Goal: Information Seeking & Learning: Find specific fact

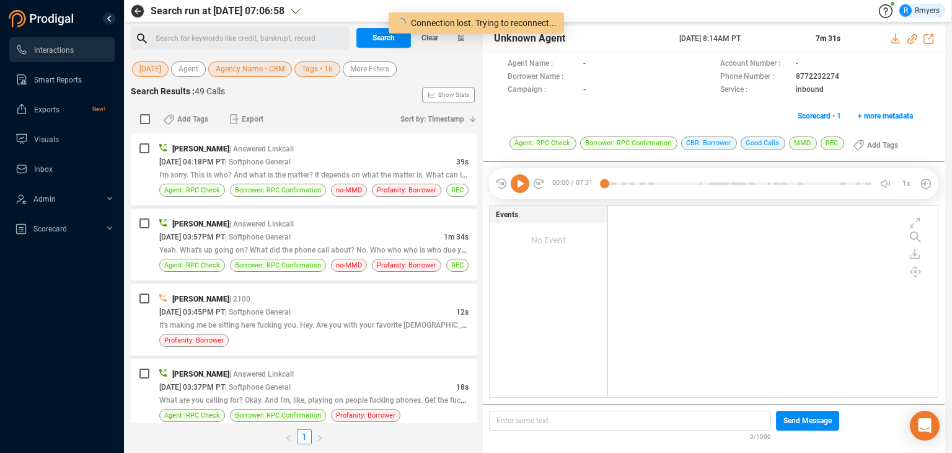
scroll to position [188, 324]
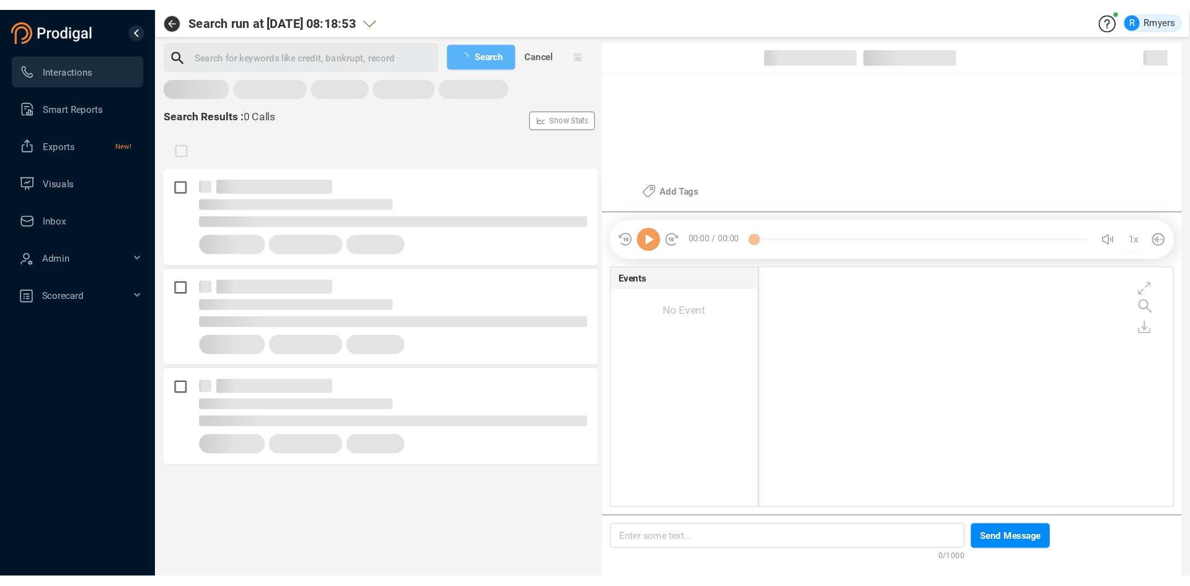
scroll to position [188, 325]
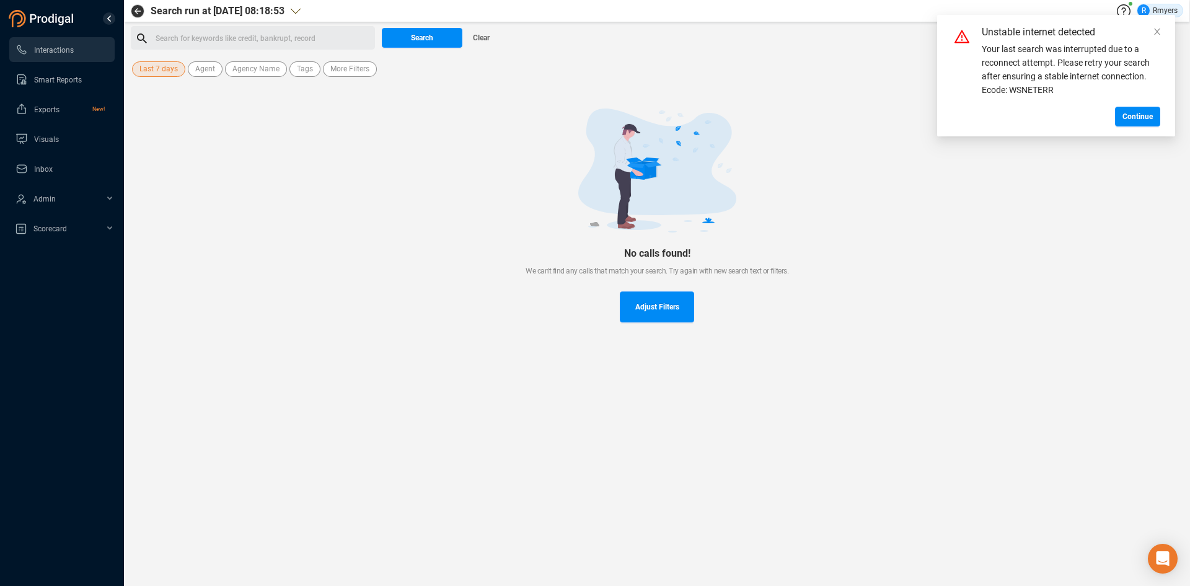
click at [156, 70] on span "Last 7 days" at bounding box center [158, 68] width 38 height 15
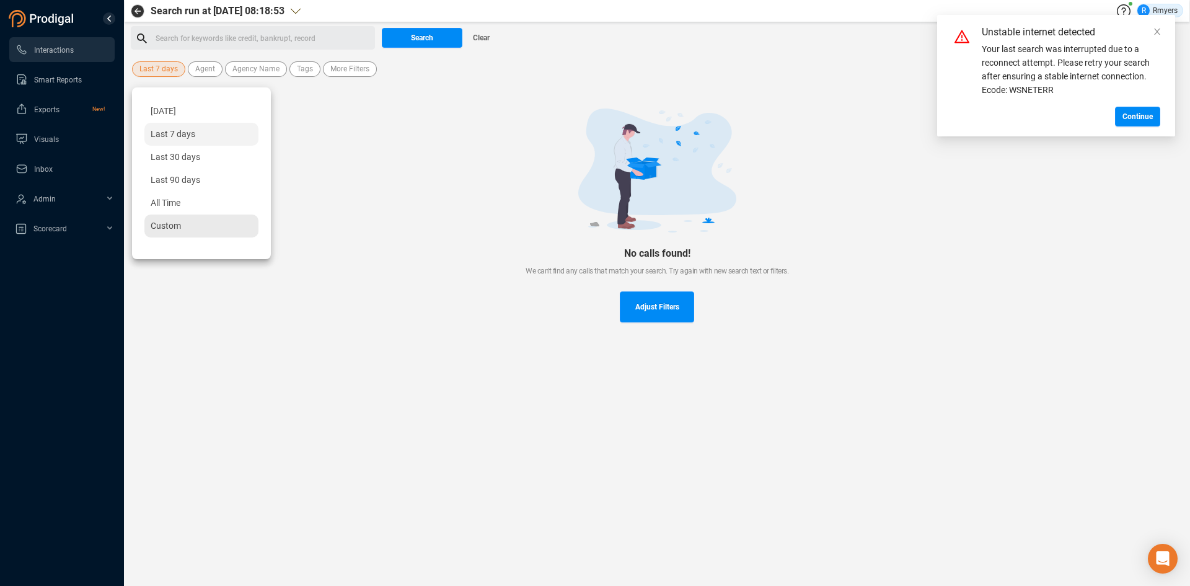
click at [173, 216] on div "Custom" at bounding box center [201, 225] width 114 height 23
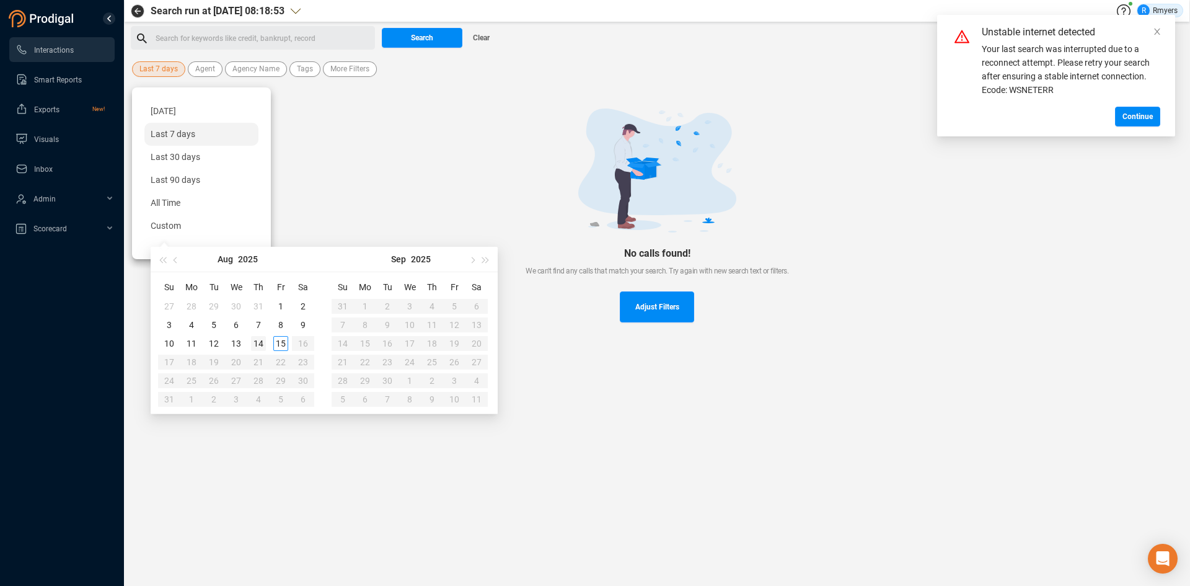
type input "2025-08-14"
click at [256, 343] on div "14" at bounding box center [258, 343] width 15 height 15
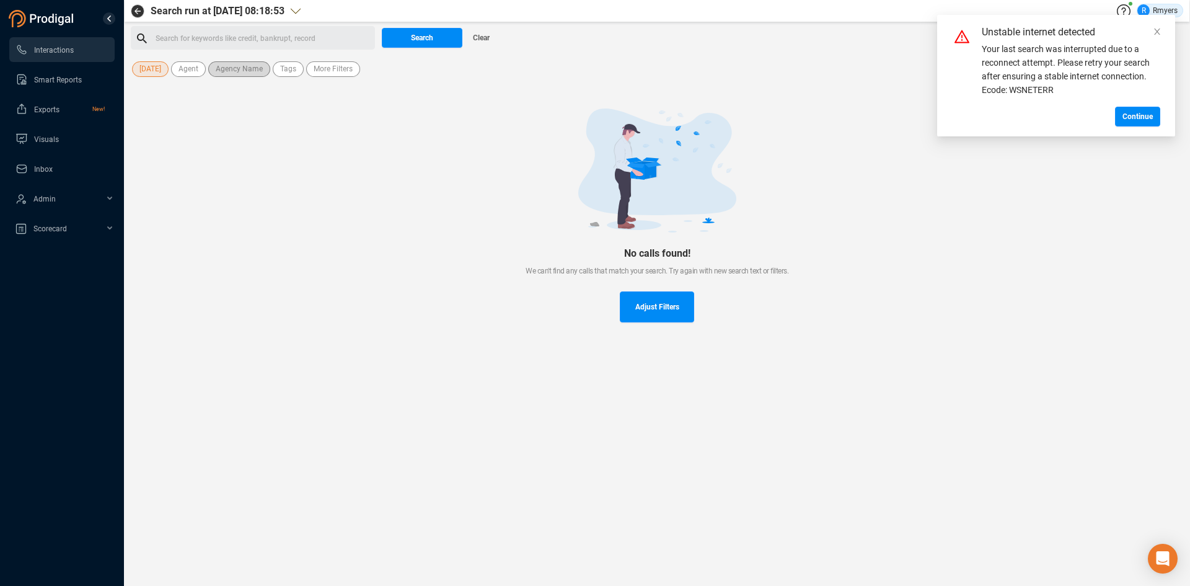
click at [237, 71] on span "Agency Name" at bounding box center [239, 68] width 47 height 15
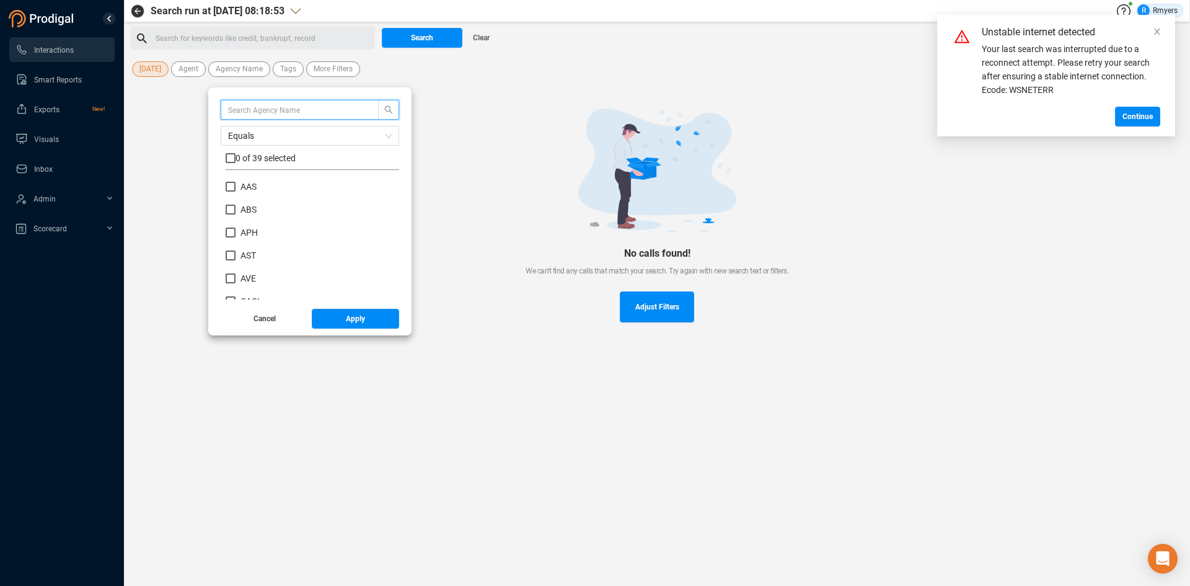
scroll to position [186, 0]
click at [245, 249] on span "CRM" at bounding box center [250, 253] width 19 height 10
click at [236, 249] on input "CRM" at bounding box center [231, 253] width 10 height 10
checkbox input "true"
click at [336, 313] on button "Apply" at bounding box center [356, 319] width 88 height 20
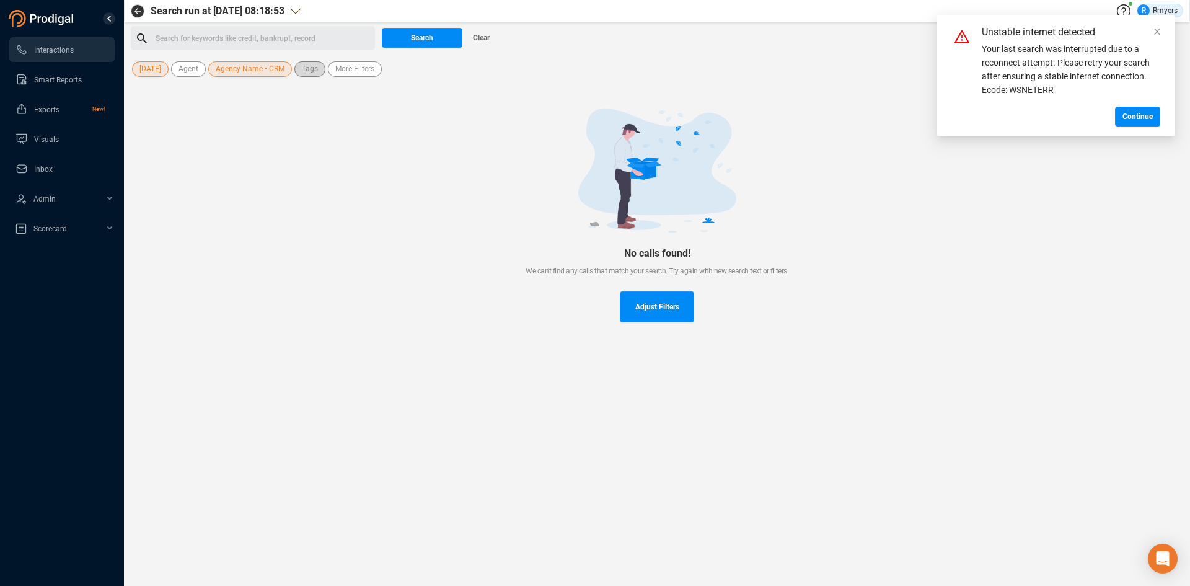
click at [312, 74] on span "Tags" at bounding box center [310, 68] width 16 height 15
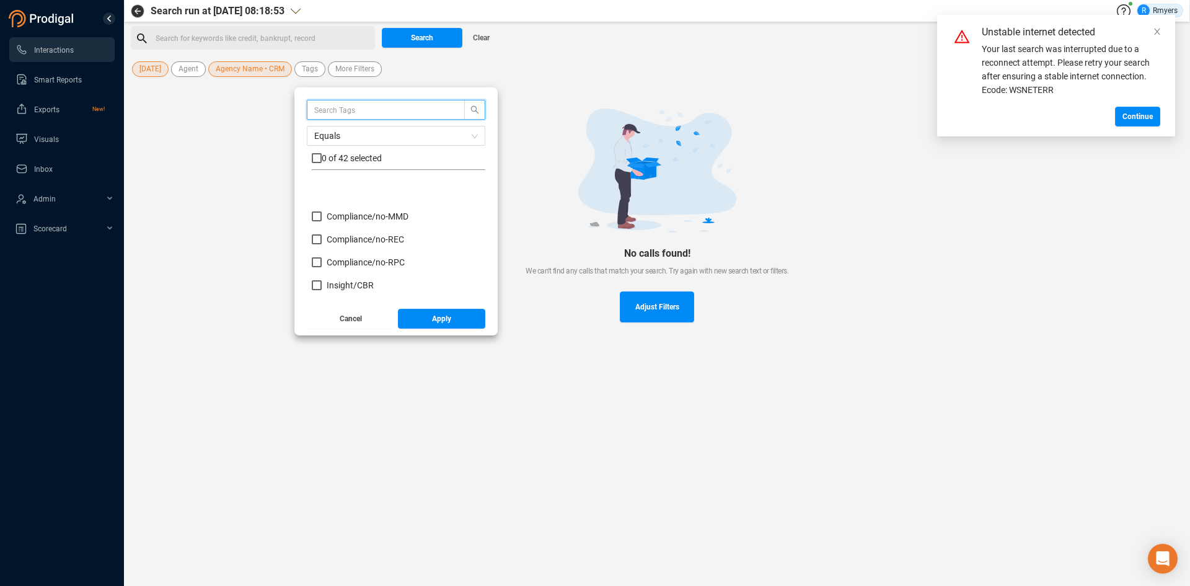
scroll to position [124, 0]
click at [345, 220] on span "Insight/ CBR" at bounding box center [350, 223] width 47 height 10
click at [322, 220] on input "Insight/ CBR" at bounding box center [317, 223] width 10 height 10
checkbox input "true"
click at [350, 247] on span "Insight/ CBR: Agent" at bounding box center [364, 246] width 74 height 10
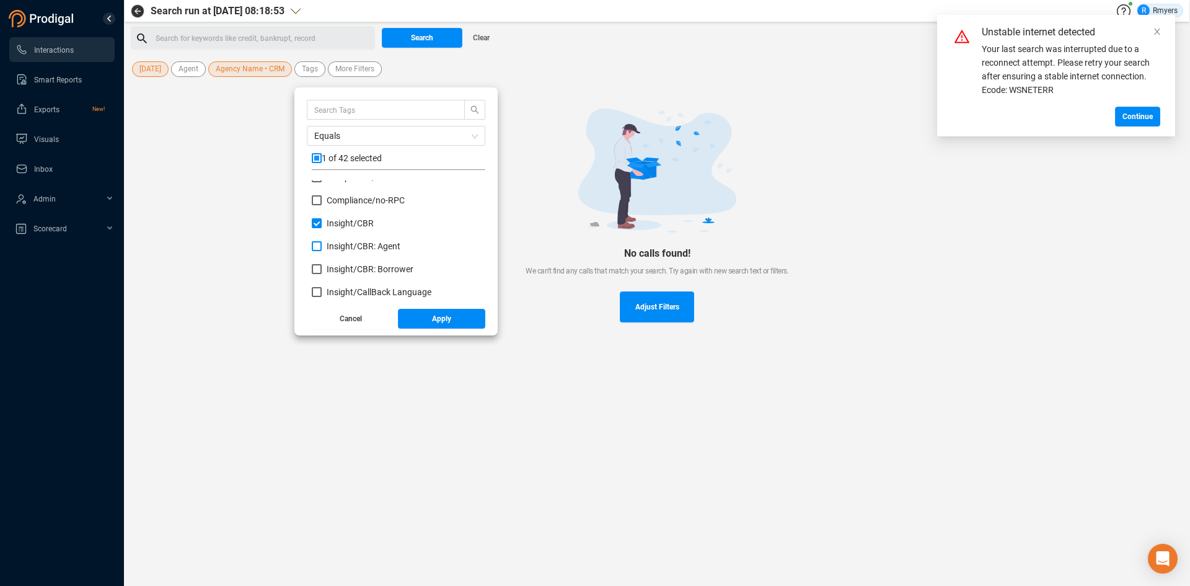
click at [322, 247] on input "Insight/ CBR: Agent" at bounding box center [317, 246] width 10 height 10
checkbox input "true"
click at [350, 264] on span "Insight/ CBR: Borrower" at bounding box center [370, 269] width 87 height 10
click at [322, 264] on input "Insight/ CBR: Borrower" at bounding box center [317, 269] width 10 height 10
checkbox input "true"
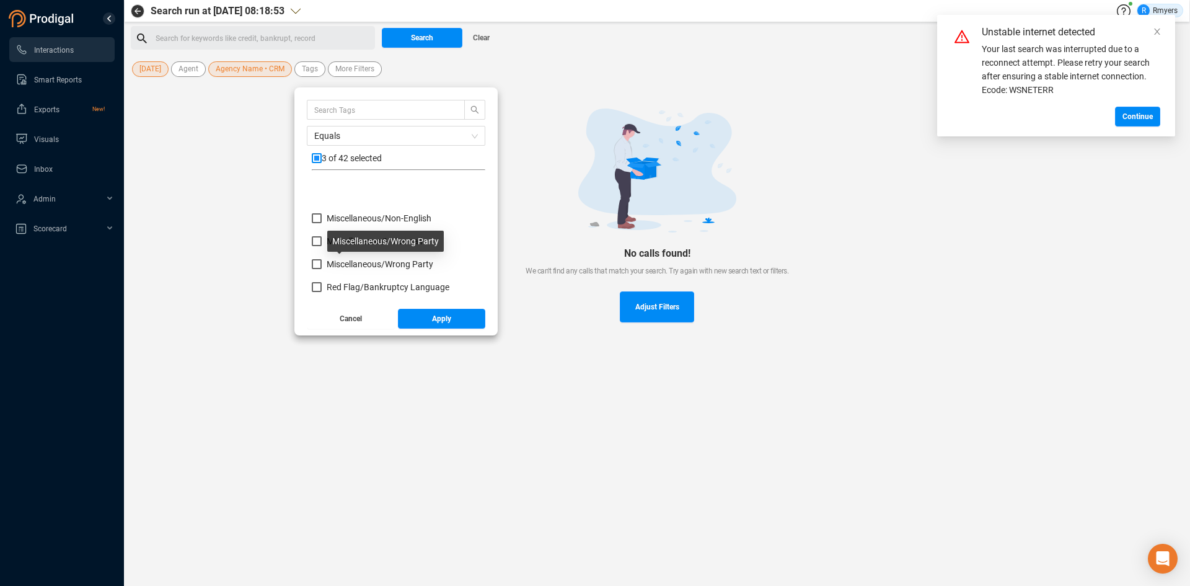
scroll to position [558, 0]
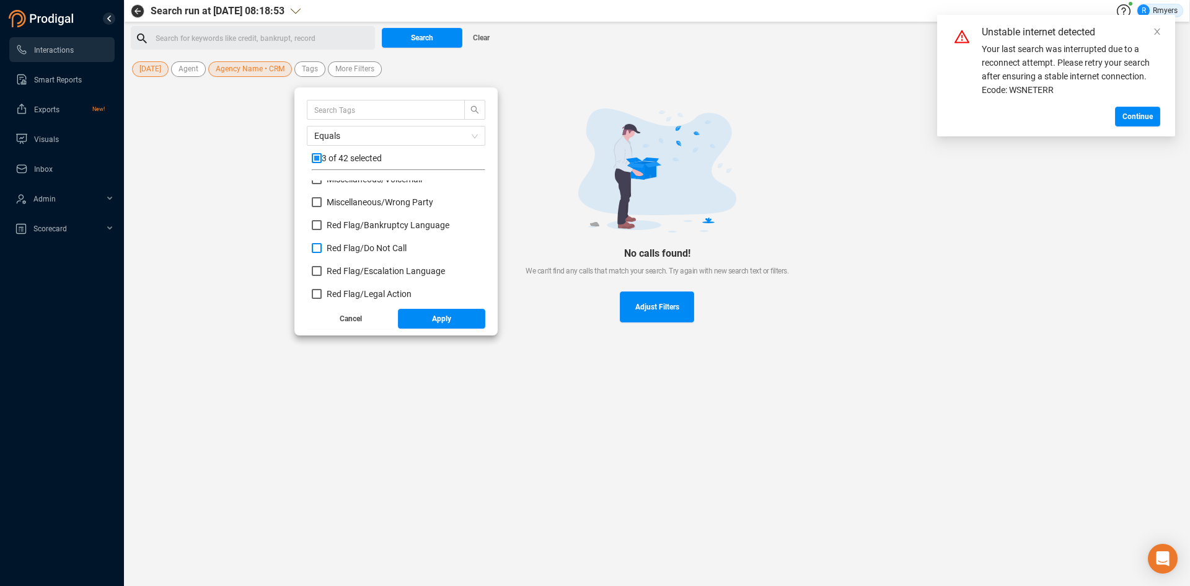
click at [347, 245] on span "Red Flag/ Do Not Call" at bounding box center [367, 248] width 80 height 10
click at [322, 245] on input "Red Flag/ Do Not Call" at bounding box center [317, 248] width 10 height 10
checkbox input "true"
click at [342, 291] on span "Red Flag/ Legal Action" at bounding box center [369, 294] width 85 height 10
click at [322, 291] on input "Red Flag/ Legal Action" at bounding box center [317, 294] width 10 height 10
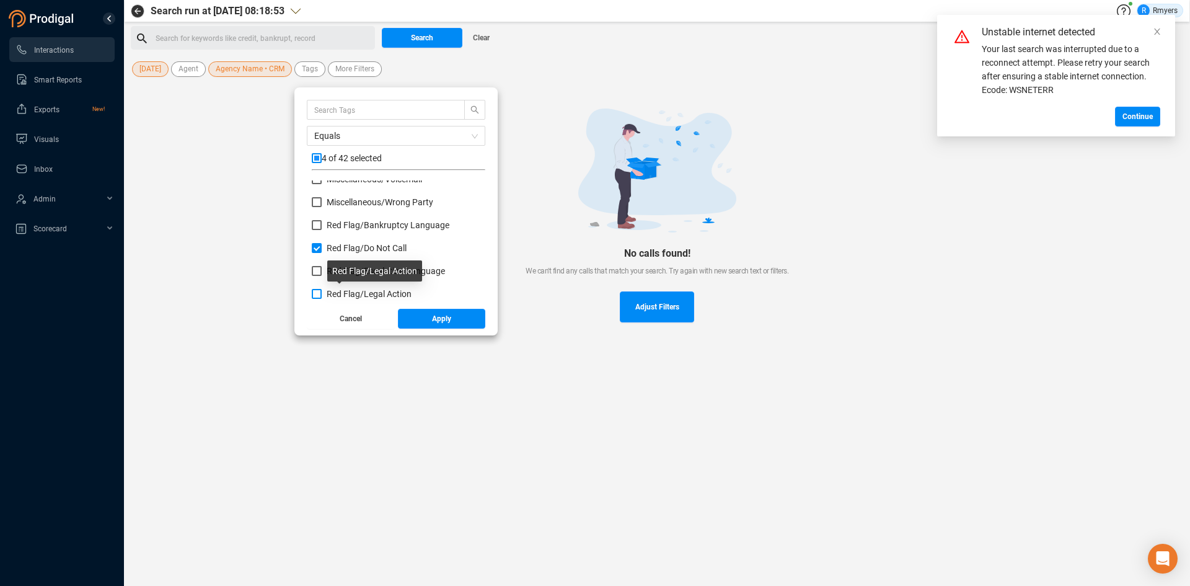
checkbox input "true"
click at [345, 257] on span "Red Flag/ Legal Action: Agent" at bounding box center [383, 255] width 112 height 10
click at [322, 257] on input "Red Flag/ Legal Action: Agent" at bounding box center [317, 255] width 10 height 10
checkbox input "true"
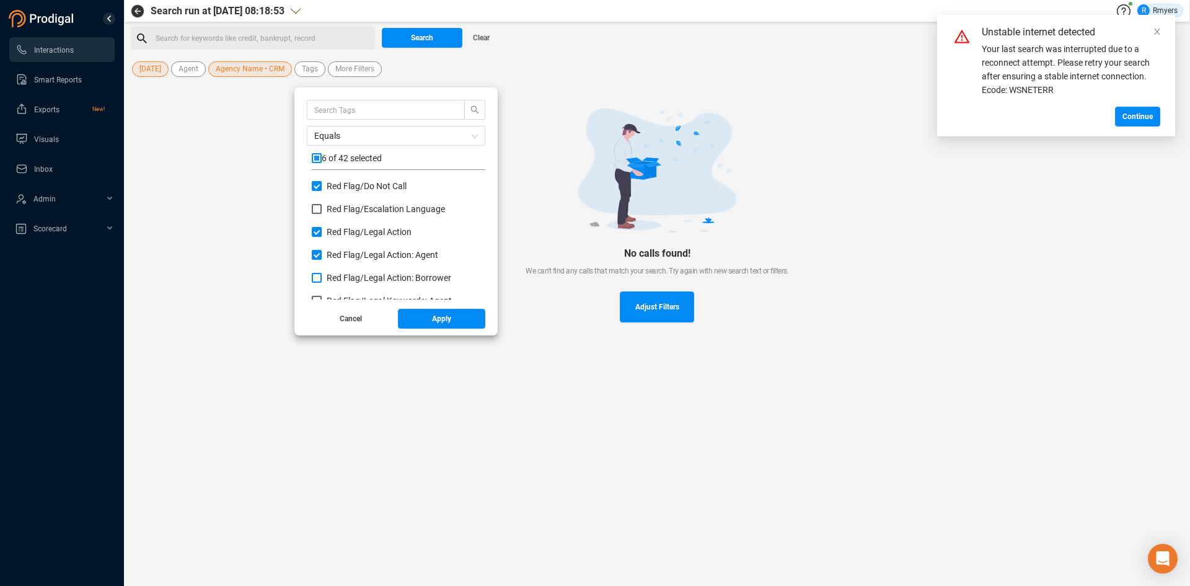
click at [343, 277] on span "Red Flag/ Legal Action: Borrower" at bounding box center [389, 278] width 125 height 10
click at [322, 277] on input "Red Flag/ Legal Action: Borrower" at bounding box center [317, 278] width 10 height 10
checkbox input "true"
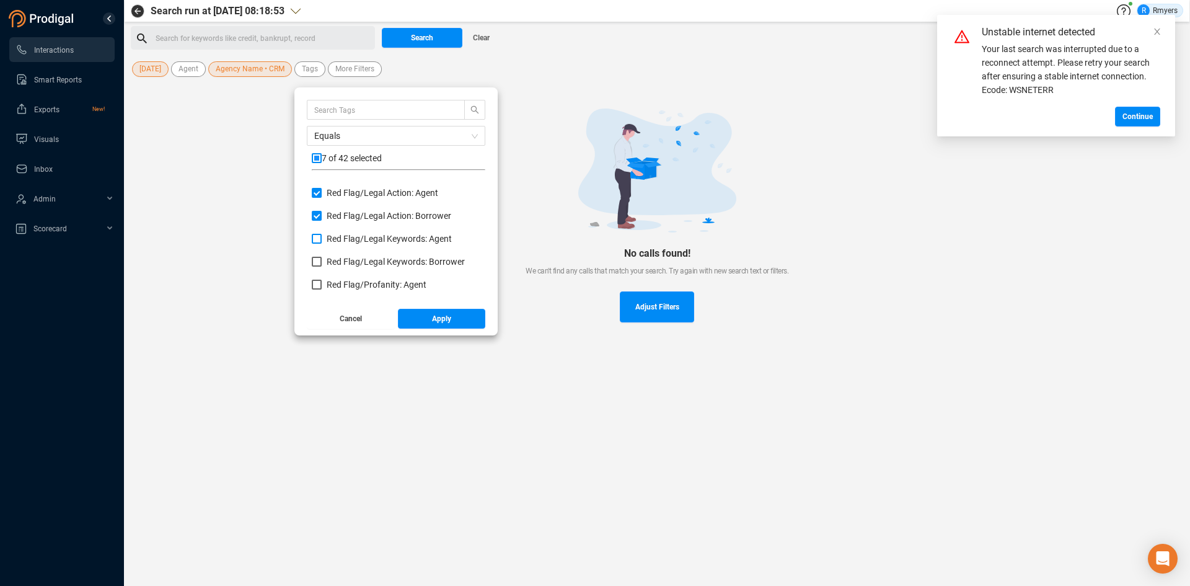
click at [340, 239] on span "Red Flag/ Legal Keywords: Agent" at bounding box center [389, 239] width 125 height 10
click at [322, 239] on input "Red Flag/ Legal Keywords: Agent" at bounding box center [317, 239] width 10 height 10
checkbox input "true"
click at [341, 257] on span "Red Flag/ Legal Keywords: Borrower" at bounding box center [396, 262] width 138 height 10
click at [322, 257] on input "Red Flag/ Legal Keywords: Borrower" at bounding box center [317, 262] width 10 height 10
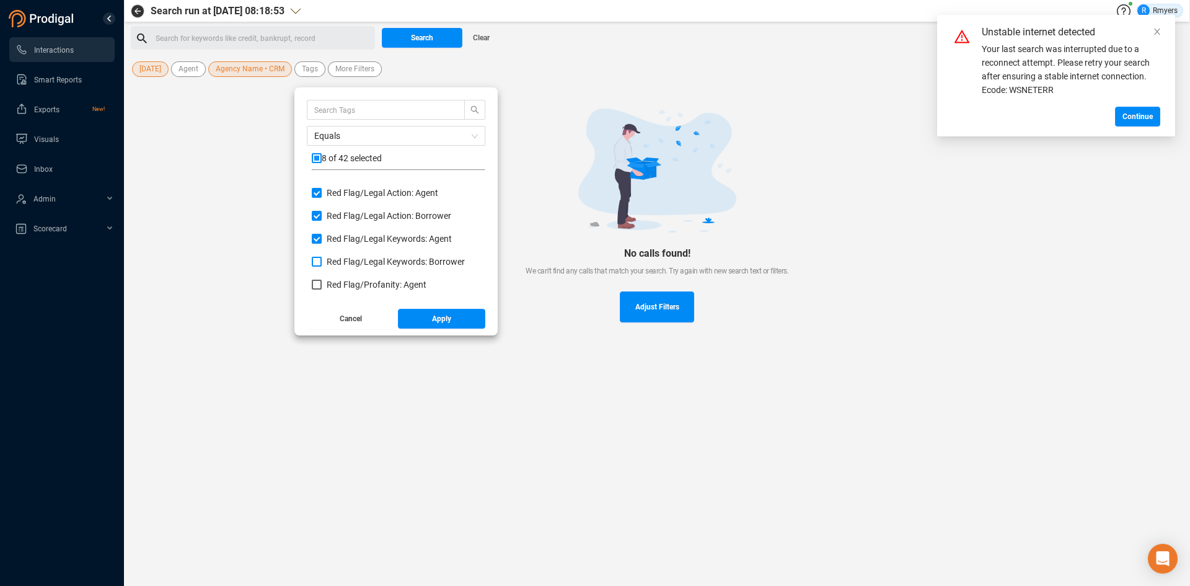
checkbox input "true"
click at [344, 282] on span "Red Flag/ Profanity: Agent" at bounding box center [377, 285] width 100 height 10
click at [322, 282] on input "Red Flag/ Profanity: Agent" at bounding box center [317, 285] width 10 height 10
checkbox input "true"
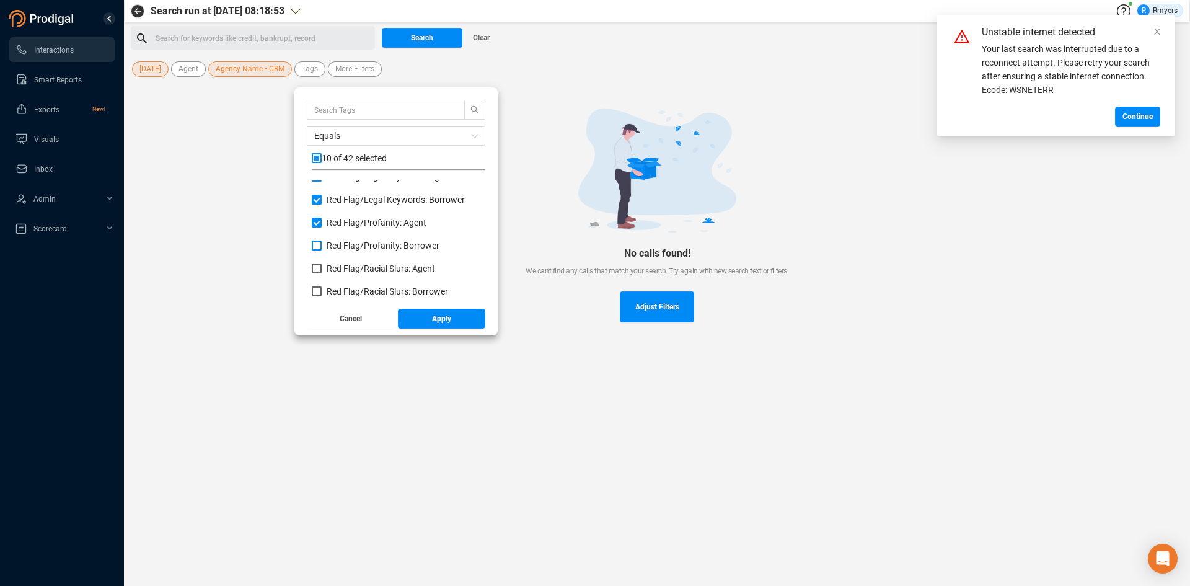
click at [346, 244] on span "Red Flag/ Profanity: Borrower" at bounding box center [383, 246] width 113 height 10
click at [322, 244] on input "Red Flag/ Profanity: Borrower" at bounding box center [317, 246] width 10 height 10
checkbox input "true"
click at [349, 265] on span "Red Flag/ Racial Slurs: Agent" at bounding box center [381, 268] width 108 height 10
click at [322, 265] on input "Red Flag/ Racial Slurs: Agent" at bounding box center [317, 268] width 10 height 10
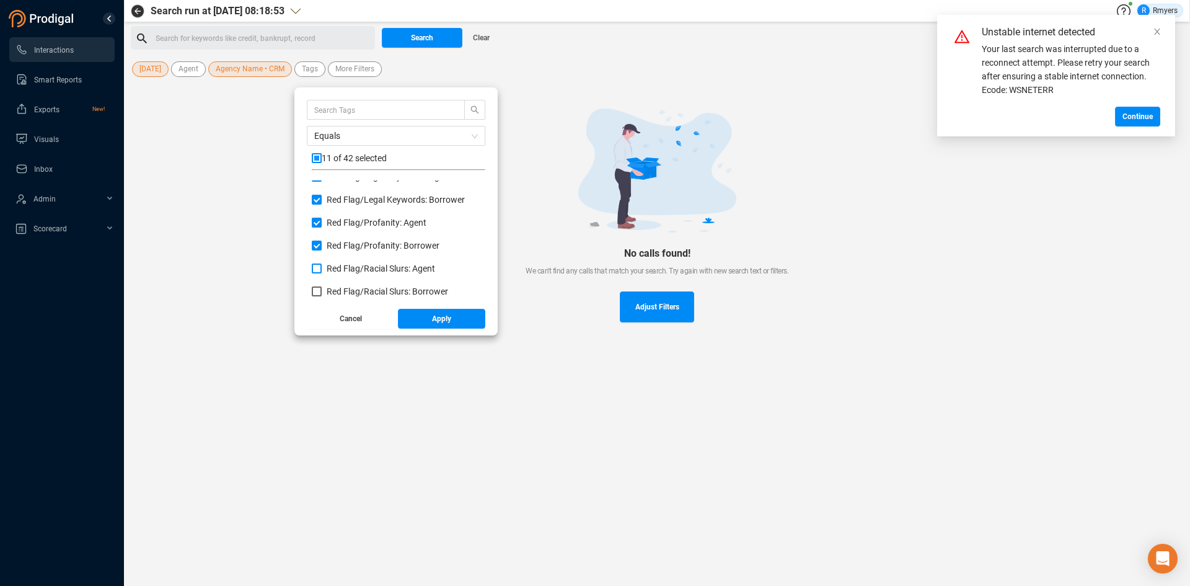
checkbox input "true"
click at [348, 289] on span "Red Flag/ Racial Slurs: Borrower" at bounding box center [388, 291] width 122 height 10
click at [322, 289] on input "Red Flag/ Racial Slurs: Borrower" at bounding box center [317, 291] width 10 height 10
checkbox input "true"
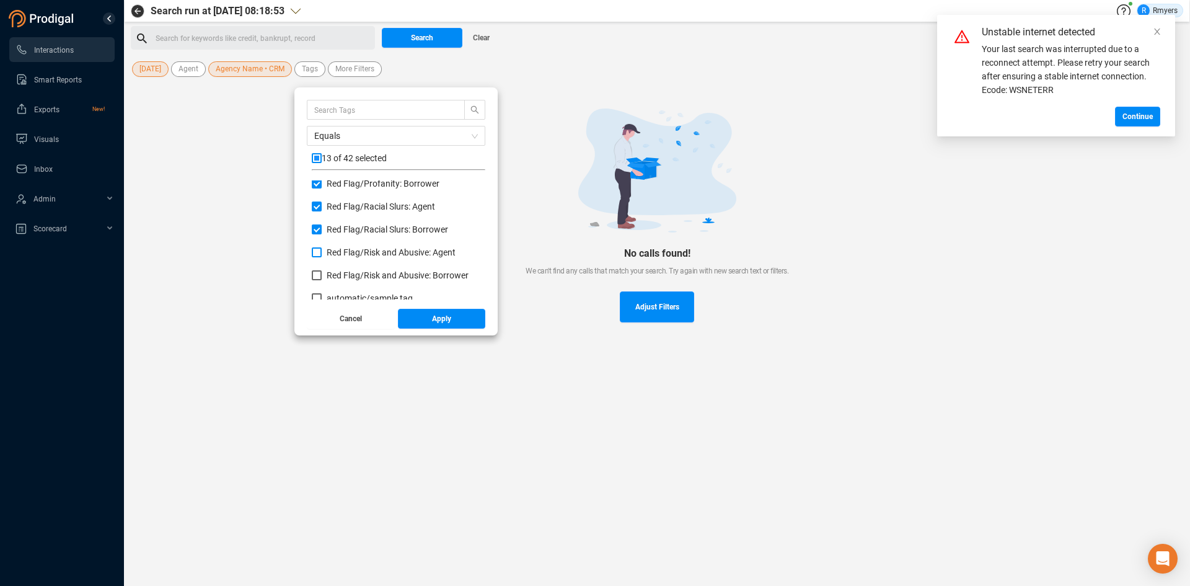
click at [346, 252] on span "Red Flag/ Risk and Abusive: Agent" at bounding box center [391, 252] width 129 height 10
click at [322, 252] on input "Red Flag/ Risk and Abusive: Agent" at bounding box center [317, 252] width 10 height 10
checkbox input "true"
click at [347, 275] on span "Red Flag/ Risk and Abusive: Borrower" at bounding box center [398, 275] width 142 height 10
click at [322, 275] on input "Red Flag/ Risk and Abusive: Borrower" at bounding box center [317, 275] width 10 height 10
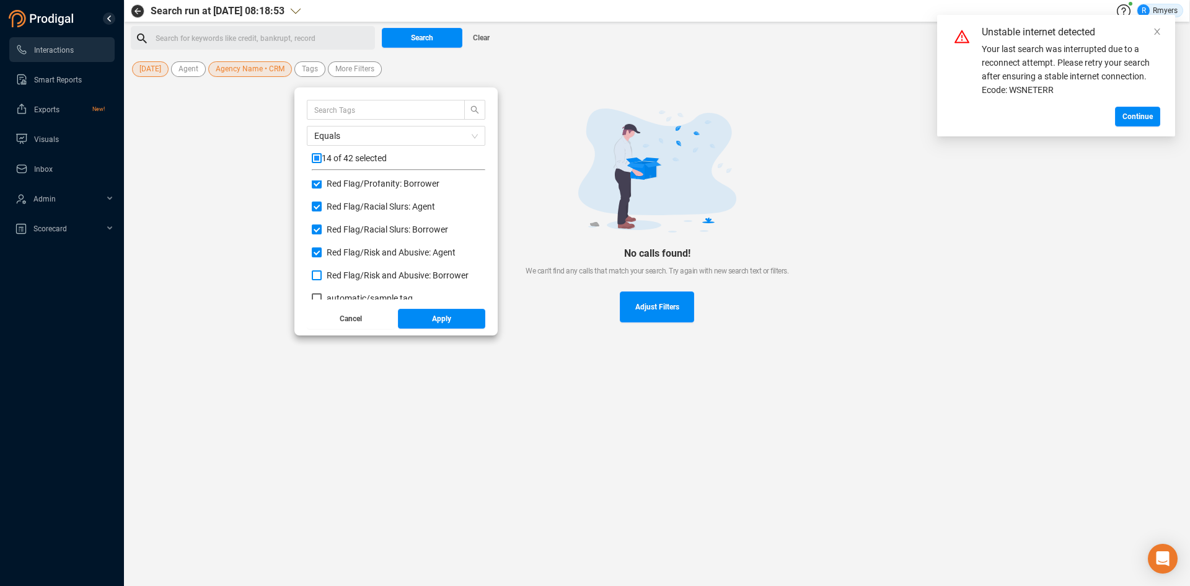
checkbox input "true"
click at [436, 324] on span "Apply" at bounding box center [441, 319] width 19 height 20
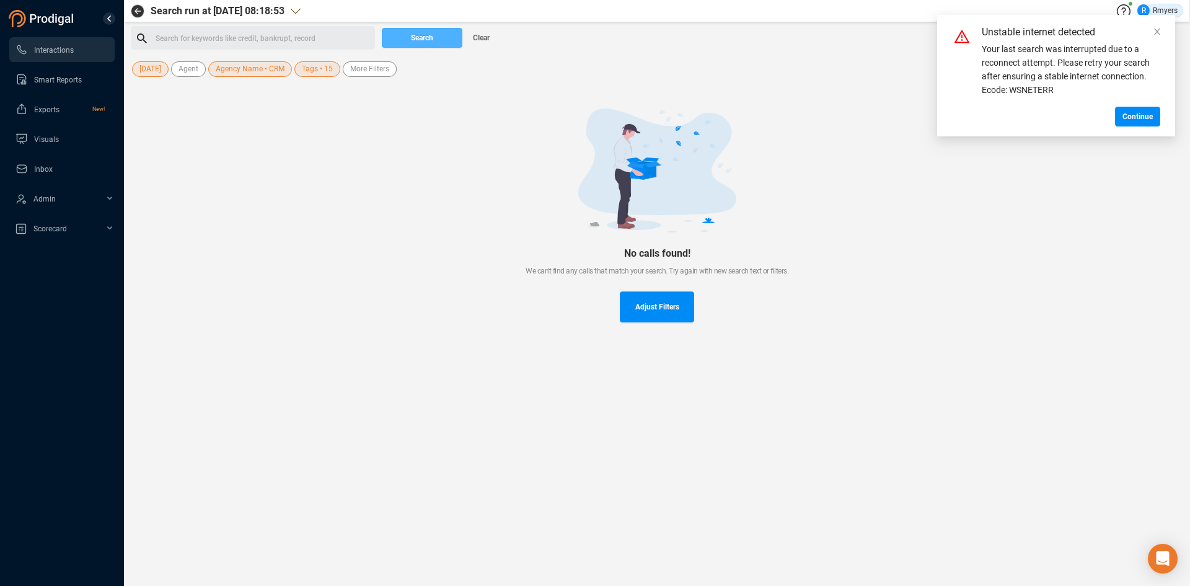
click at [418, 46] on span "Search" at bounding box center [422, 38] width 22 height 20
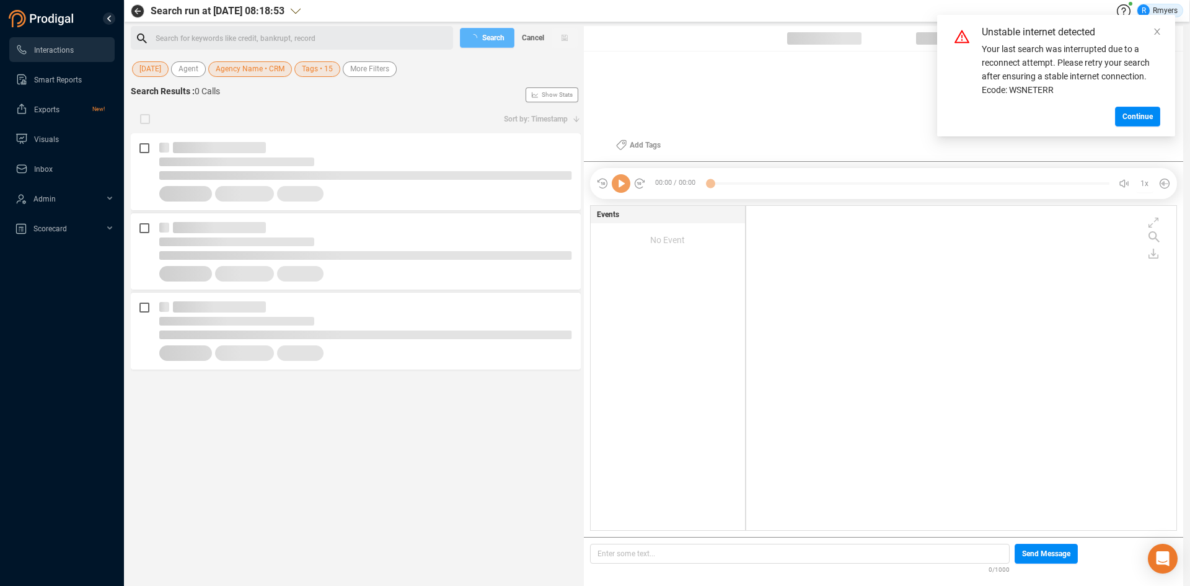
scroll to position [321, 424]
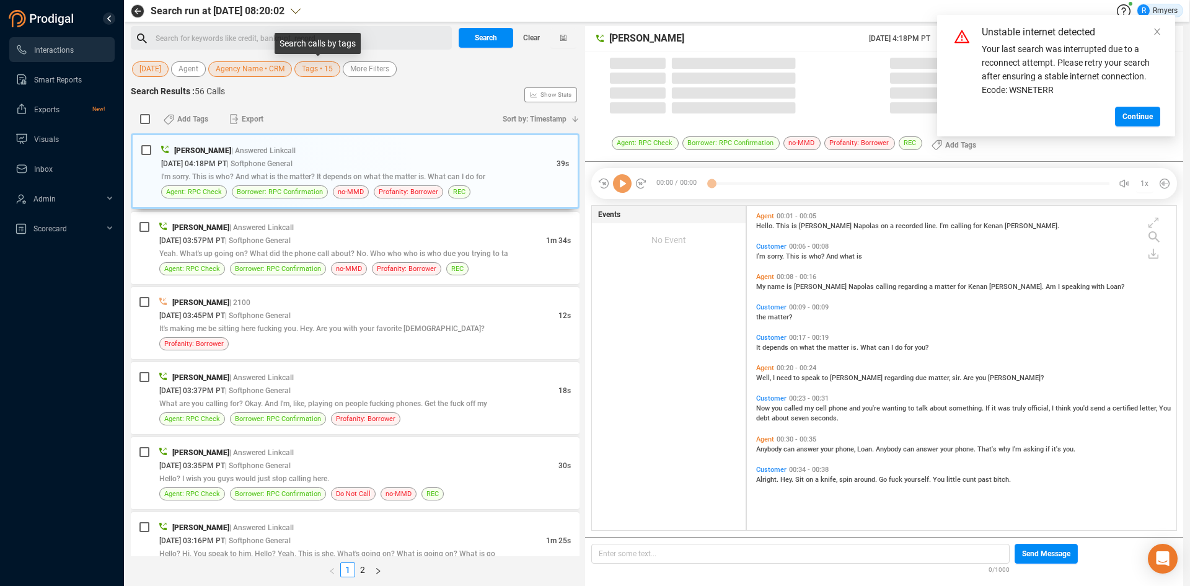
click at [320, 76] on span "Tags • 15" at bounding box center [317, 68] width 31 height 15
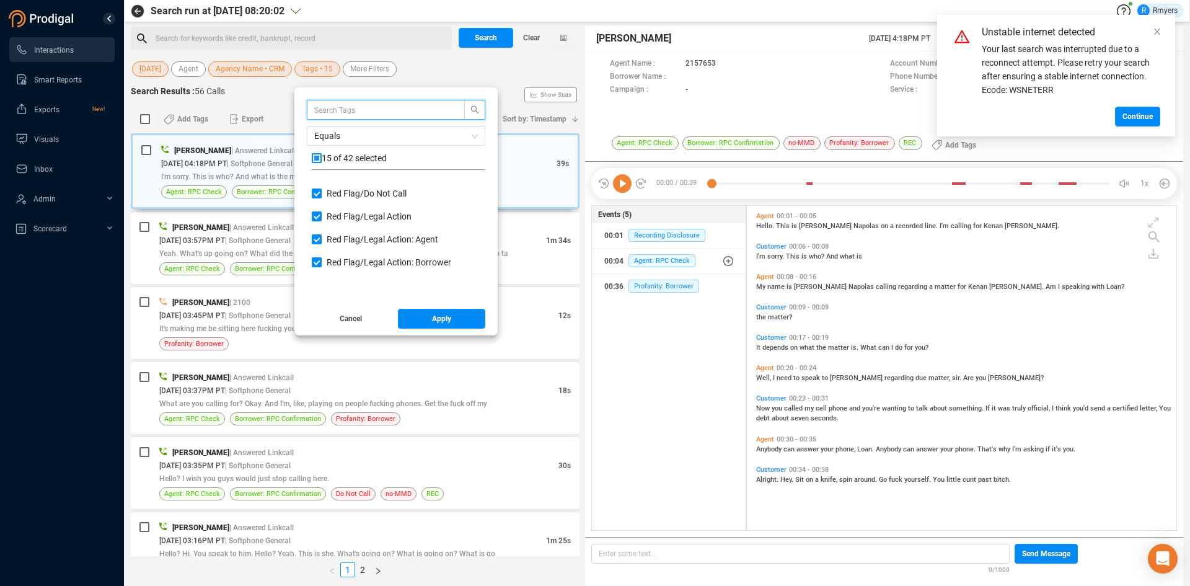
scroll to position [0, 0]
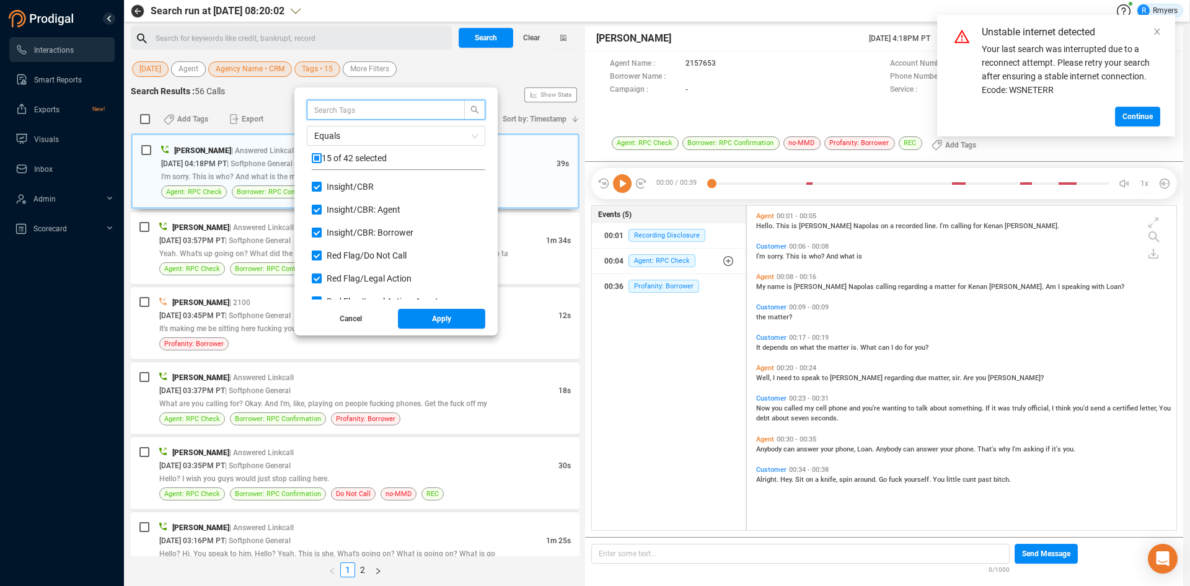
click at [317, 257] on input "Red Flag/ Do Not Call" at bounding box center [317, 255] width 10 height 10
checkbox input "false"
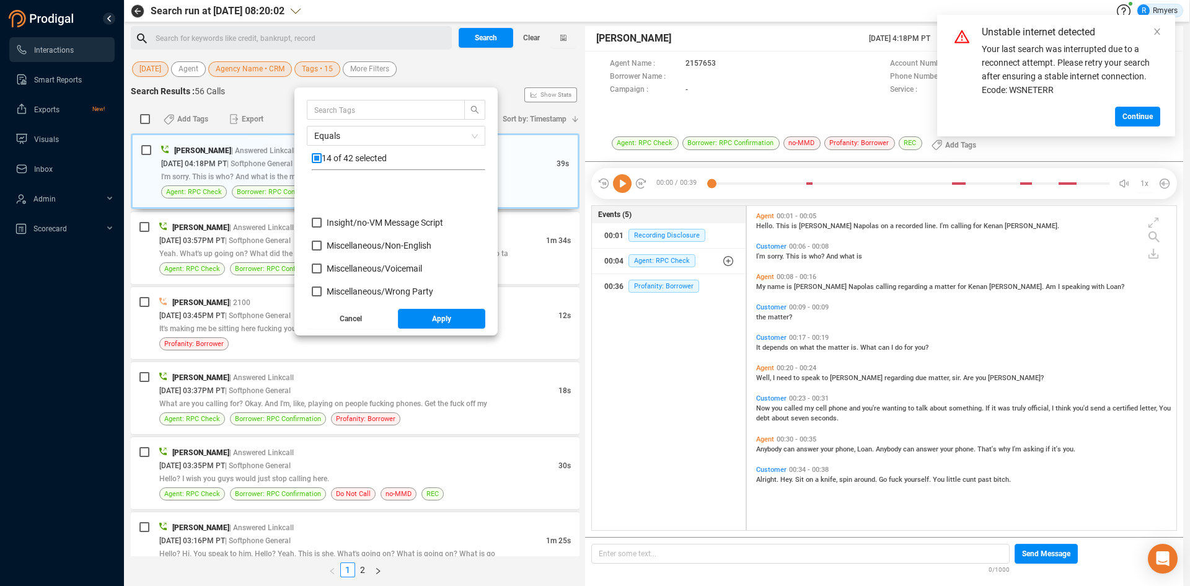
scroll to position [806, 0]
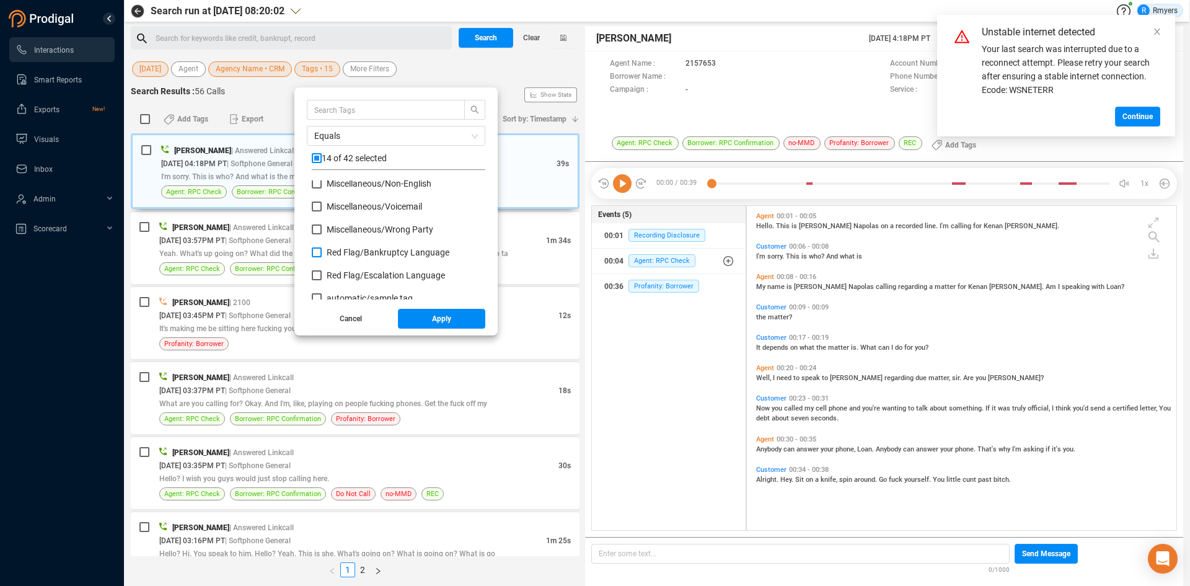
click at [316, 250] on input "Red Flag/ Bankruptcy Language" at bounding box center [317, 252] width 10 height 10
checkbox input "true"
click at [319, 275] on input "Red Flag/ Escalation Language" at bounding box center [317, 275] width 10 height 10
checkbox input "true"
click at [419, 319] on button "Apply" at bounding box center [442, 319] width 88 height 20
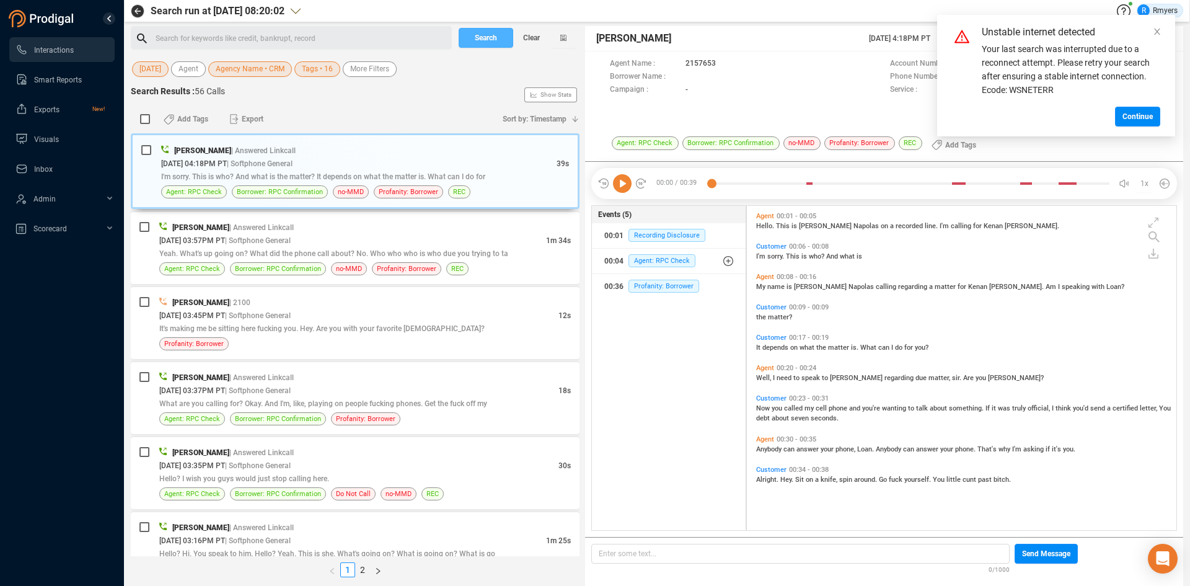
click at [477, 36] on span "Search" at bounding box center [486, 38] width 22 height 20
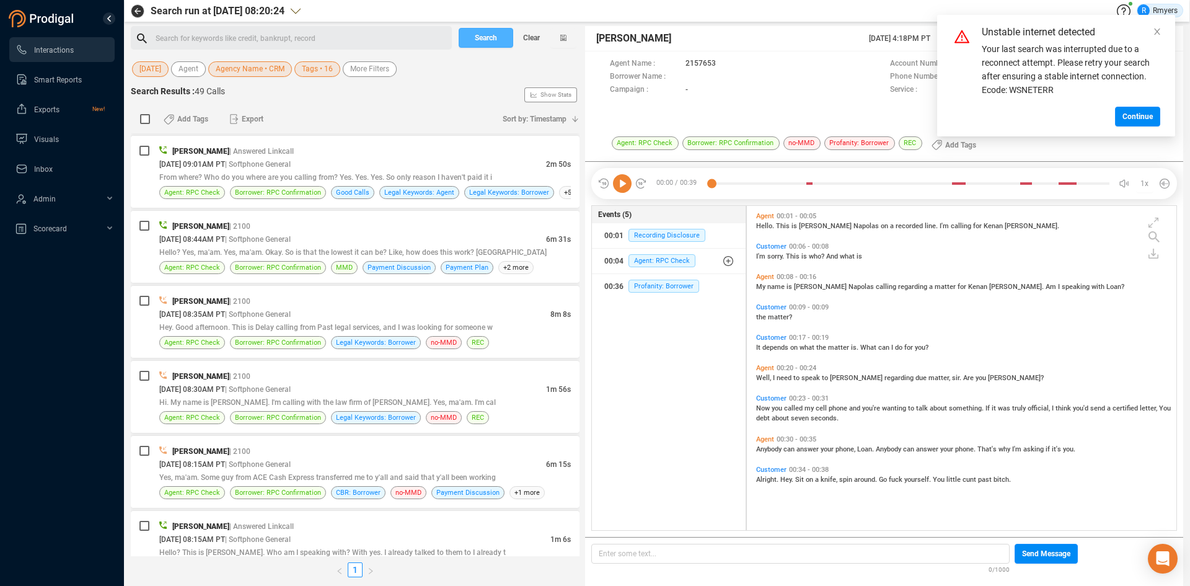
scroll to position [3256, 0]
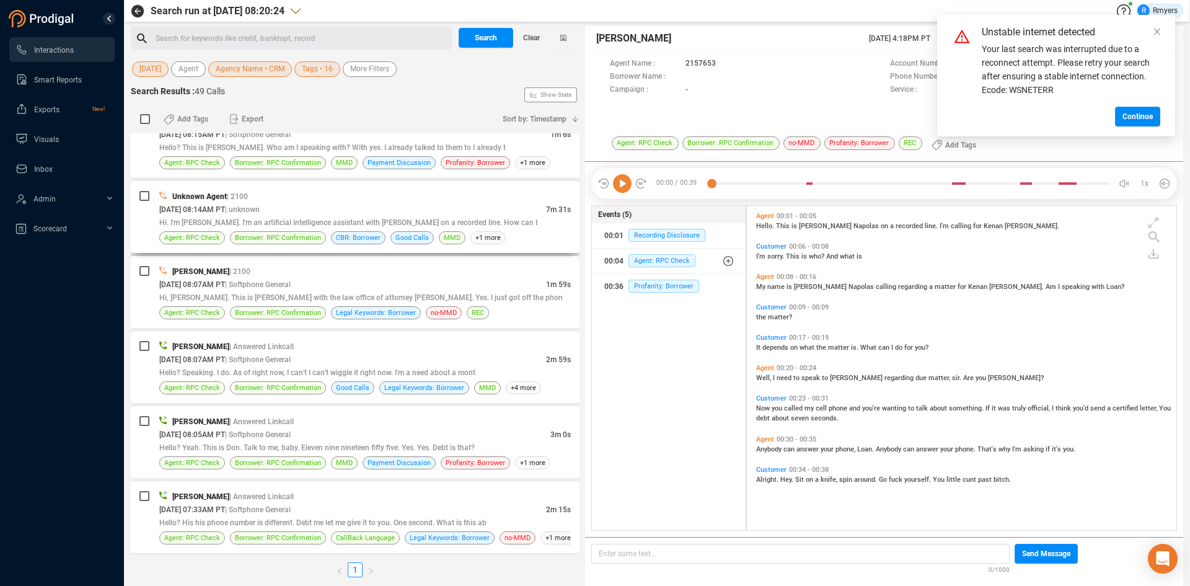
click at [312, 198] on div "Unknown Agent | 2100" at bounding box center [365, 196] width 412 height 13
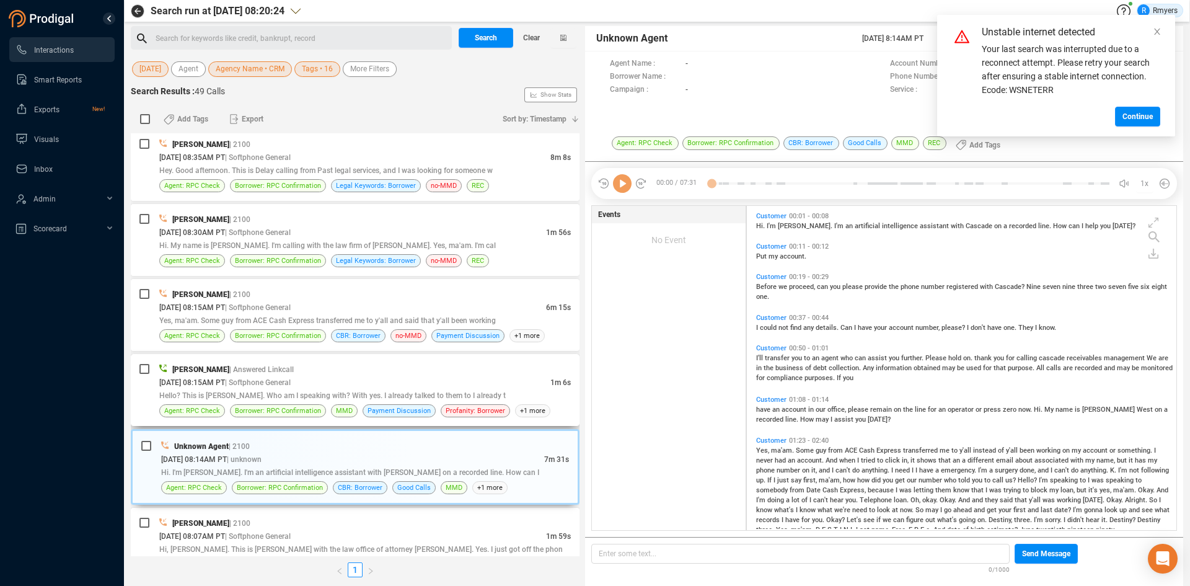
scroll to position [321, 423]
click at [291, 386] on span "| Softphone General" at bounding box center [258, 382] width 66 height 9
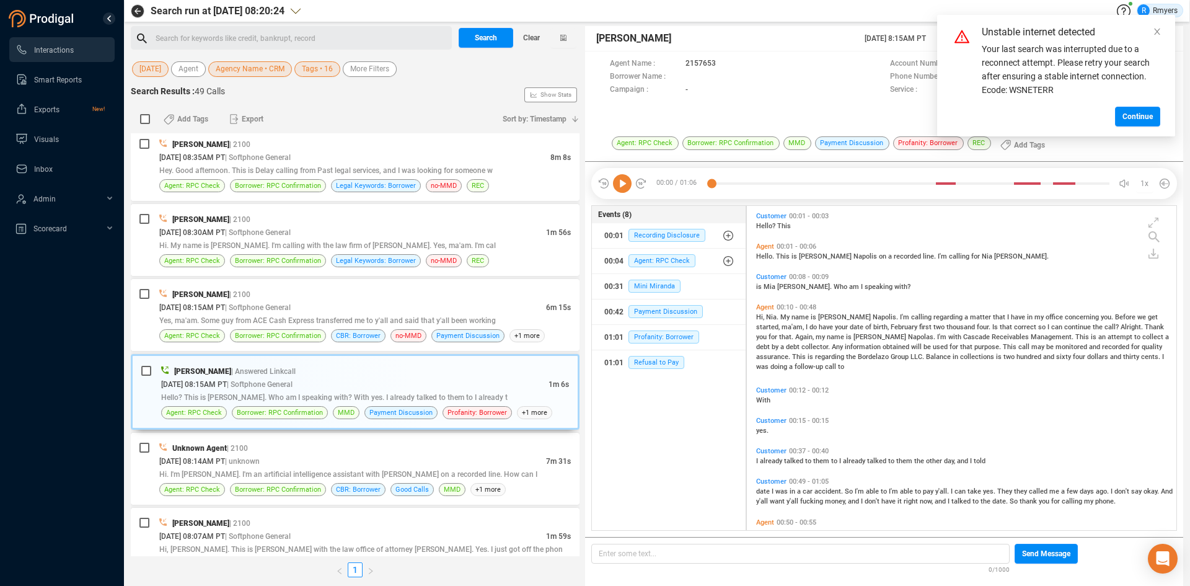
click at [625, 187] on icon at bounding box center [622, 183] width 19 height 19
click at [952, 32] on icon "close" at bounding box center [1157, 32] width 6 height 6
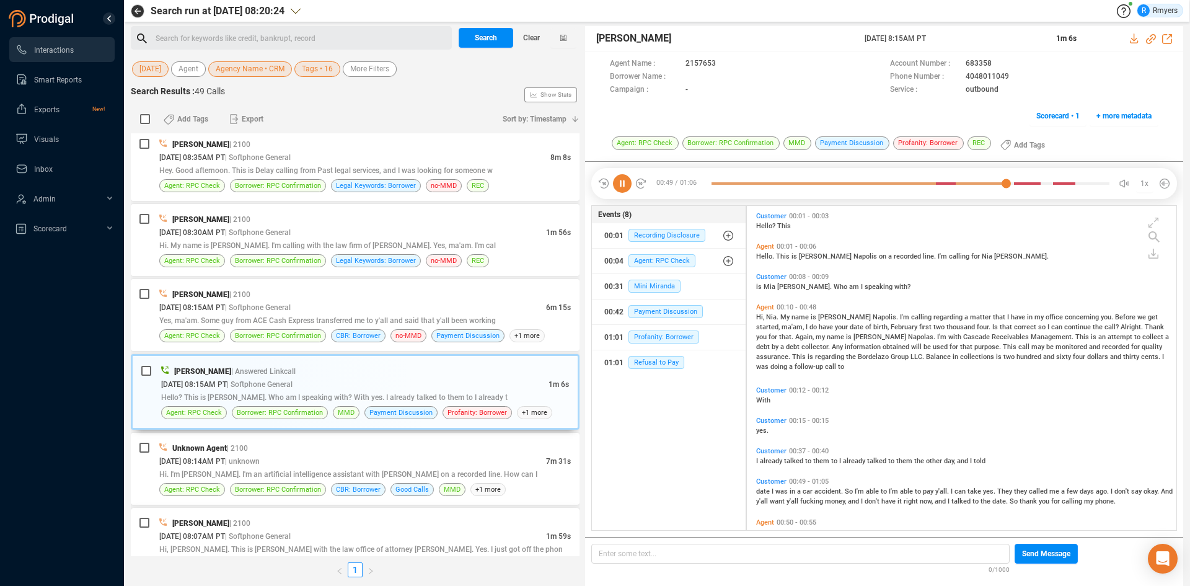
scroll to position [56, 0]
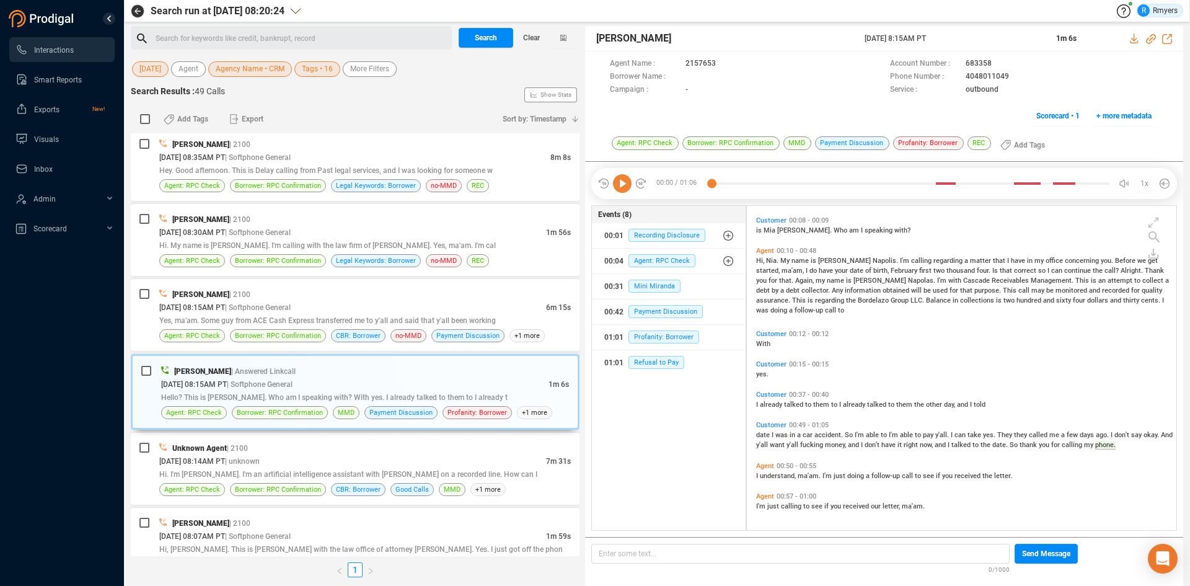
click at [621, 188] on icon at bounding box center [622, 183] width 19 height 19
click at [952, 40] on icon at bounding box center [1151, 39] width 10 height 10
click at [952, 38] on icon at bounding box center [1151, 39] width 10 height 10
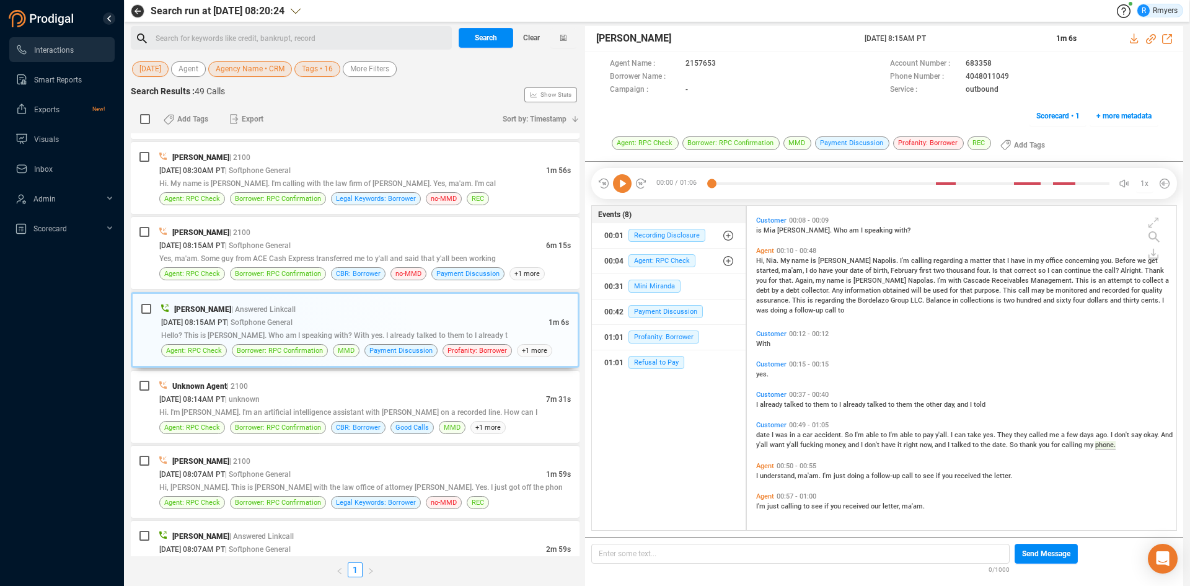
drag, startPoint x: 864, startPoint y: 42, endPoint x: 948, endPoint y: 43, distance: 83.7
click at [952, 27] on div "Frank Napoles 14 Aug 2025 @ 8:15AM PT 1m 6s" at bounding box center [884, 38] width 598 height 25
copy span "14 Aug 2025 @ 8:15AM PT"
click at [858, 304] on span "Bordelazo" at bounding box center [874, 300] width 33 height 8
drag, startPoint x: 619, startPoint y: 180, endPoint x: 628, endPoint y: 204, distance: 25.9
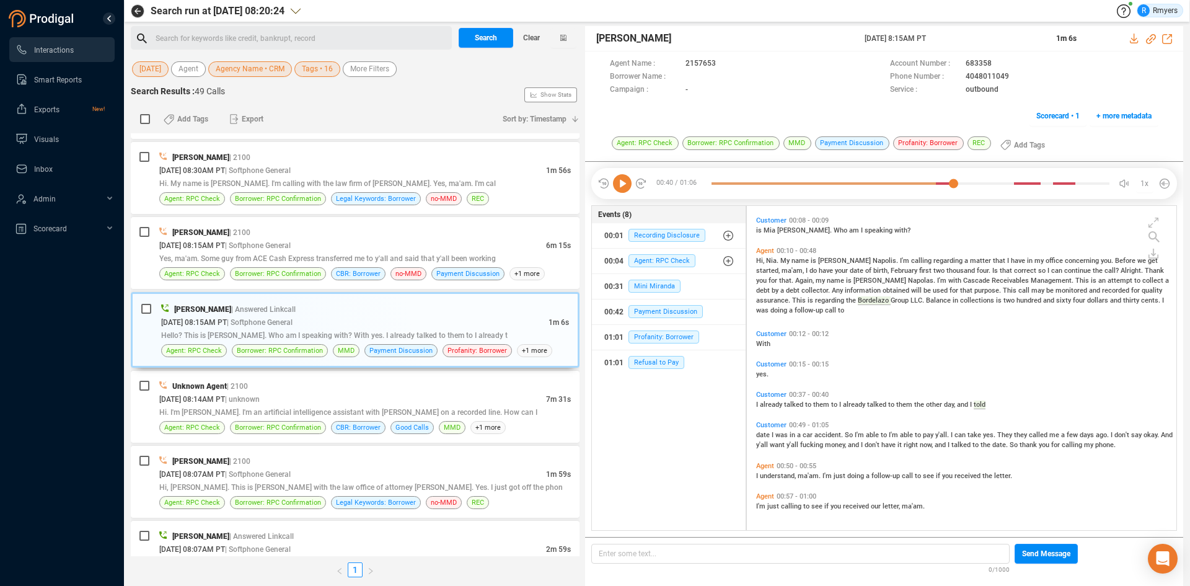
click at [619, 180] on icon at bounding box center [622, 183] width 19 height 19
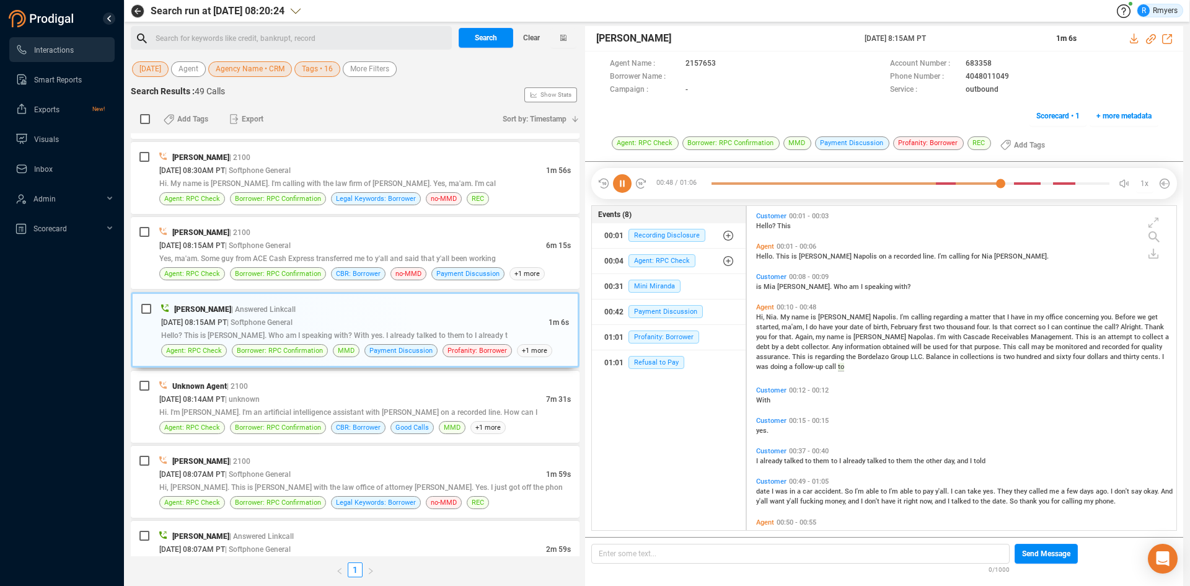
scroll to position [56, 0]
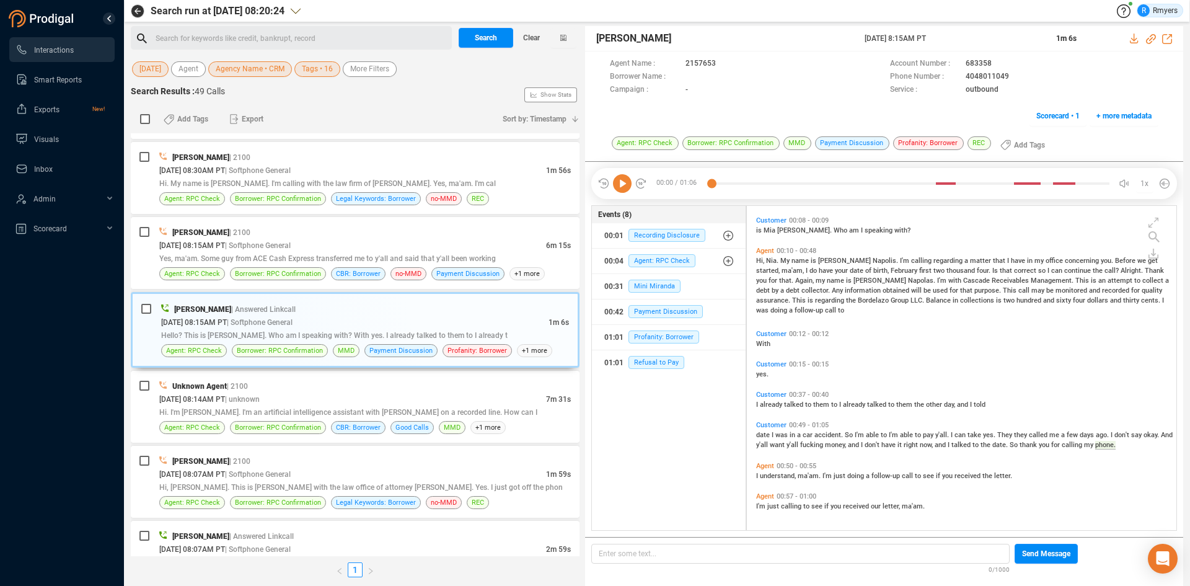
click at [767, 406] on span "already" at bounding box center [772, 404] width 24 height 8
click at [622, 185] on icon at bounding box center [622, 183] width 19 height 19
click at [278, 263] on div "Yes, ma'am. Some guy from ACE Cash Express transferred me to y'all and said tha…" at bounding box center [365, 258] width 412 height 13
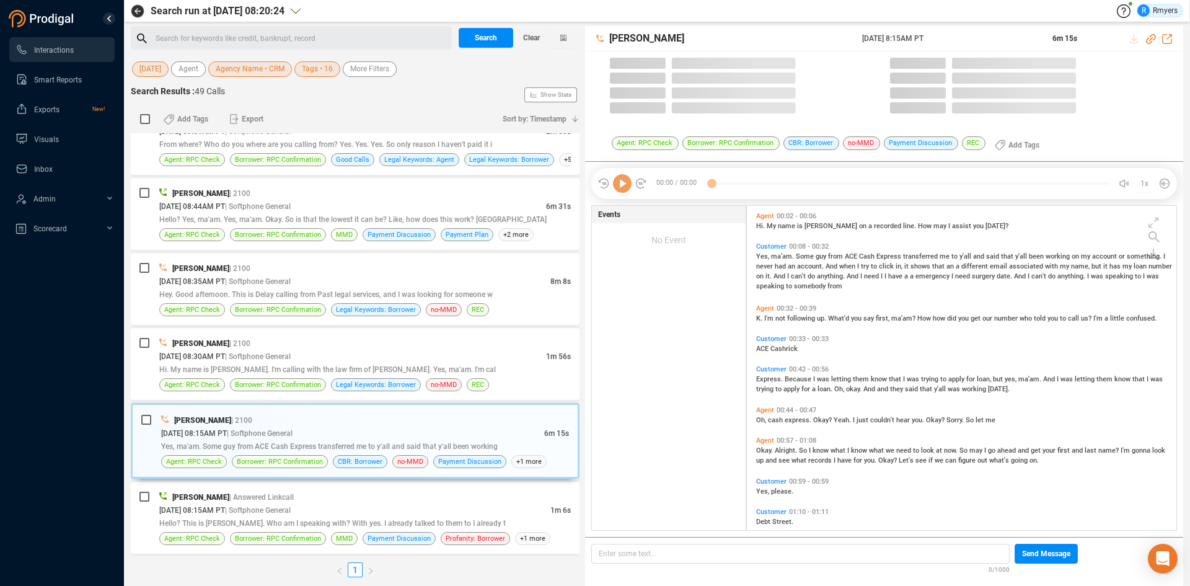
scroll to position [321, 423]
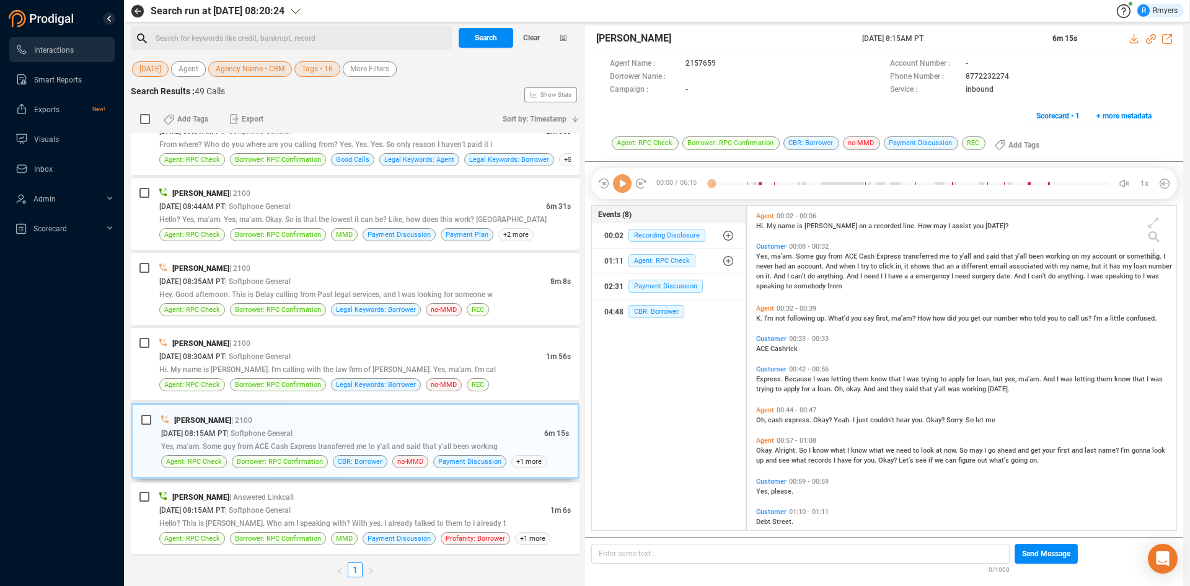
click at [624, 190] on icon at bounding box center [622, 183] width 19 height 19
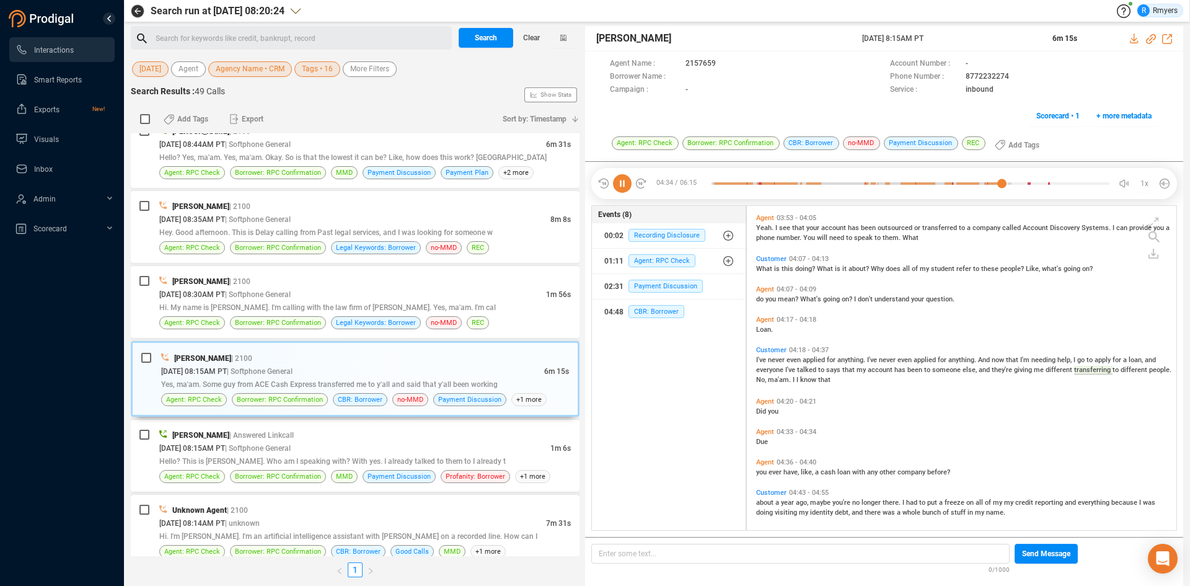
scroll to position [1033, 0]
click at [359, 452] on div "08/14/2025 @ 08:14AM PT | unknown" at bounding box center [352, 522] width 387 height 13
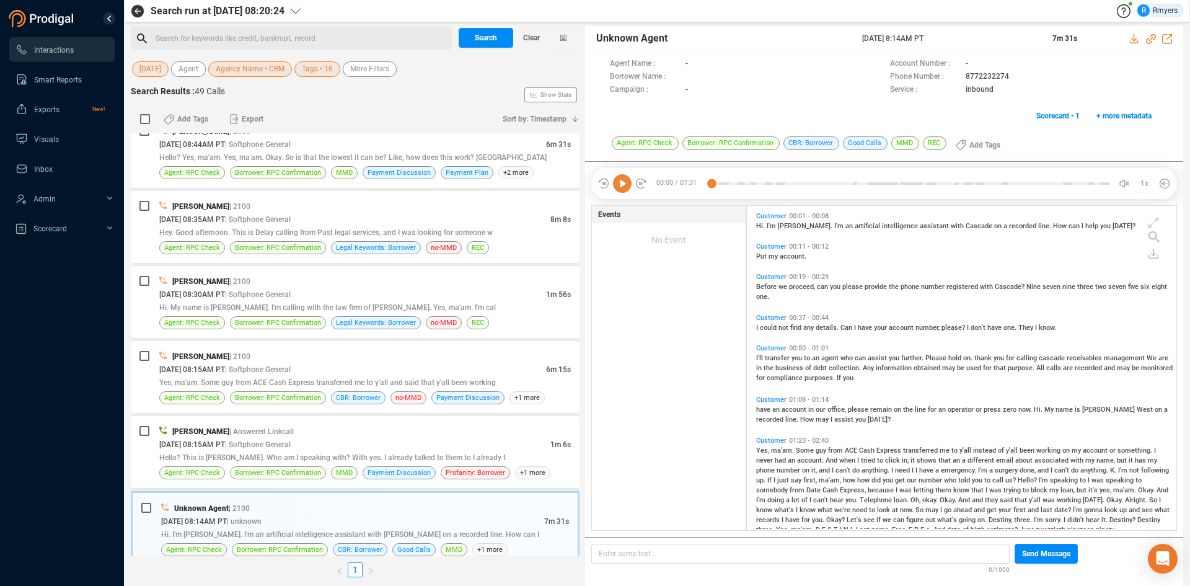
scroll to position [321, 423]
click at [353, 308] on span "Hi. My name is [PERSON_NAME]. I'm calling with the law firm of [PERSON_NAME]. Y…" at bounding box center [327, 307] width 337 height 9
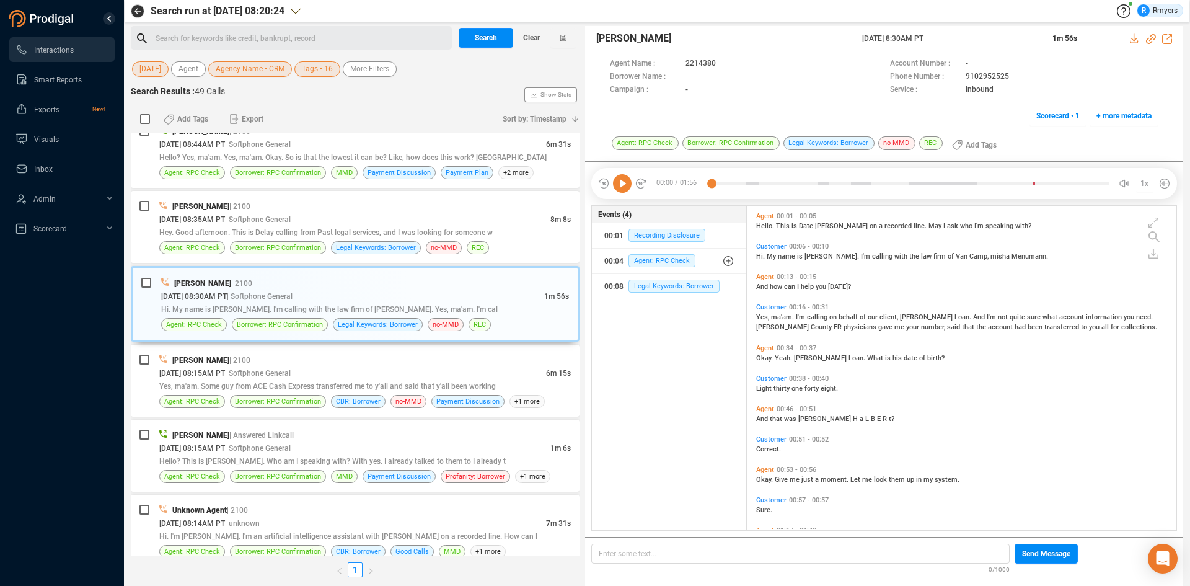
click at [622, 181] on icon at bounding box center [622, 183] width 19 height 19
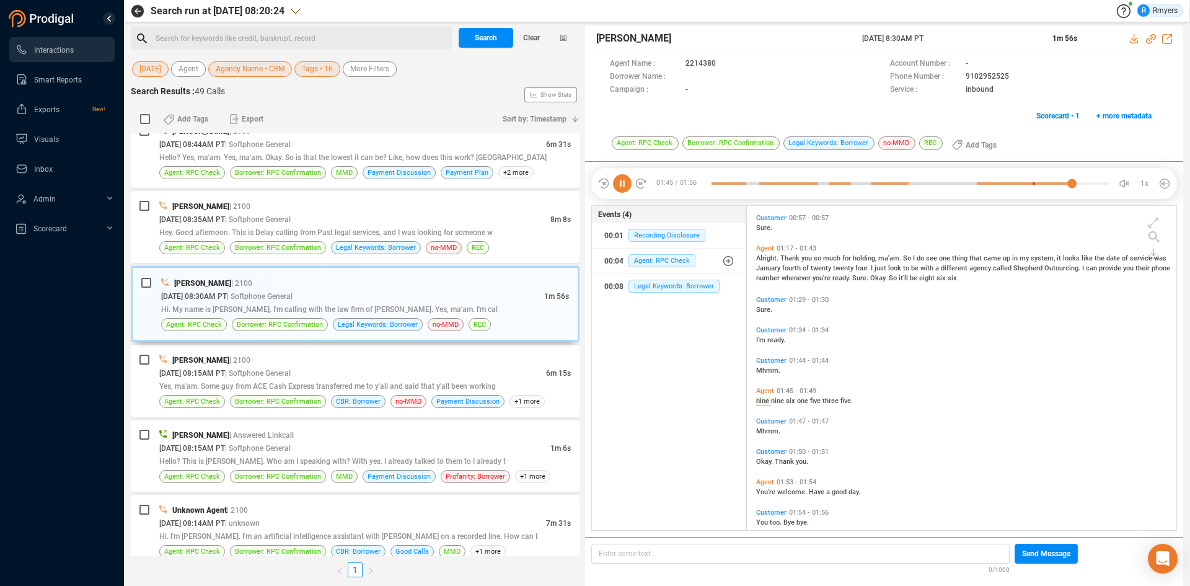
scroll to position [298, 0]
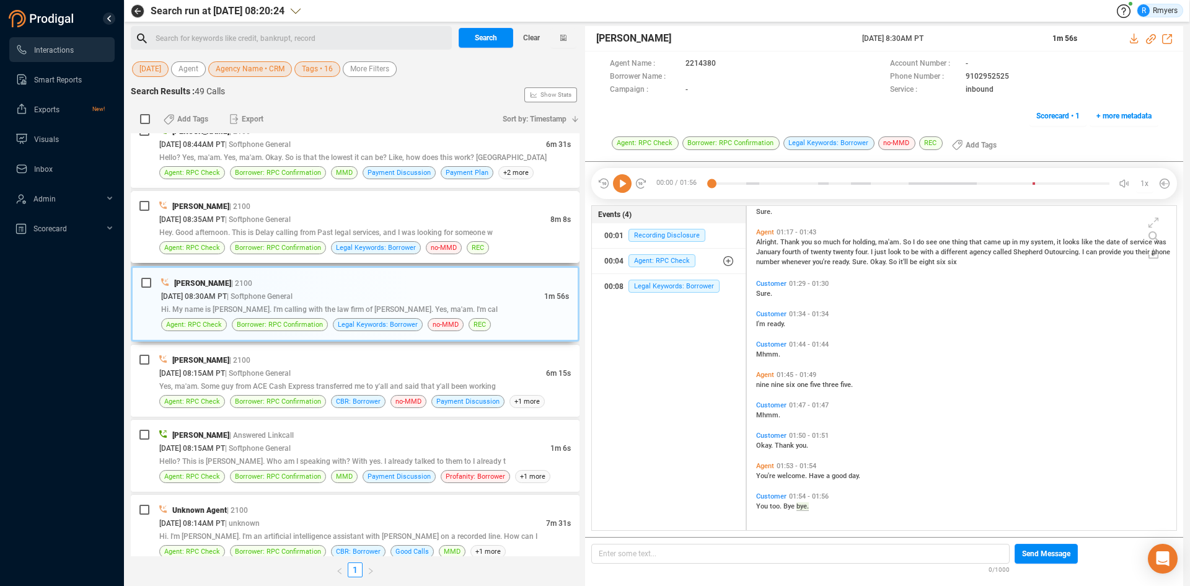
click at [354, 235] on span "Hey. Good afternoon. This is Delay calling from Past legal services, and I was …" at bounding box center [326, 232] width 334 height 9
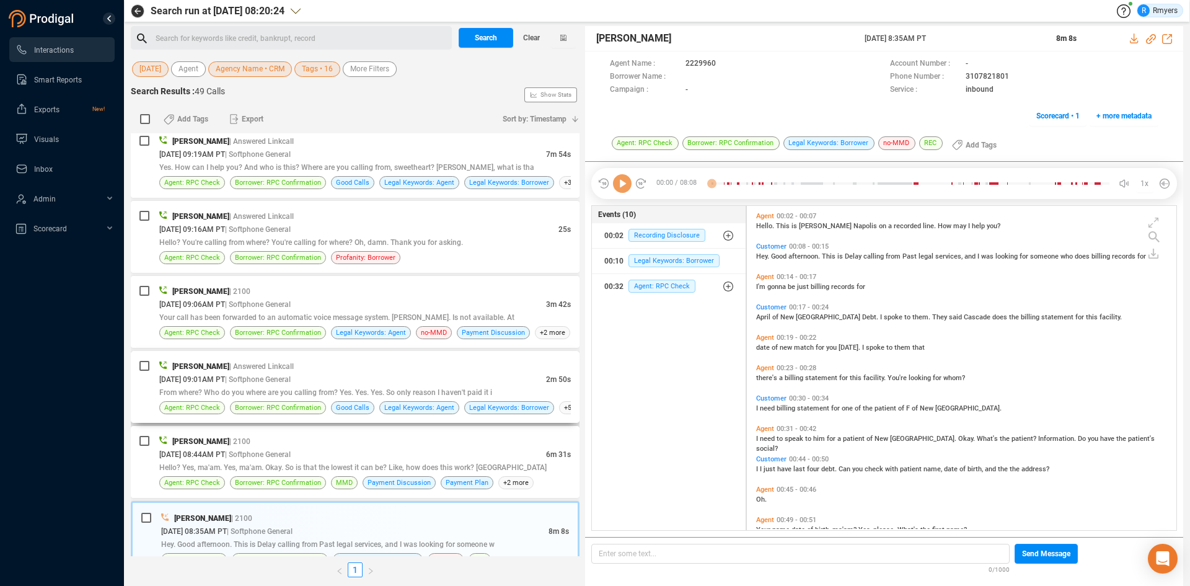
scroll to position [321, 423]
click at [627, 185] on icon at bounding box center [622, 183] width 19 height 19
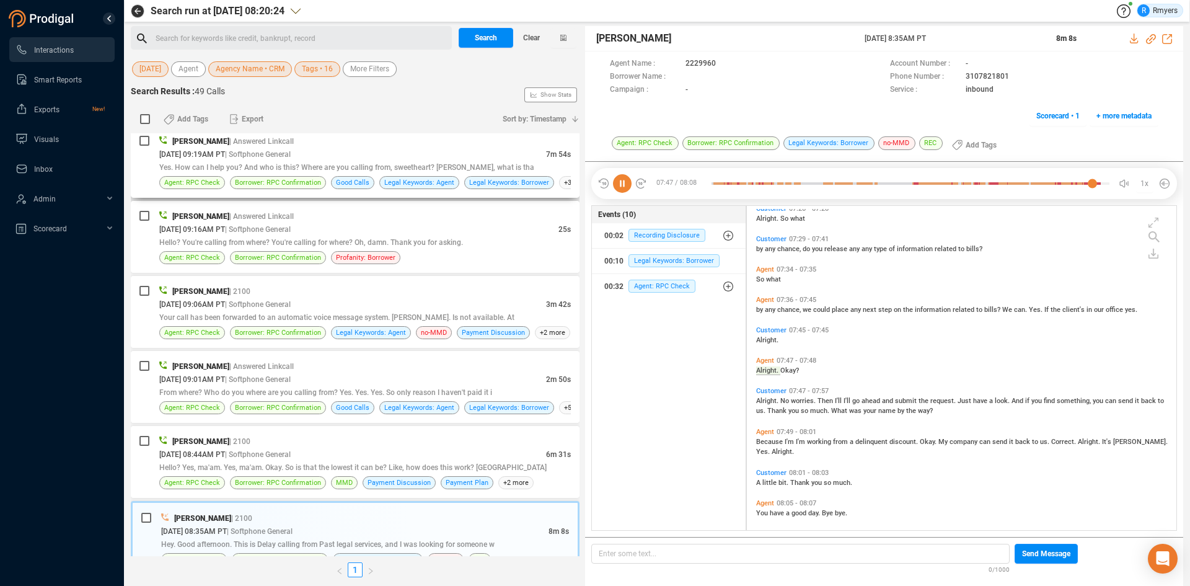
scroll to position [2225, 0]
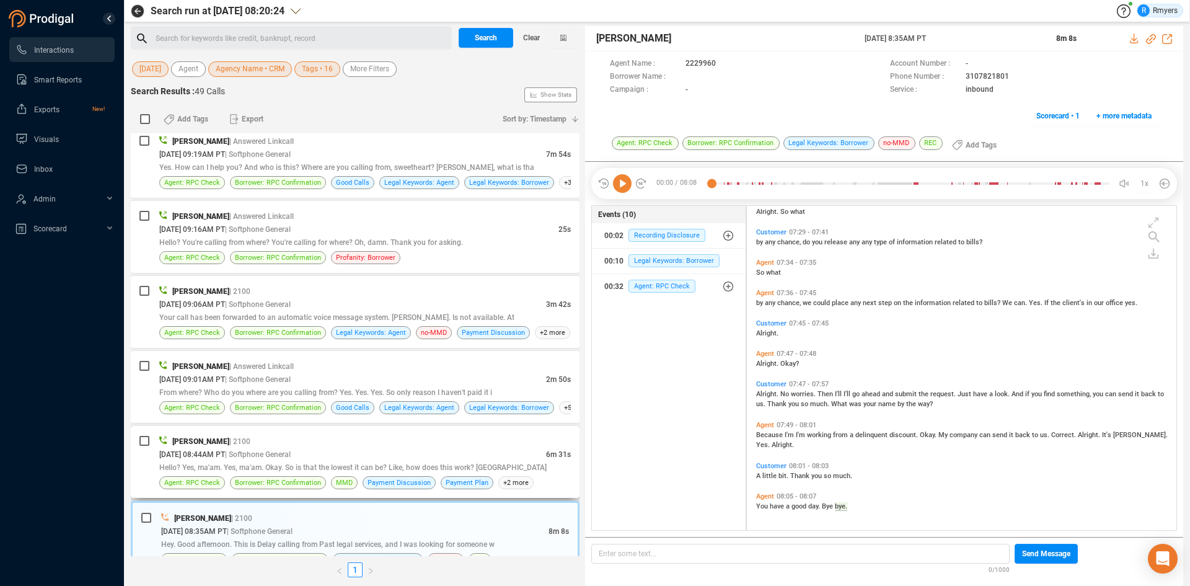
click at [349, 452] on div "08/14/2025 @ 08:44AM PT | Softphone General" at bounding box center [352, 454] width 387 height 13
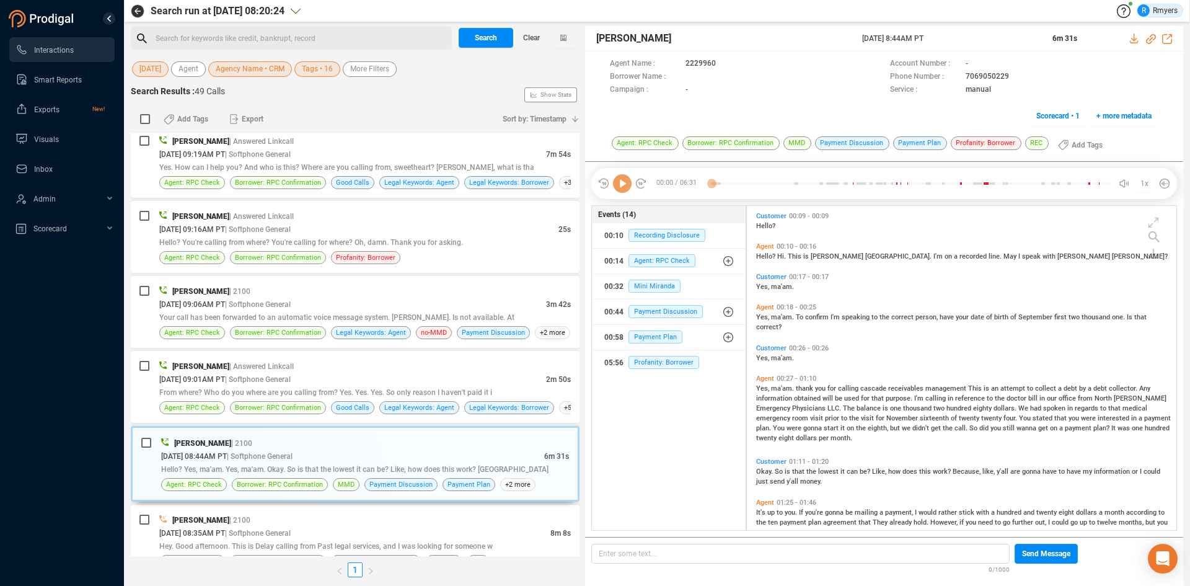
scroll to position [321, 423]
click at [619, 187] on icon at bounding box center [622, 183] width 19 height 19
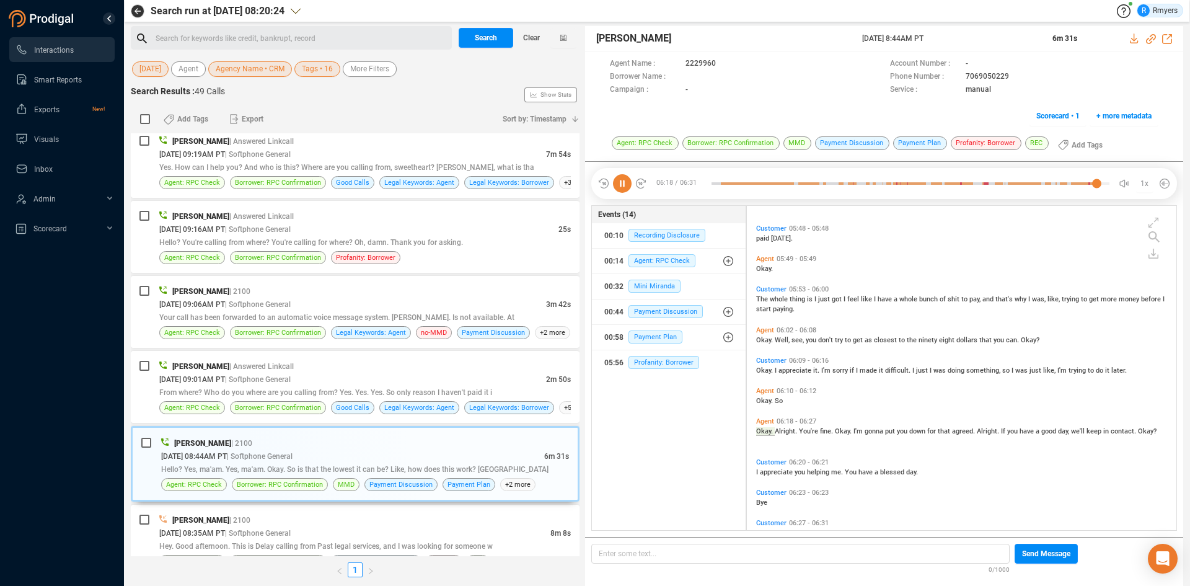
scroll to position [1720, 0]
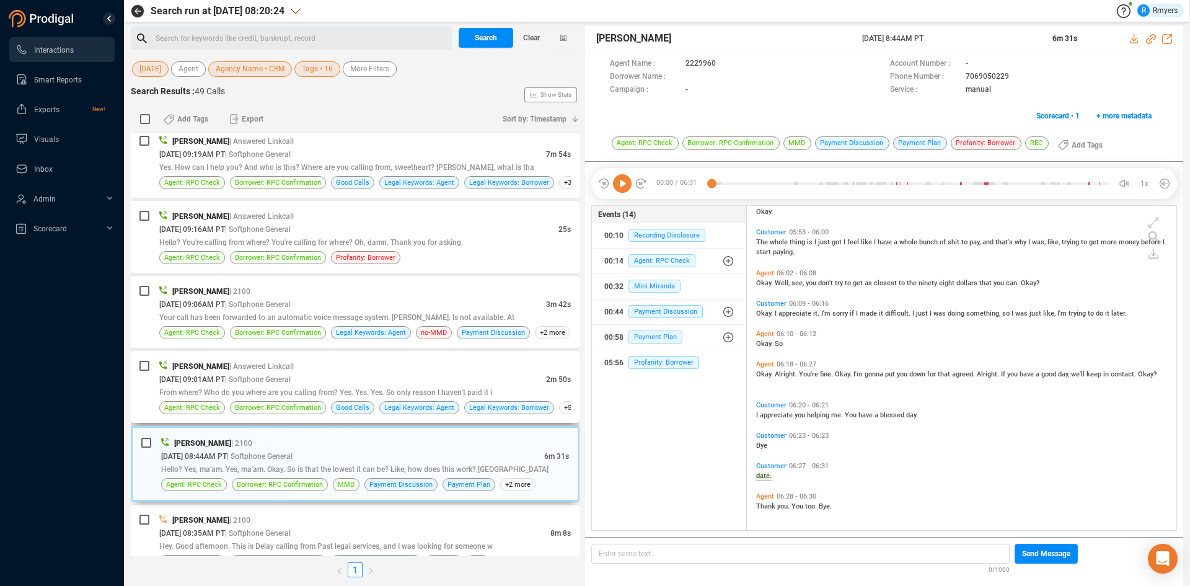
drag, startPoint x: 344, startPoint y: 365, endPoint x: 341, endPoint y: 373, distance: 9.2
click at [344, 365] on div "Daisy Spahr | Answered Linkcall" at bounding box center [365, 366] width 412 height 13
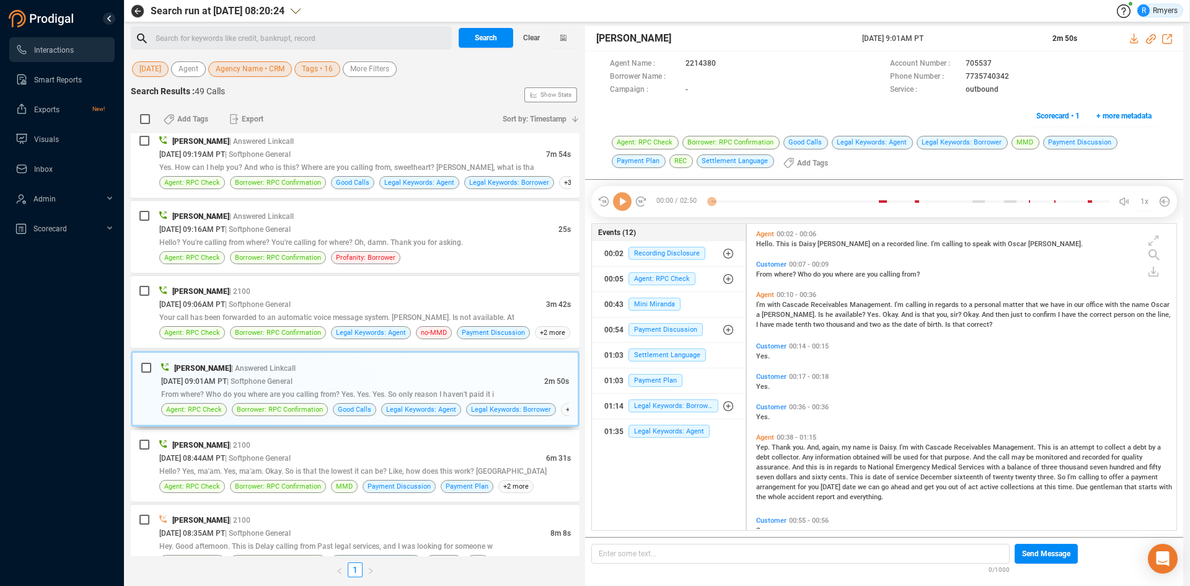
scroll to position [303, 423]
click at [621, 208] on icon at bounding box center [622, 201] width 19 height 19
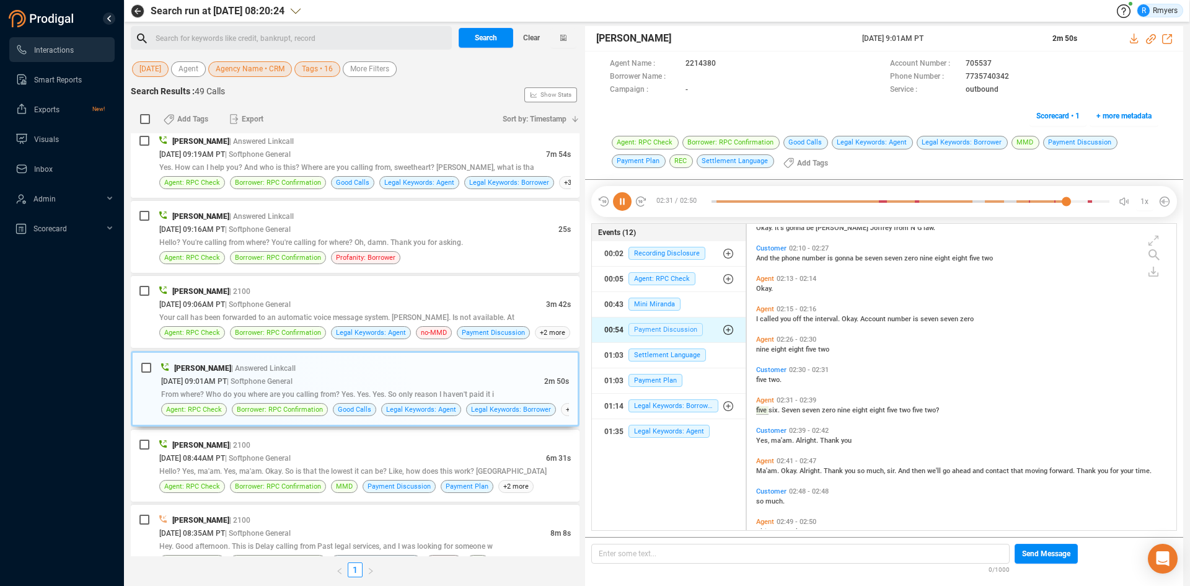
scroll to position [622, 0]
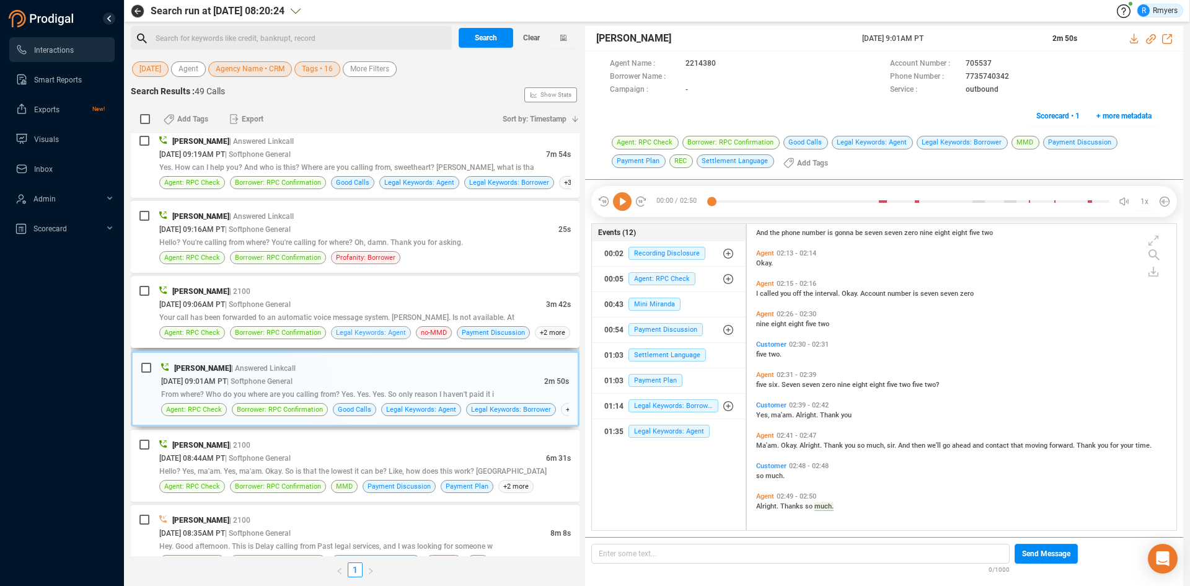
click at [382, 326] on span "Legal Keywords: Agent" at bounding box center [371, 332] width 80 height 13
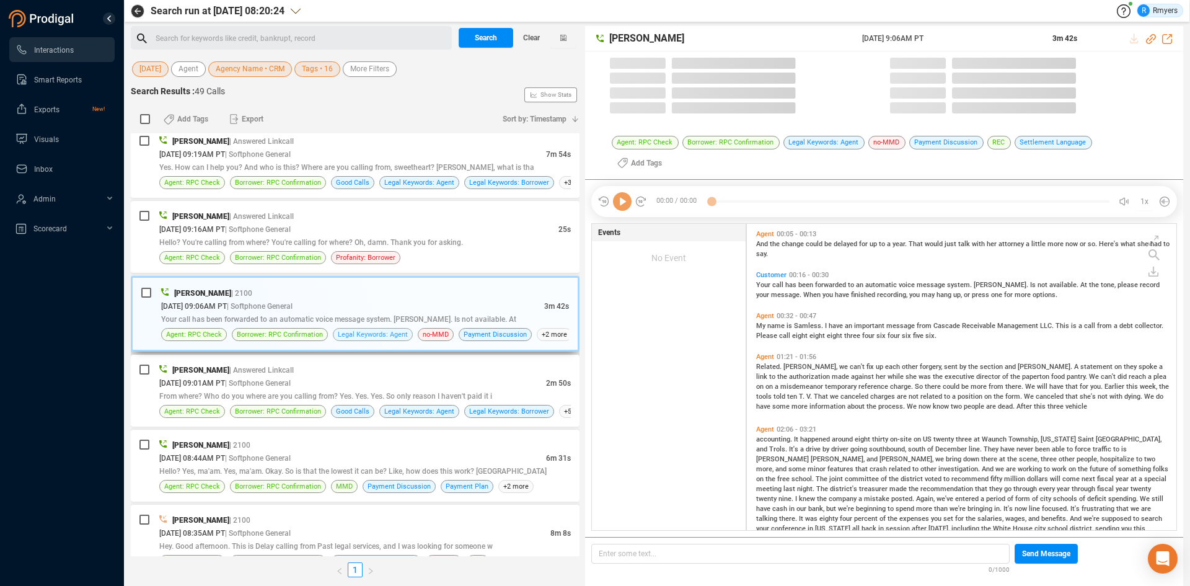
scroll to position [321, 423]
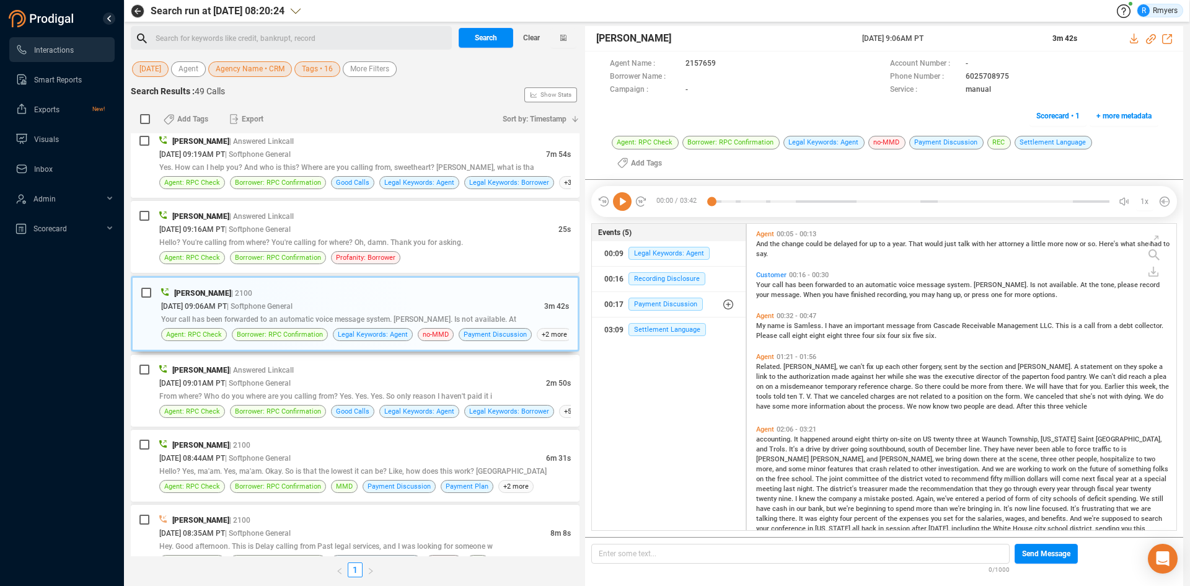
click at [619, 192] on icon at bounding box center [622, 201] width 19 height 19
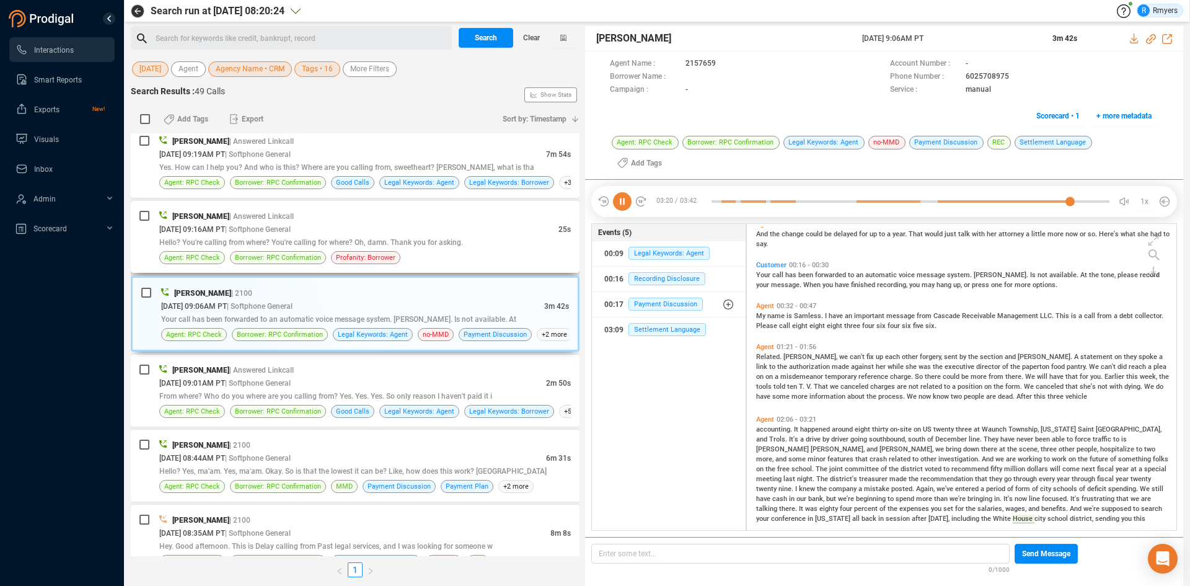
click at [225, 228] on span "[DATE] 09:16AM PT" at bounding box center [192, 229] width 66 height 9
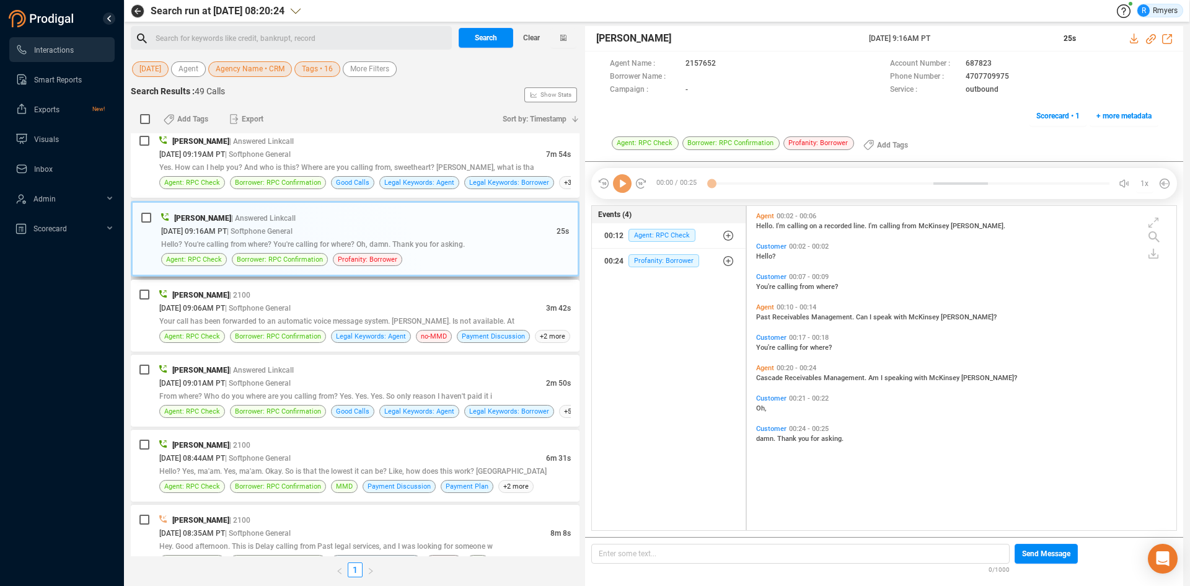
scroll to position [321, 423]
click at [619, 183] on icon at bounding box center [622, 183] width 19 height 19
click at [307, 136] on div "Pamela West | Answered Linkcall" at bounding box center [365, 141] width 412 height 13
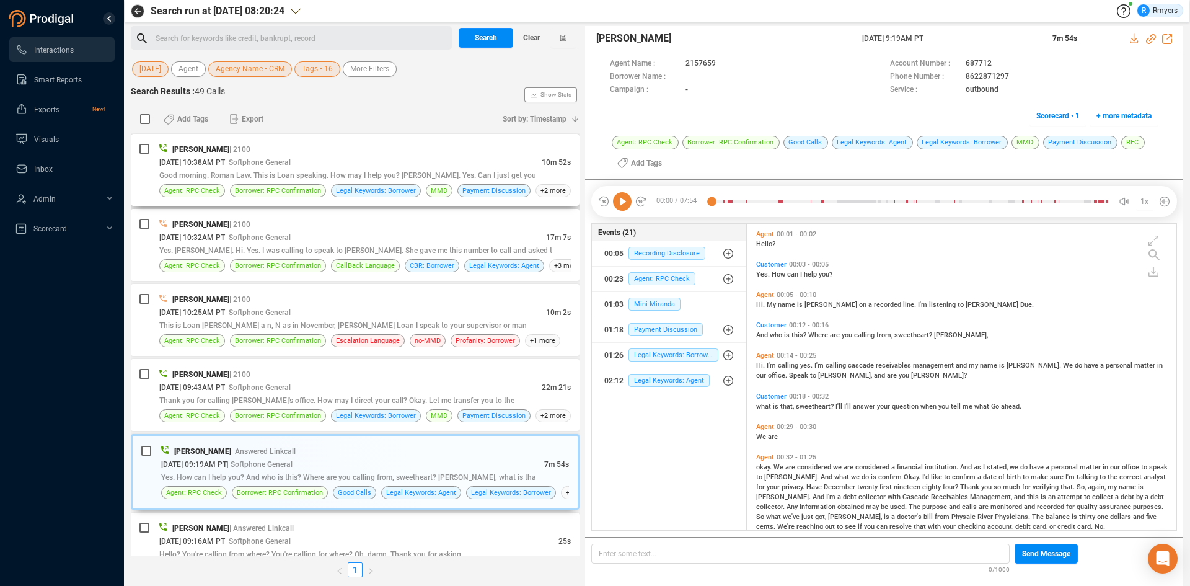
scroll to position [2263, 0]
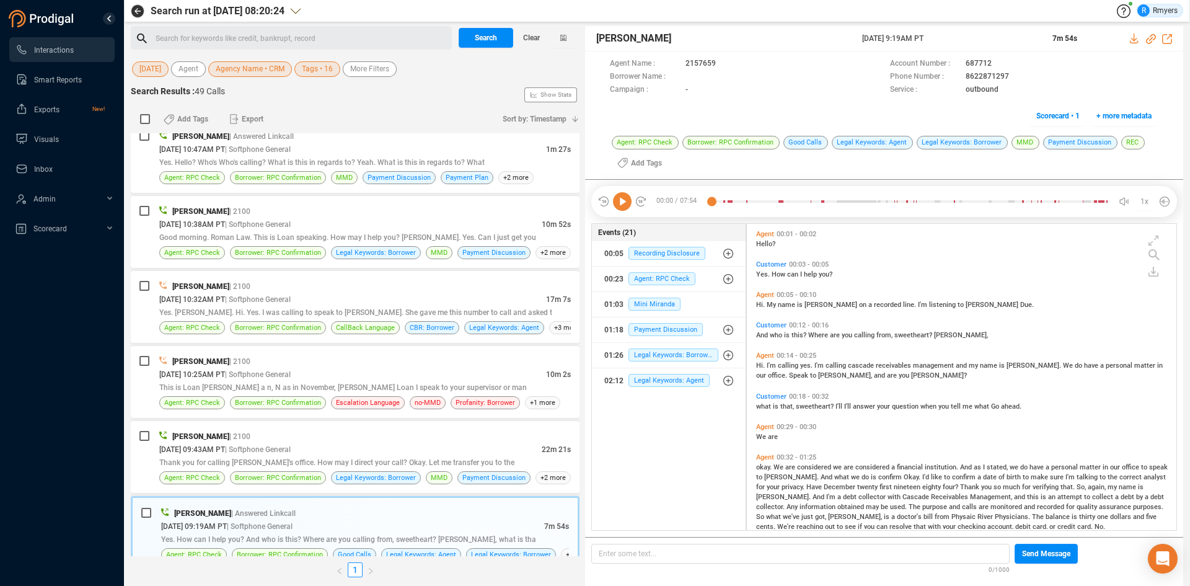
click at [622, 203] on icon at bounding box center [622, 201] width 19 height 19
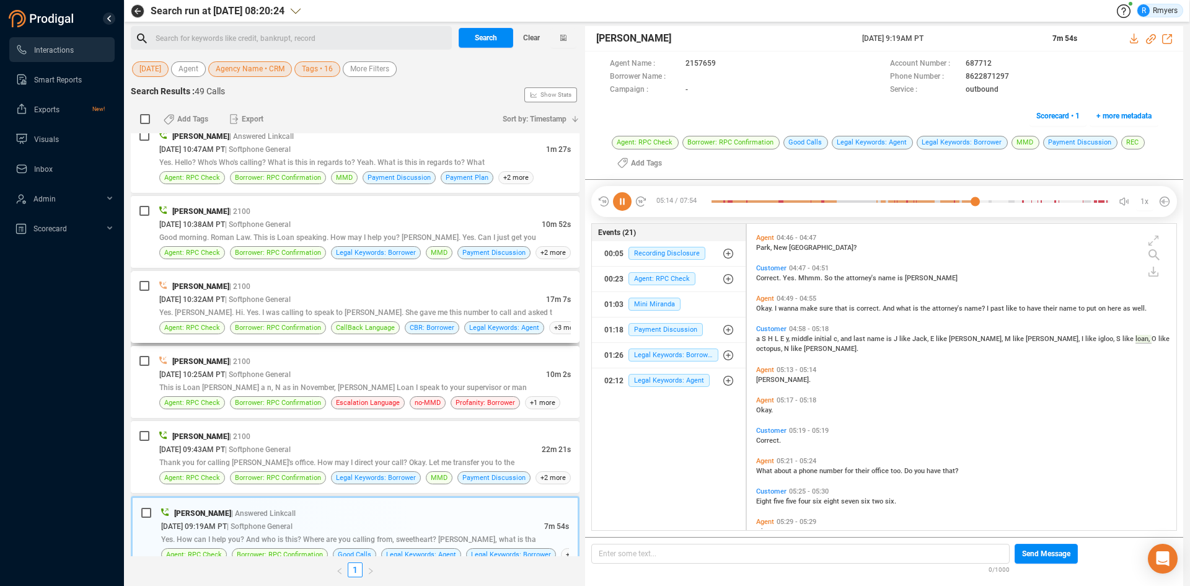
scroll to position [1252, 0]
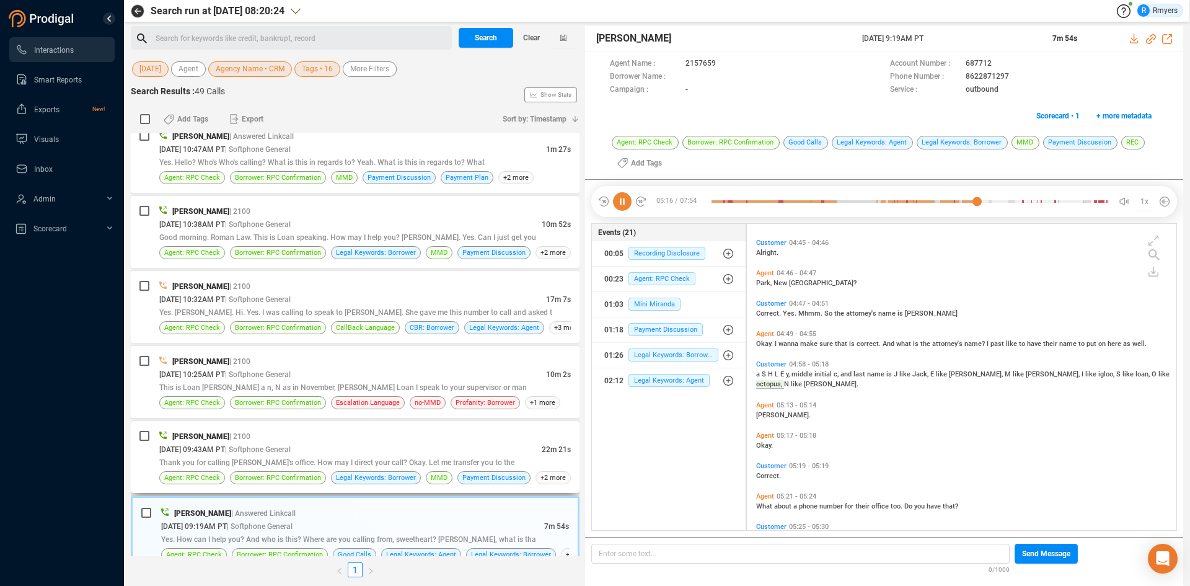
click at [291, 452] on span "| Softphone General" at bounding box center [258, 449] width 66 height 10
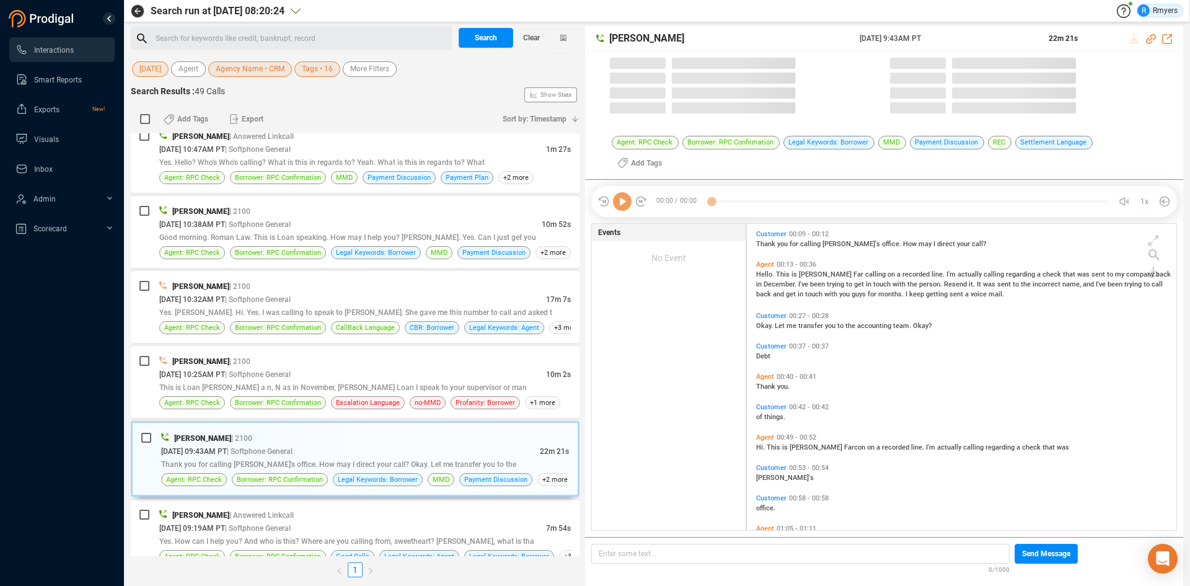
scroll to position [321, 423]
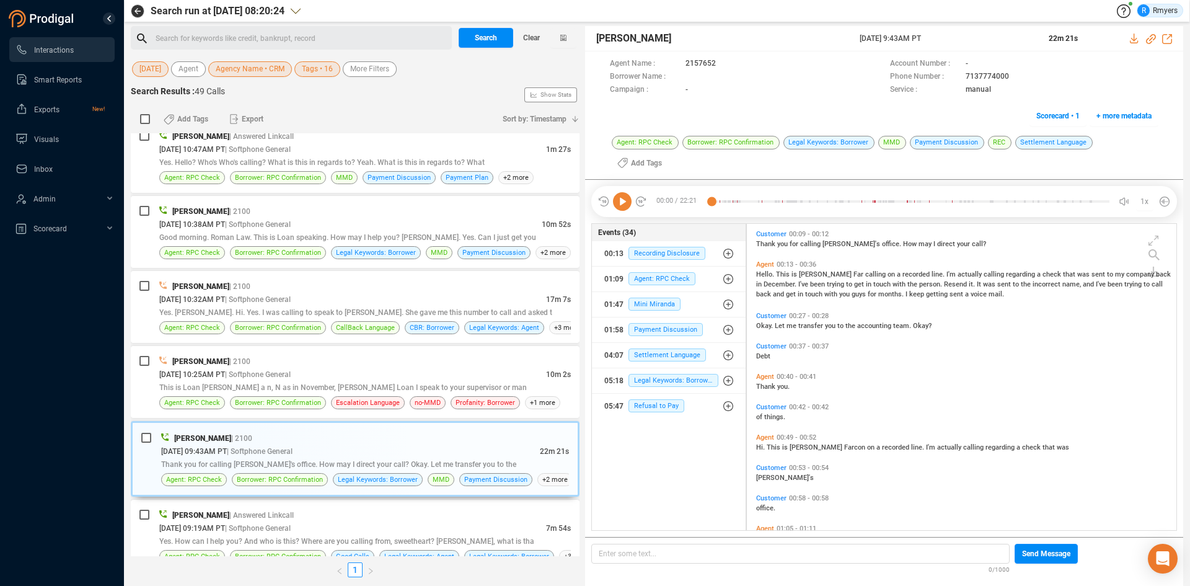
click at [626, 192] on icon at bounding box center [622, 201] width 19 height 19
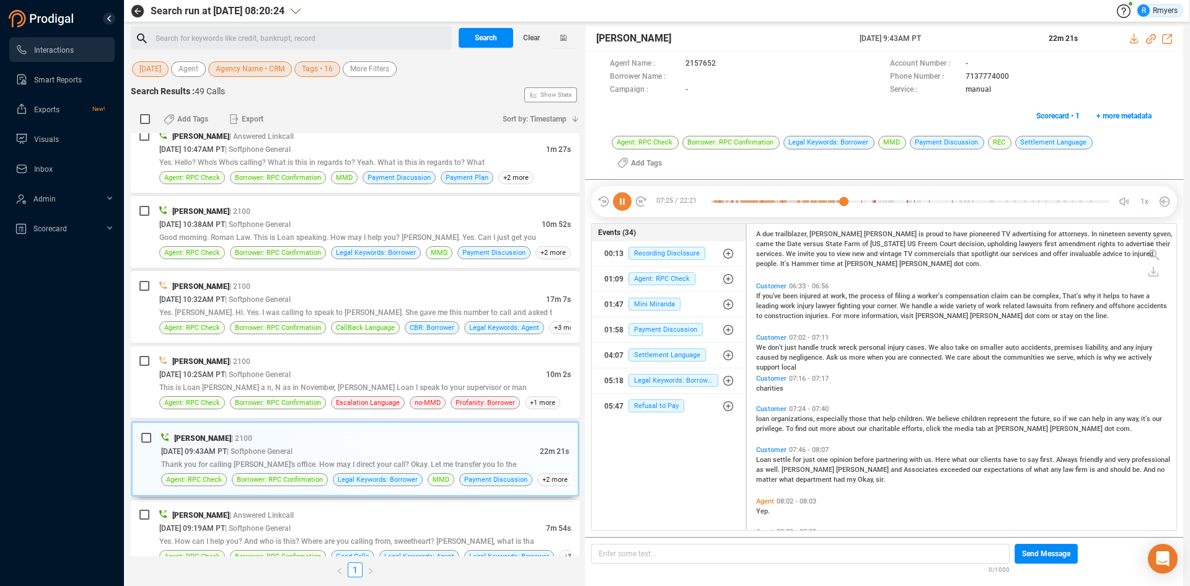
scroll to position [1379, 0]
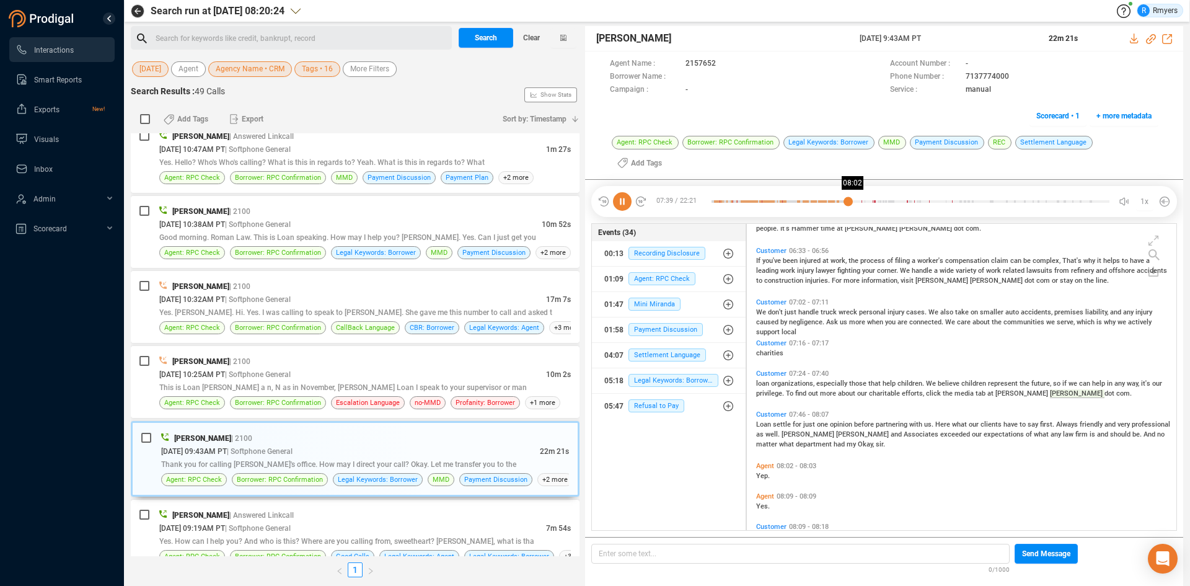
click at [855, 192] on div at bounding box center [911, 201] width 398 height 19
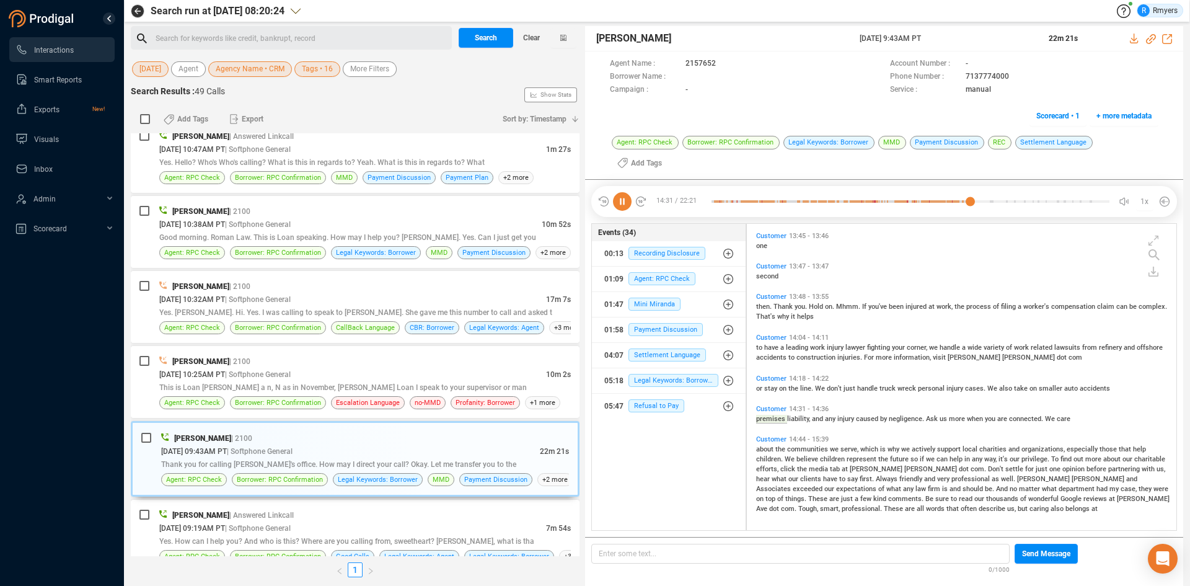
scroll to position [3237, 0]
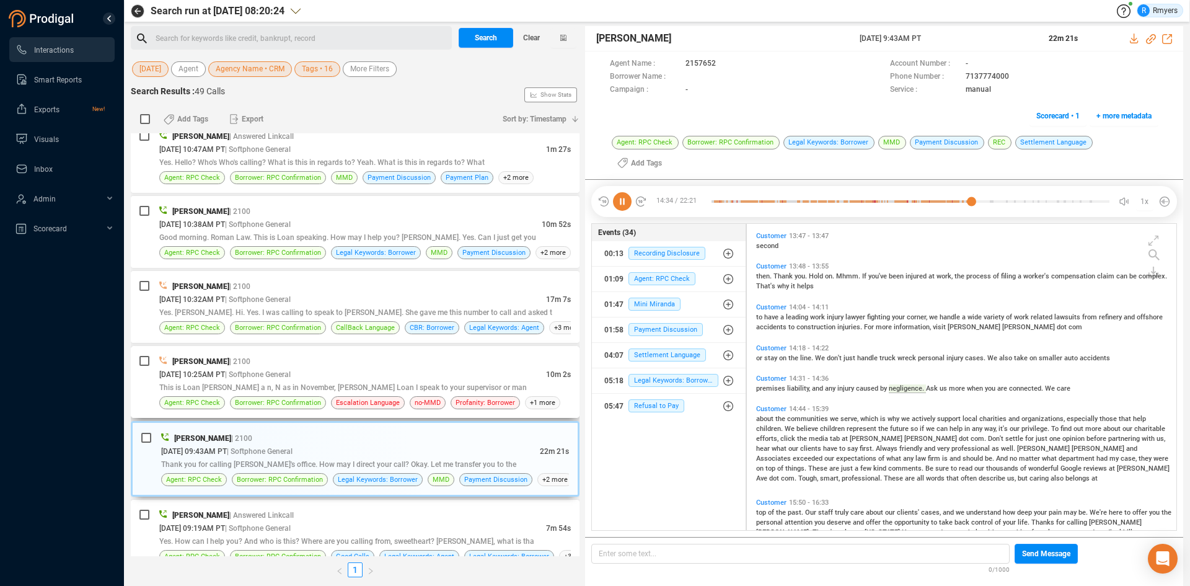
click at [272, 368] on div "08/14/2025 @ 10:25AM PT | Softphone General" at bounding box center [352, 374] width 387 height 13
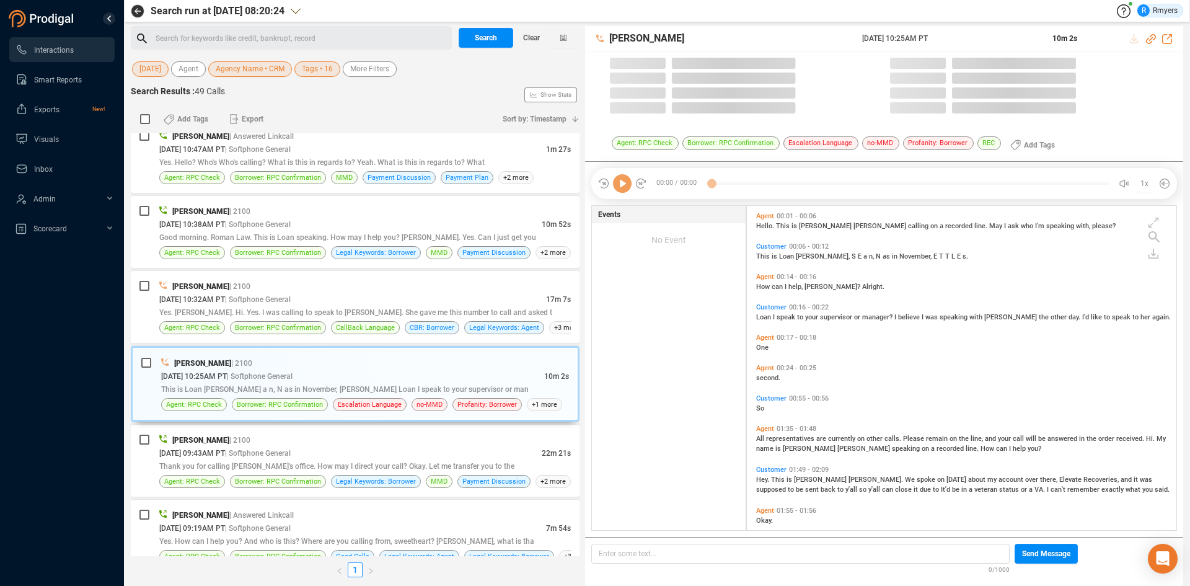
scroll to position [321, 423]
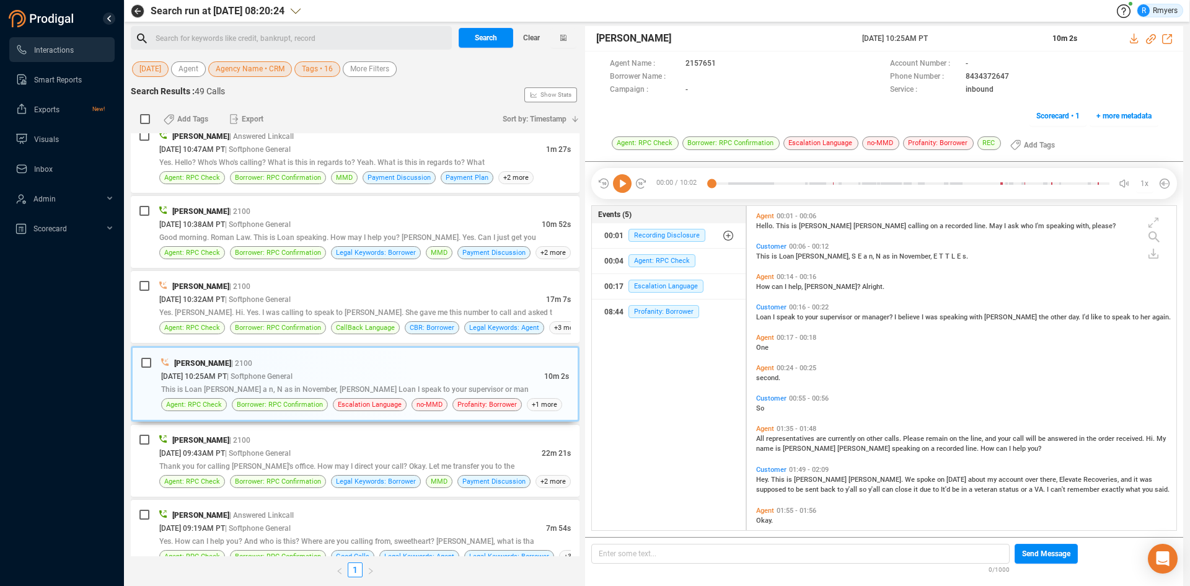
click at [622, 187] on icon at bounding box center [622, 183] width 19 height 19
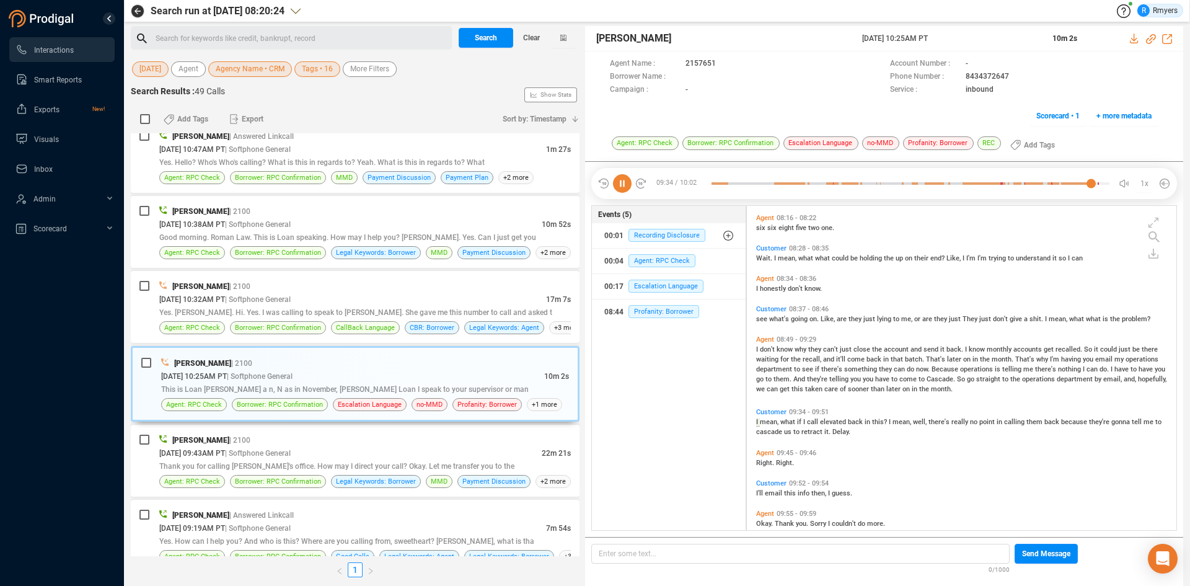
scroll to position [1622, 0]
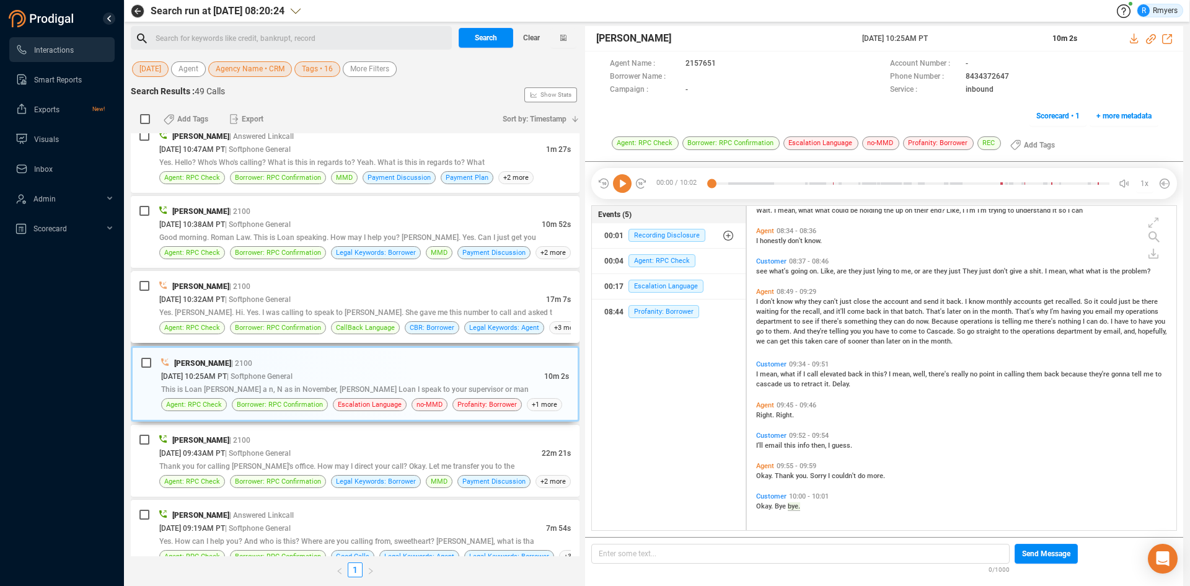
click at [402, 293] on div "08/14/2025 @ 10:32AM PT | Softphone General" at bounding box center [352, 299] width 387 height 13
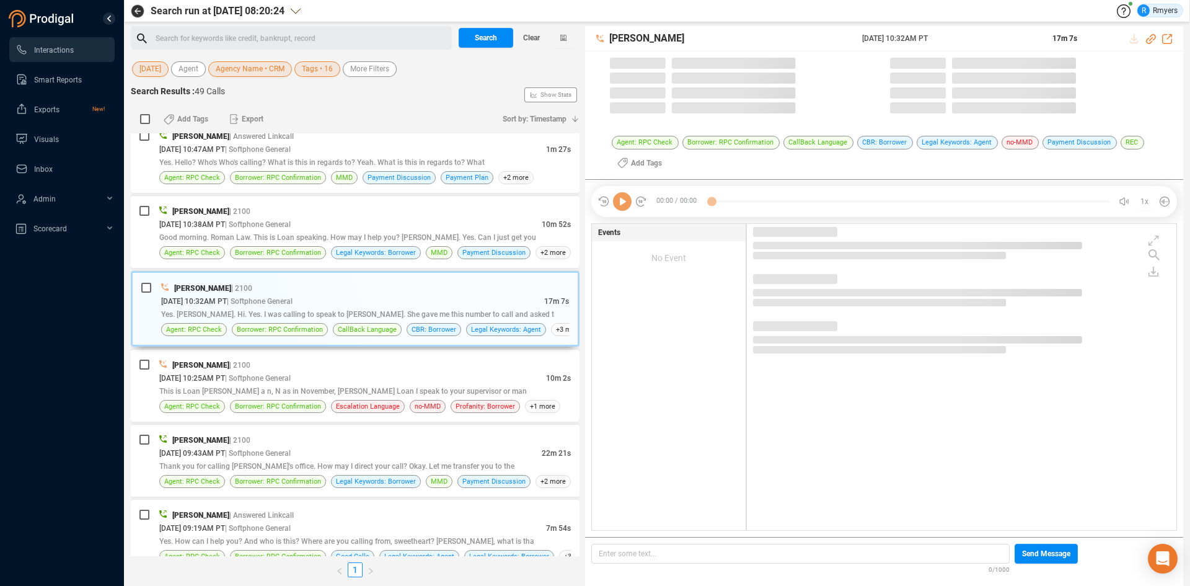
click at [626, 201] on icon at bounding box center [622, 201] width 19 height 19
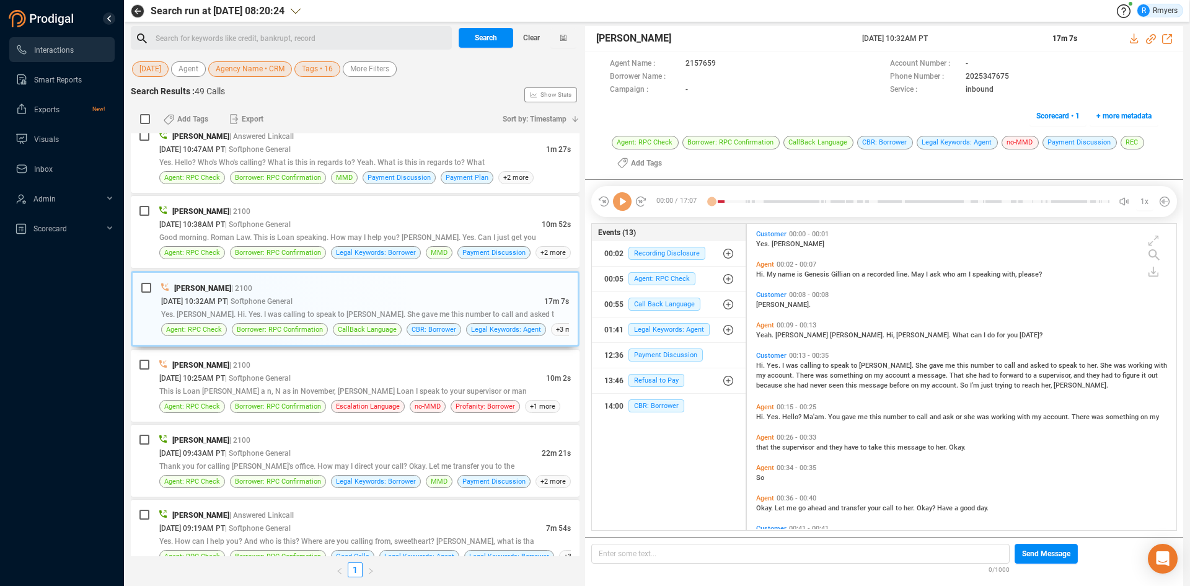
scroll to position [303, 423]
click at [627, 201] on icon at bounding box center [622, 201] width 19 height 19
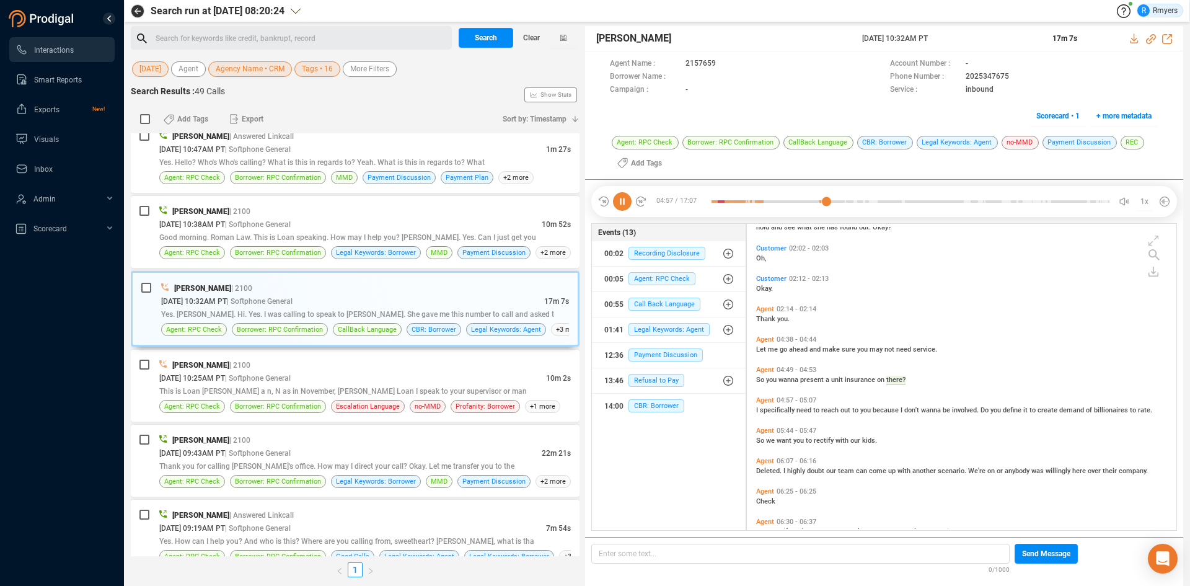
scroll to position [777, 0]
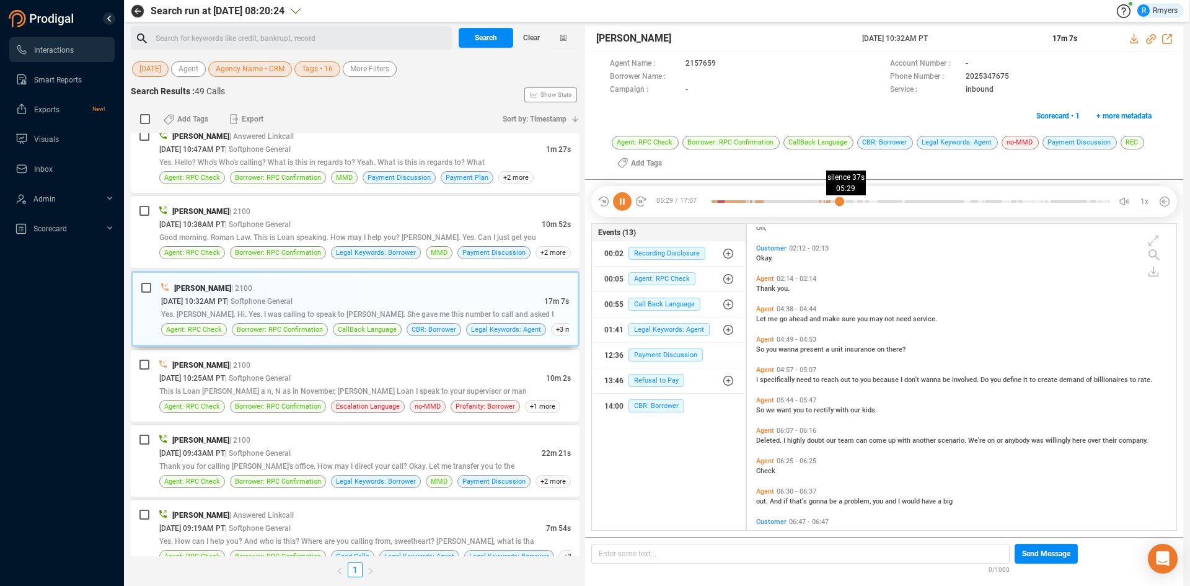
click at [839, 197] on div at bounding box center [911, 201] width 398 height 19
click at [885, 206] on div at bounding box center [911, 201] width 398 height 19
click at [952, 202] on div at bounding box center [911, 201] width 398 height 19
click at [952, 203] on div at bounding box center [911, 201] width 398 height 19
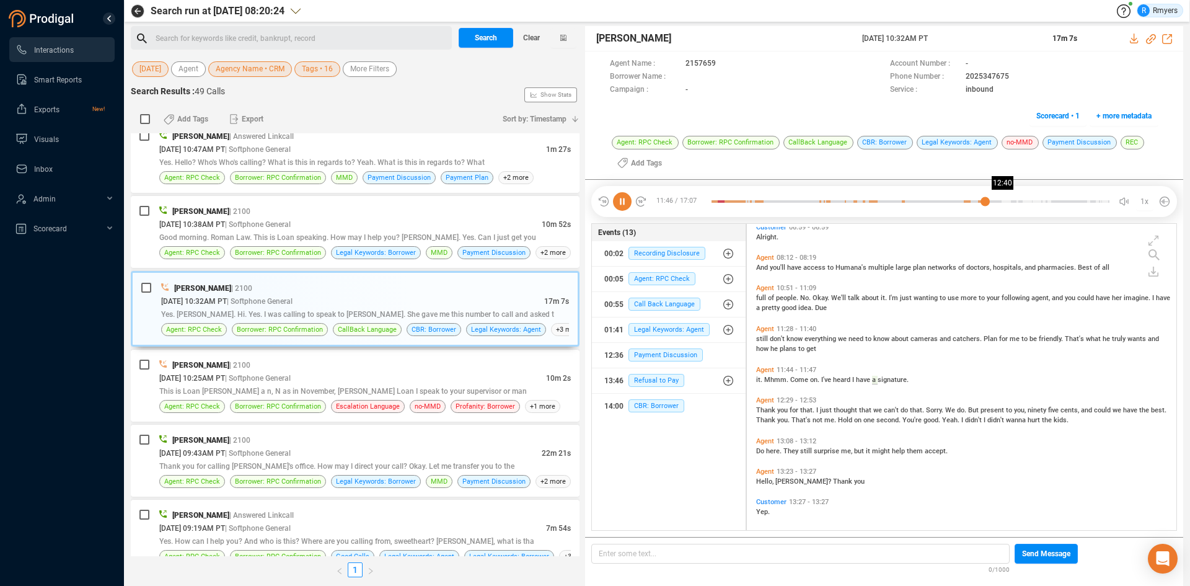
click at [952, 199] on div at bounding box center [911, 201] width 398 height 19
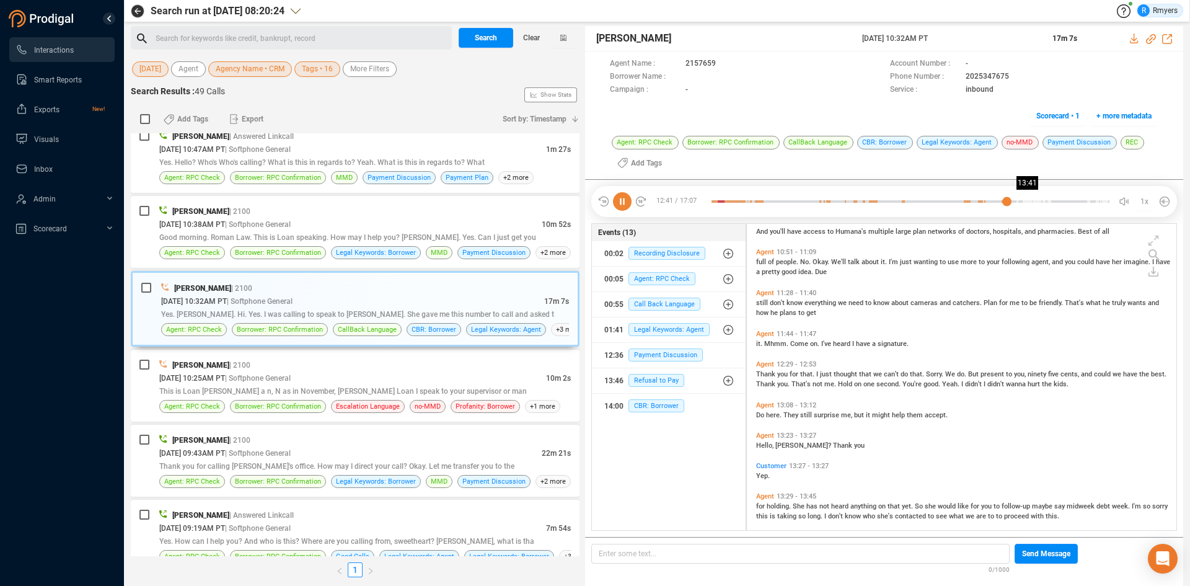
click at [952, 200] on div at bounding box center [911, 201] width 398 height 19
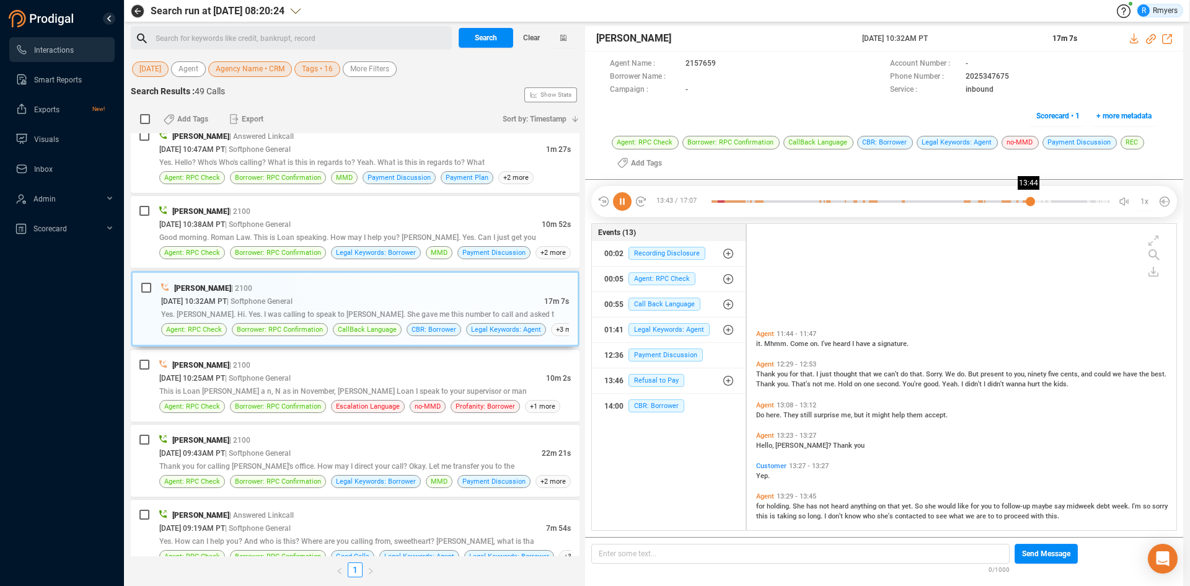
scroll to position [1321, 0]
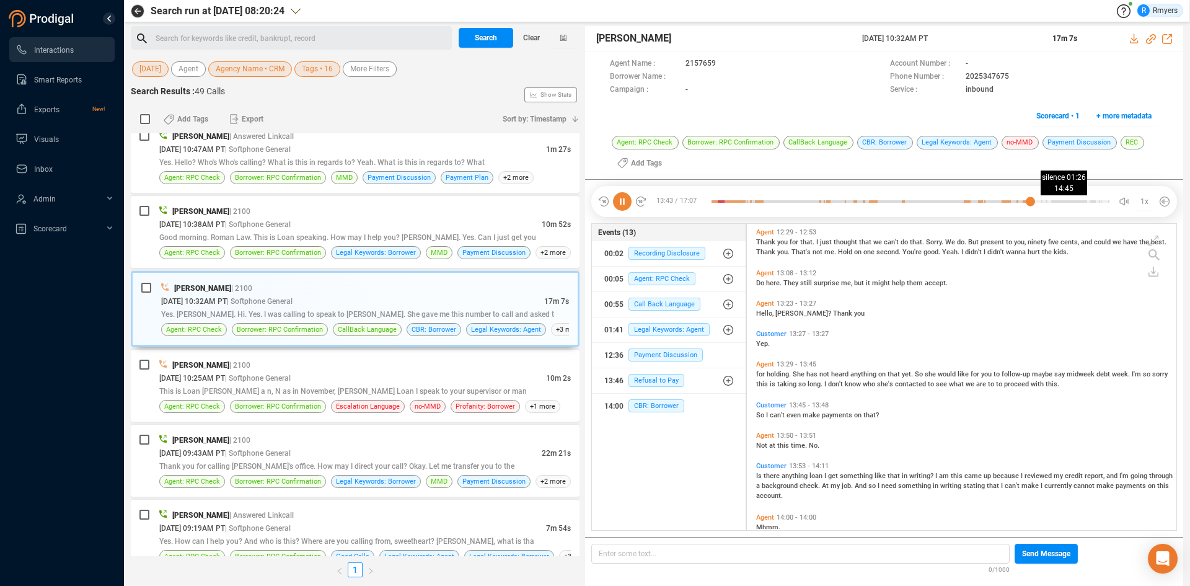
click at [952, 197] on div at bounding box center [911, 201] width 398 height 19
click at [952, 198] on div at bounding box center [911, 201] width 398 height 19
click at [952, 201] on div at bounding box center [911, 201] width 398 height 19
click at [387, 236] on span "Good morning. Roman Law. This is Loan speaking. How may I help you? [PERSON_NAM…" at bounding box center [347, 237] width 377 height 9
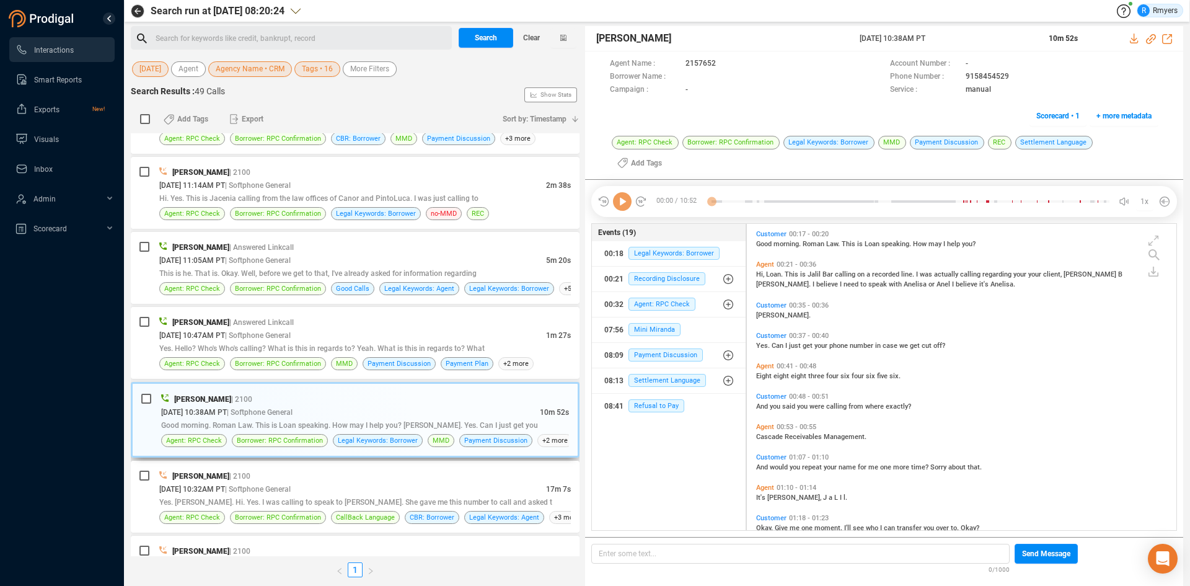
scroll to position [321, 423]
click at [626, 192] on icon at bounding box center [622, 201] width 19 height 19
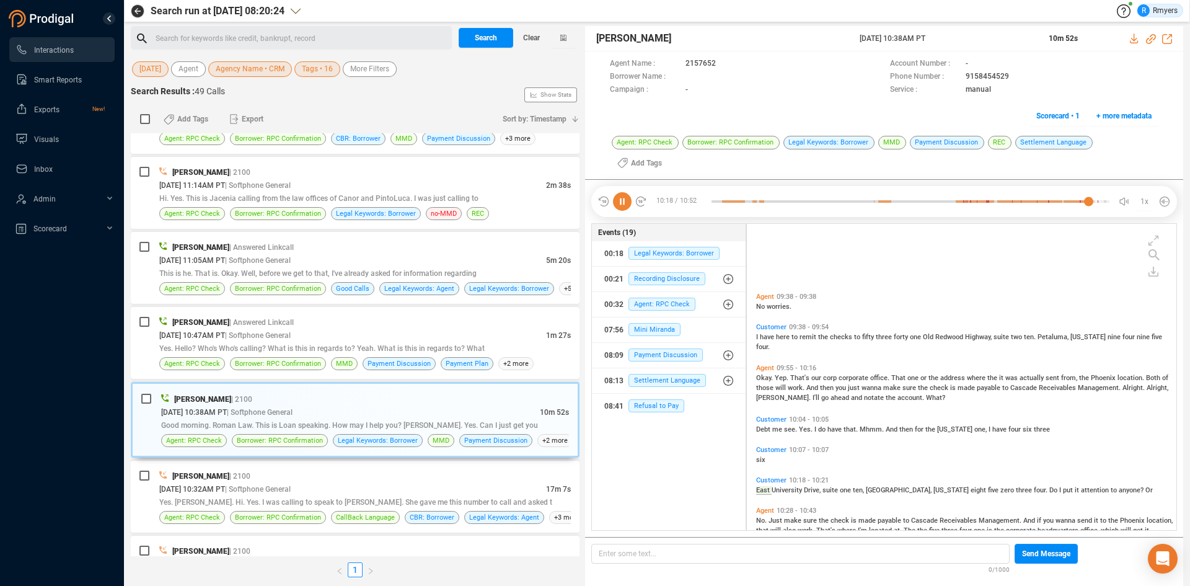
scroll to position [1663, 0]
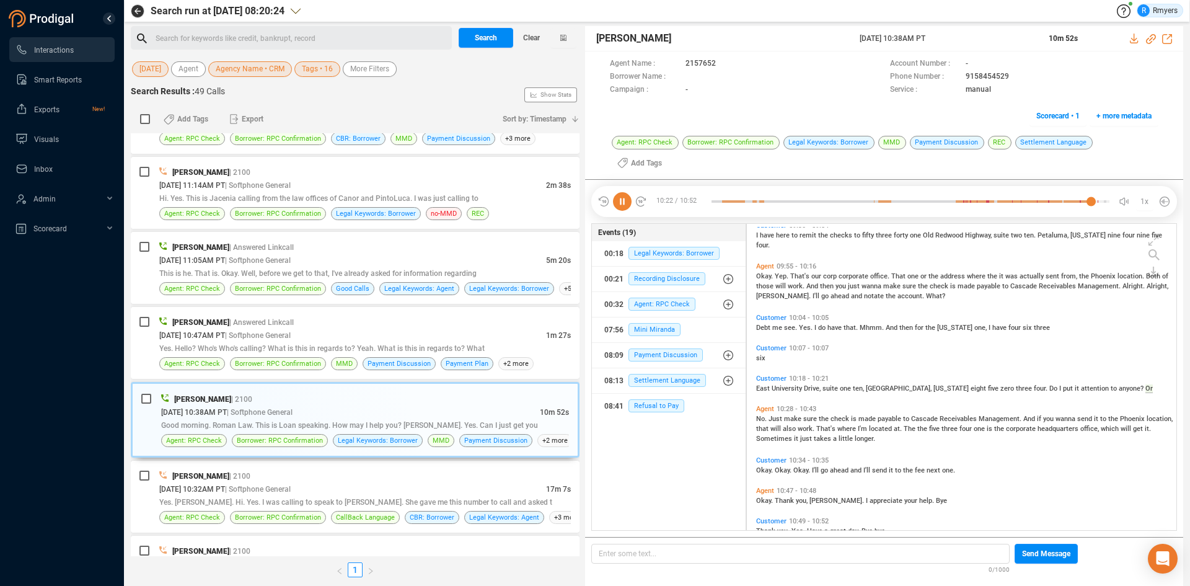
click at [622, 192] on icon at bounding box center [622, 201] width 19 height 19
click at [412, 336] on div "08/14/2025 @ 10:47AM PT | Softphone General" at bounding box center [352, 335] width 387 height 13
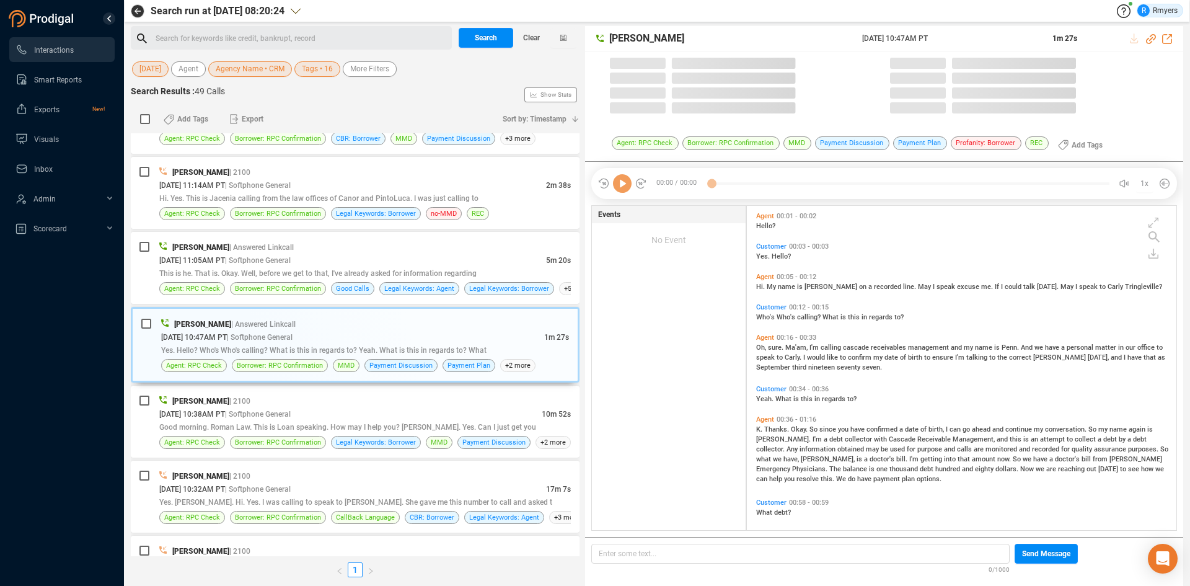
scroll to position [321, 423]
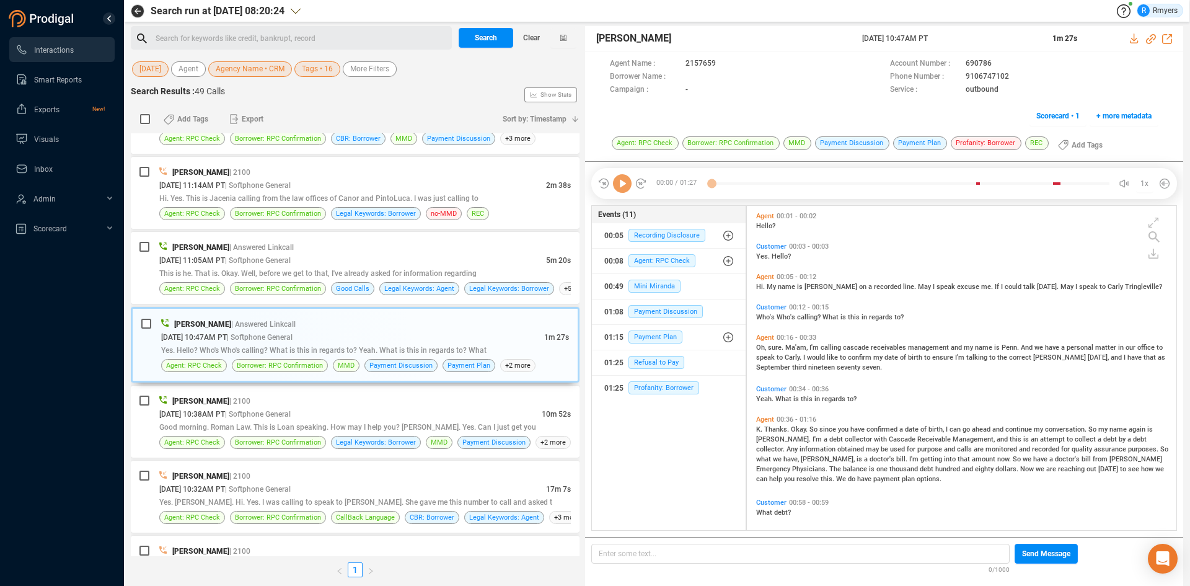
click at [624, 190] on icon at bounding box center [622, 183] width 19 height 19
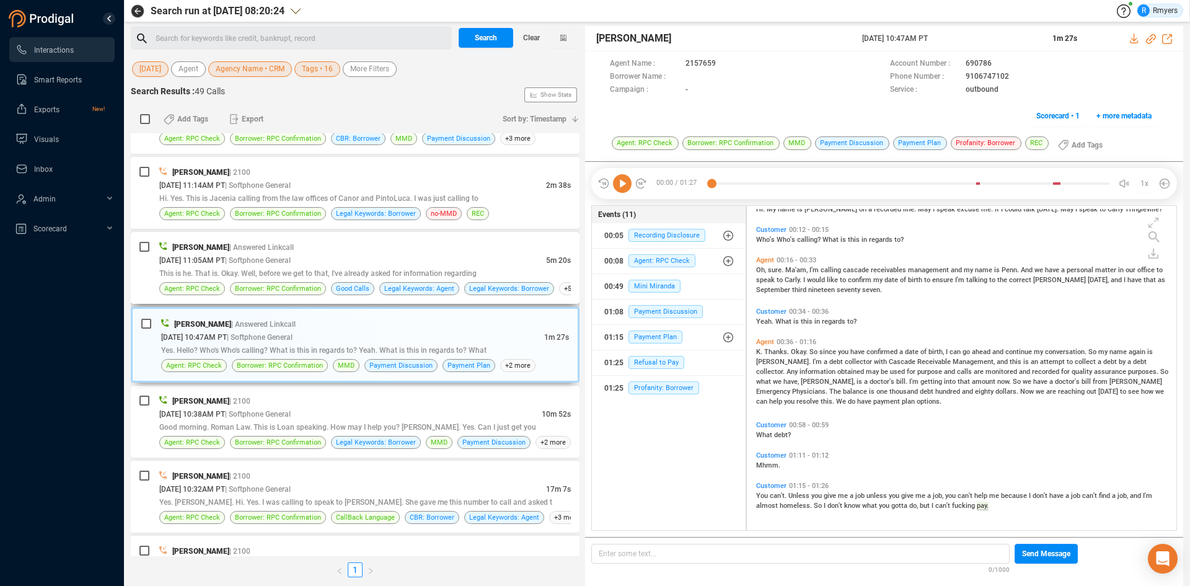
scroll to position [1953, 0]
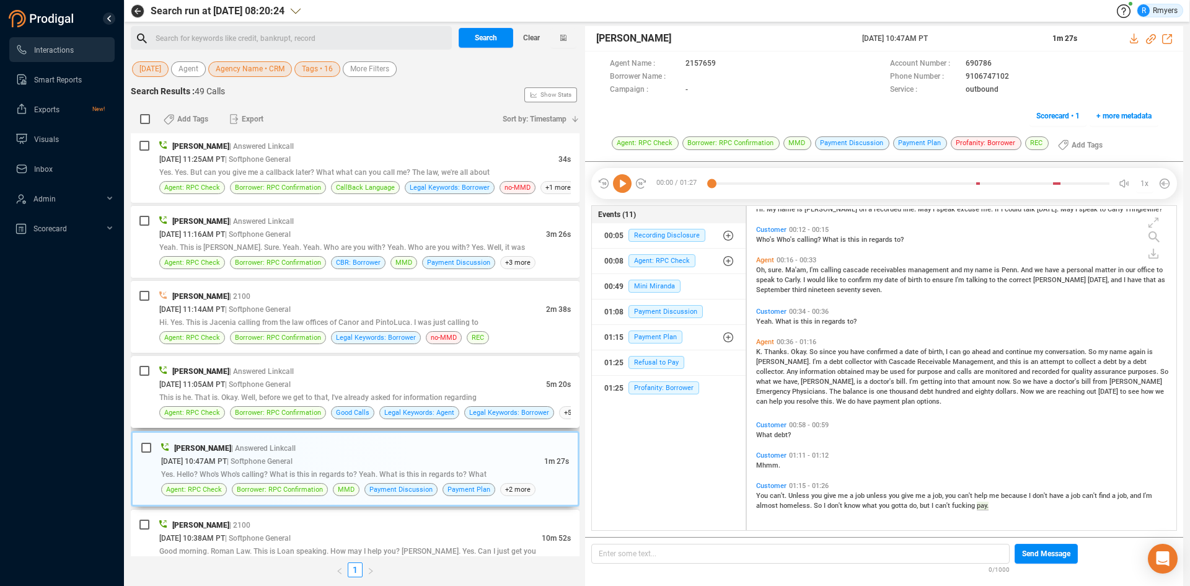
click at [267, 396] on span "This is he. That is. Okay. Well, before we get to that, I've already asked for …" at bounding box center [317, 397] width 317 height 9
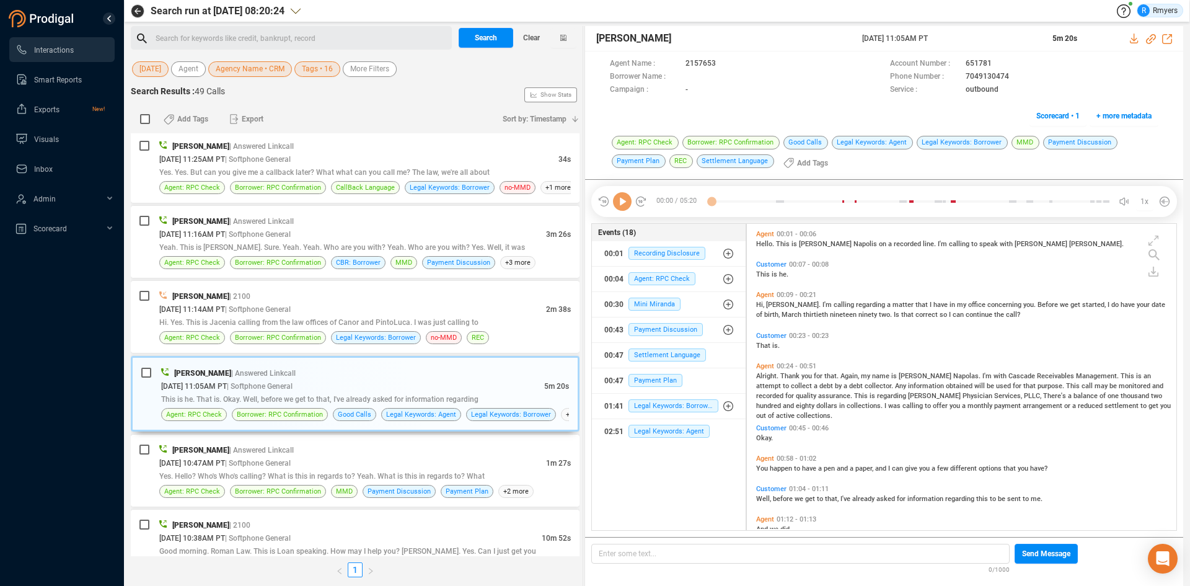
scroll to position [303, 423]
click at [625, 208] on icon at bounding box center [622, 201] width 19 height 19
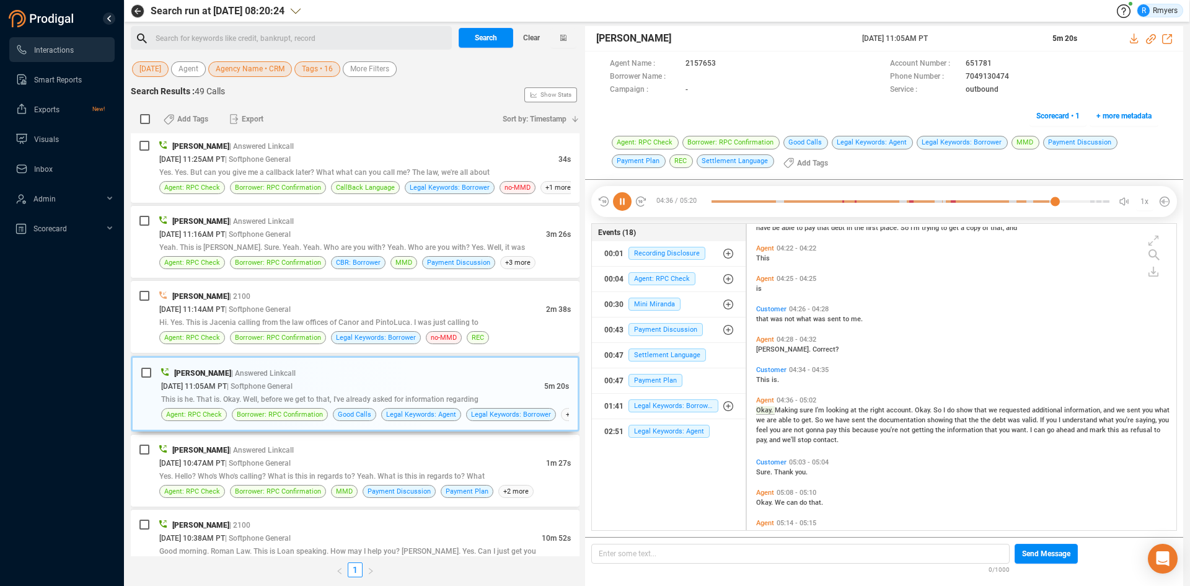
scroll to position [880, 0]
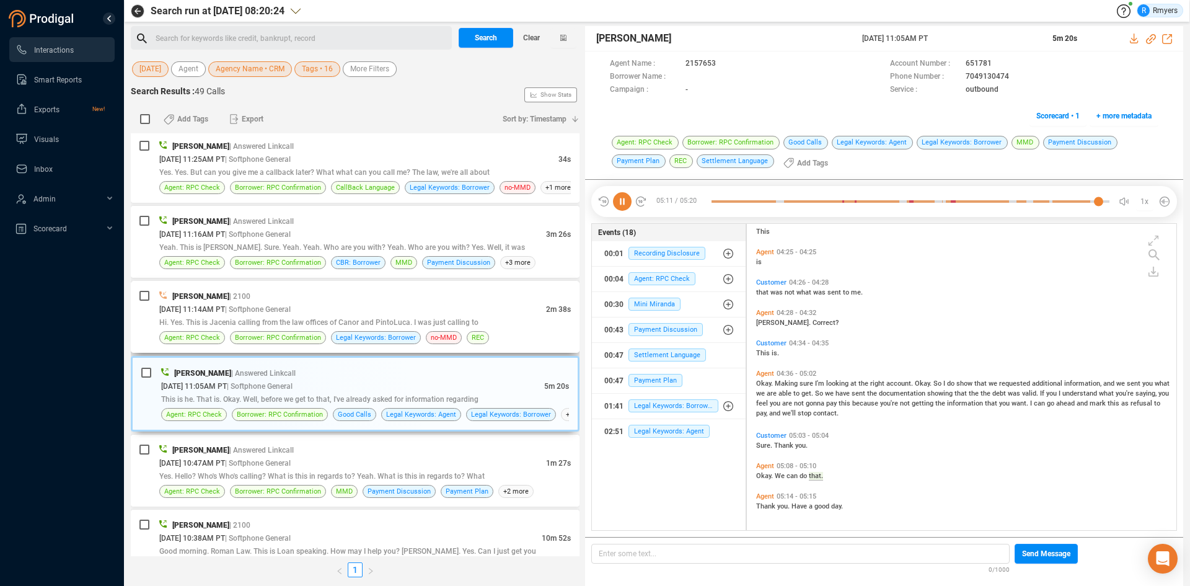
click at [412, 301] on div "[PERSON_NAME] | 2100" at bounding box center [365, 295] width 412 height 13
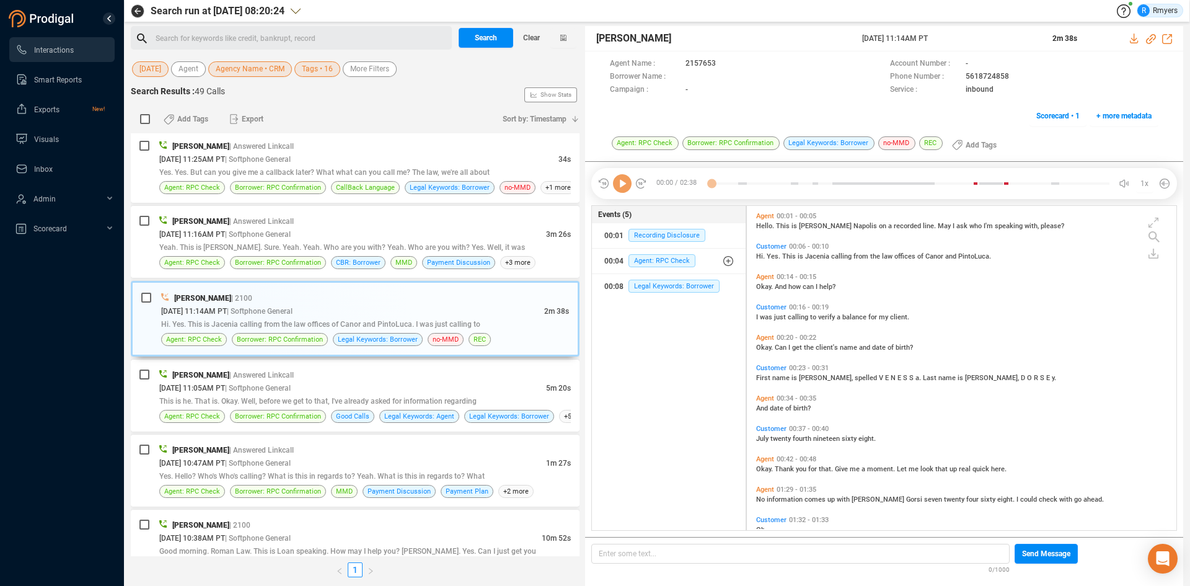
scroll to position [321, 423]
click at [622, 188] on icon at bounding box center [622, 183] width 19 height 19
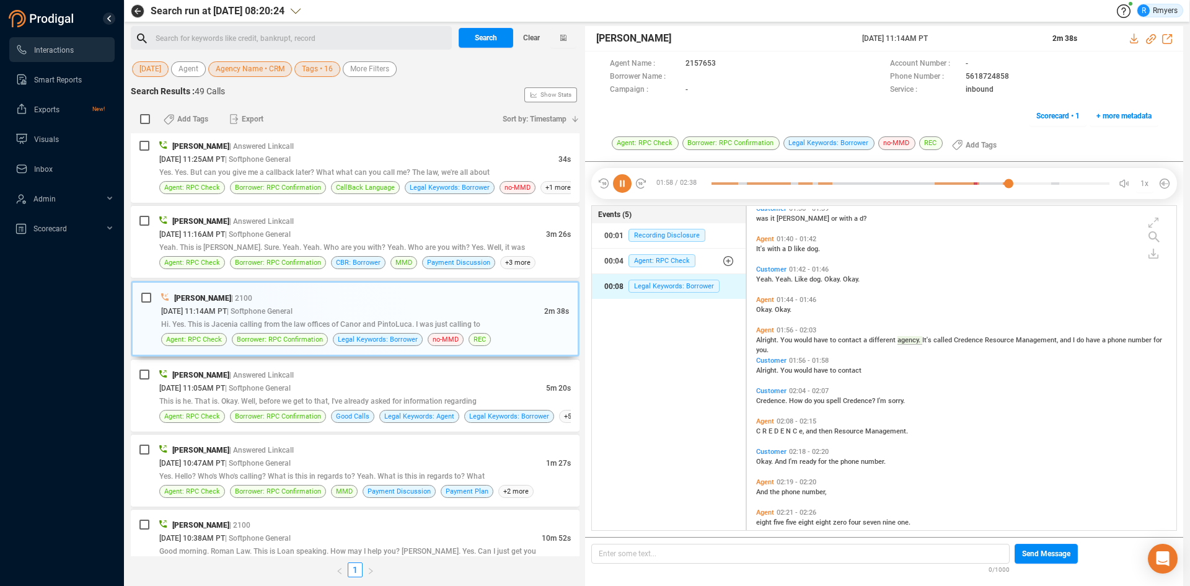
scroll to position [311, 0]
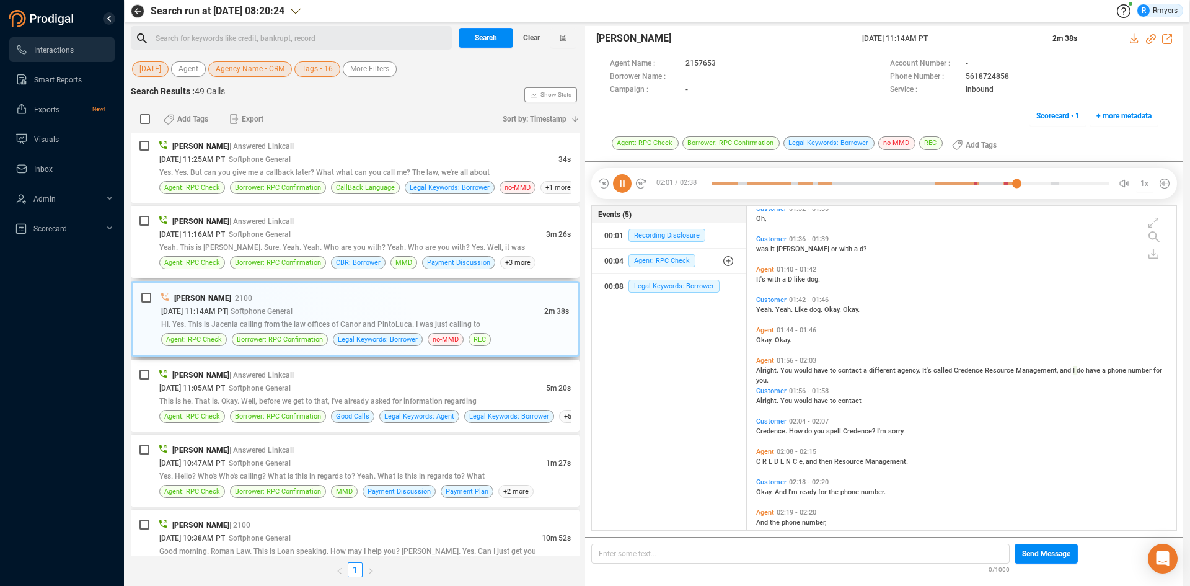
click at [361, 262] on span "CBR: Borrower" at bounding box center [358, 263] width 45 height 12
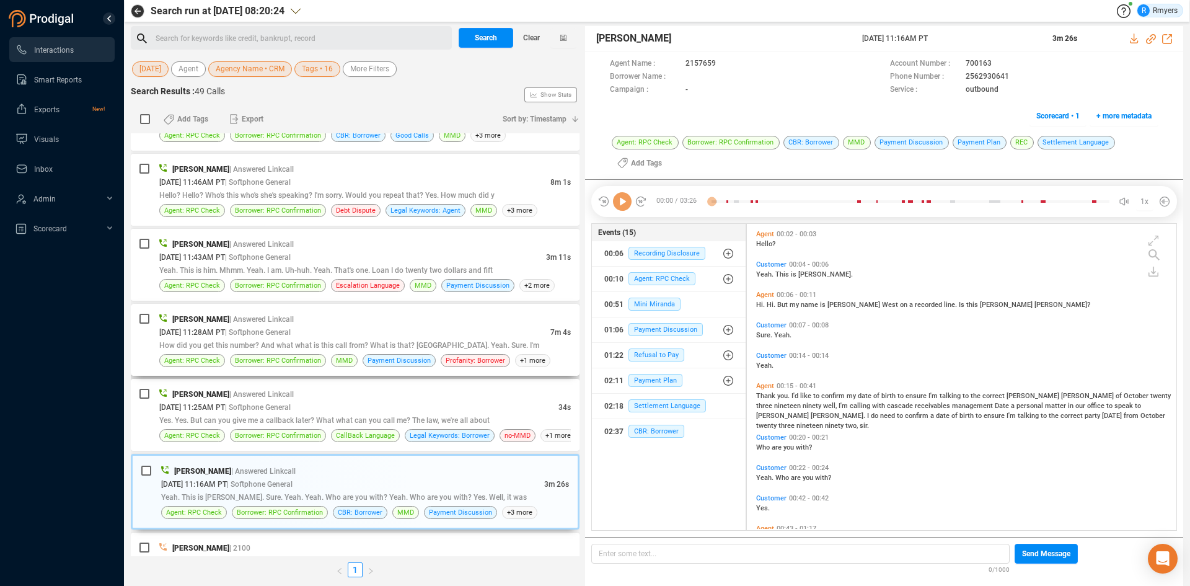
scroll to position [303, 423]
click at [629, 207] on icon at bounding box center [622, 201] width 19 height 19
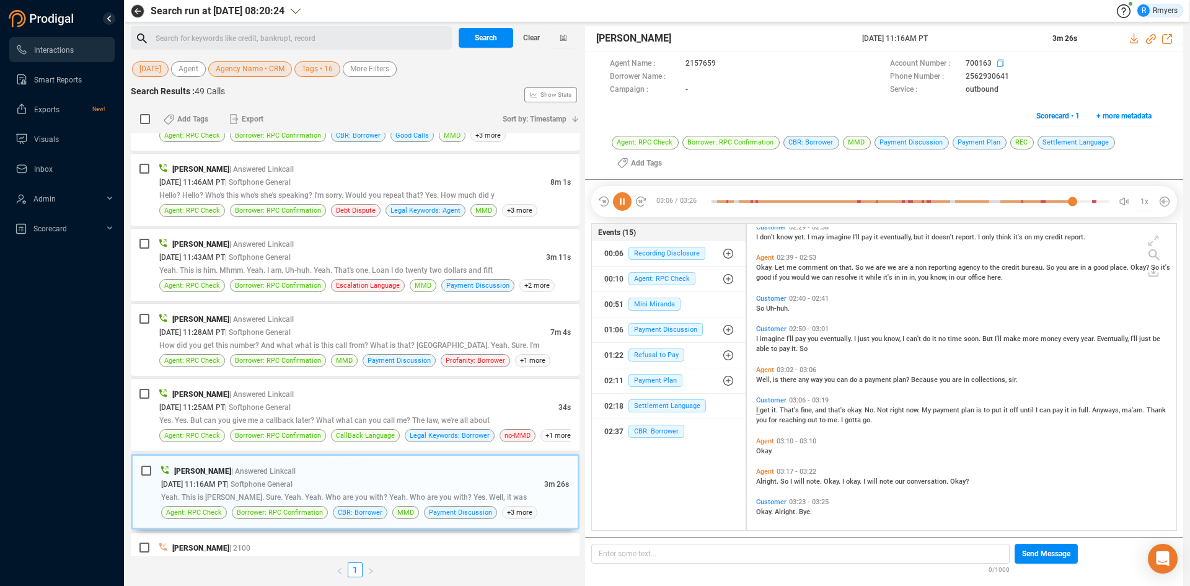
scroll to position [776, 0]
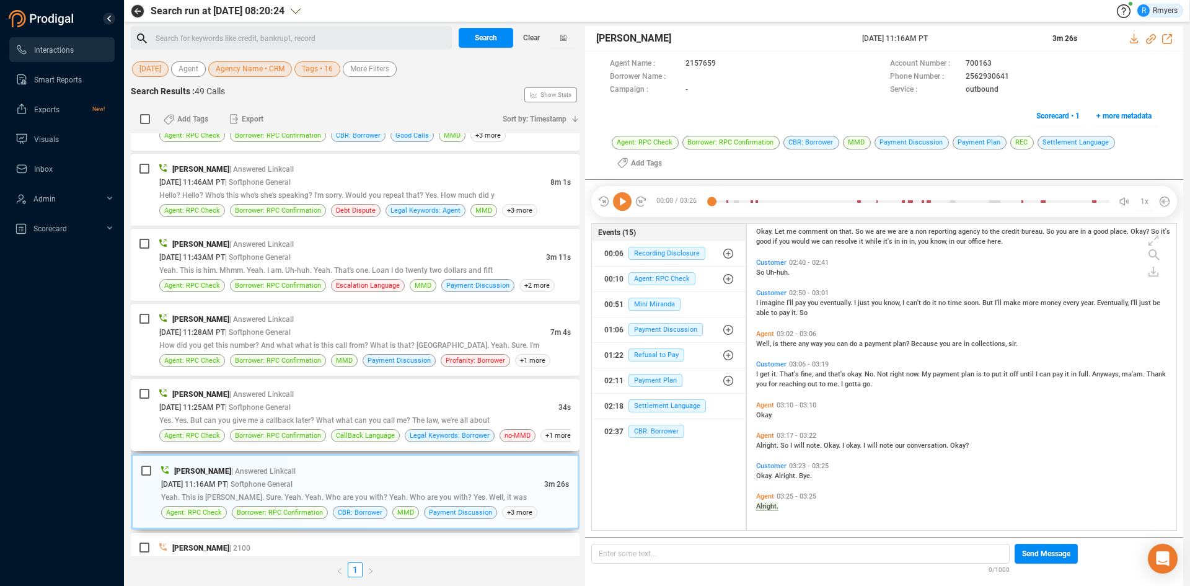
click at [183, 408] on span "[DATE] 11:25AM PT" at bounding box center [192, 407] width 66 height 9
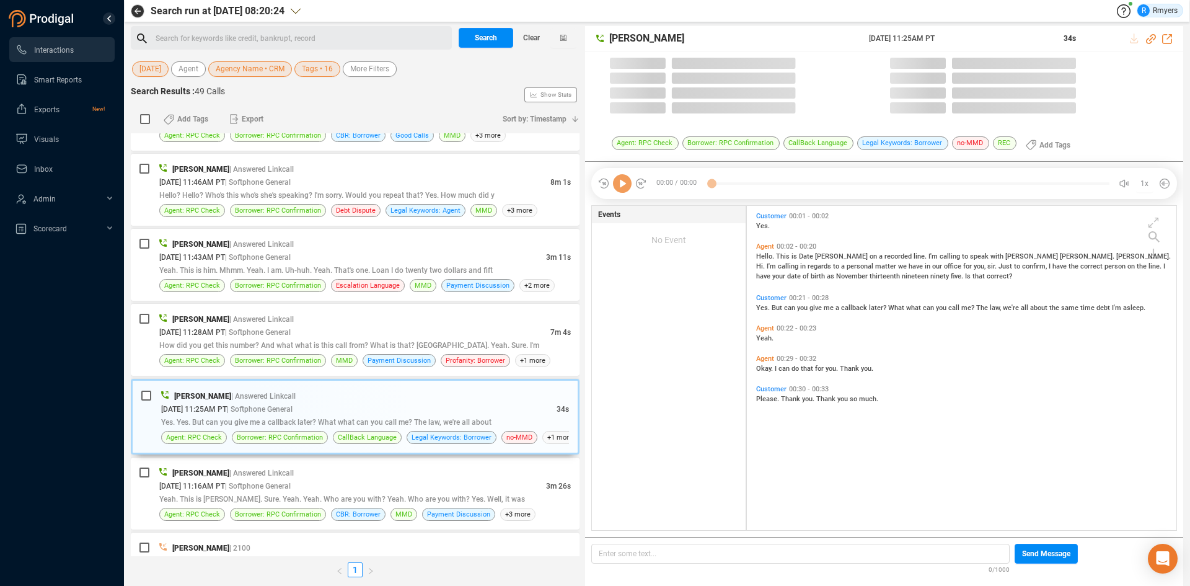
scroll to position [321, 423]
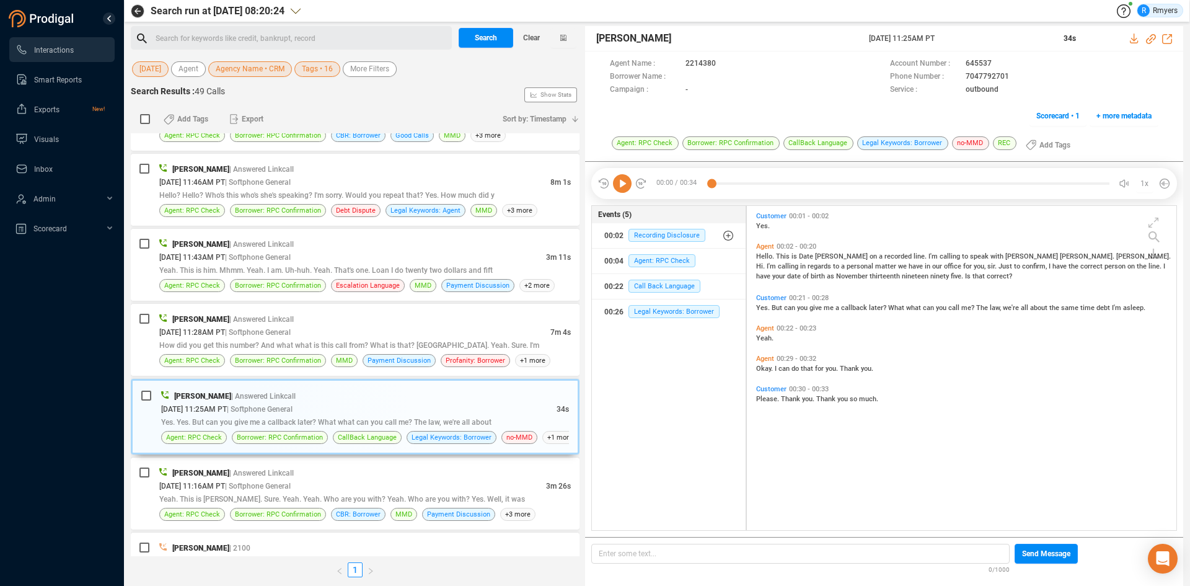
click at [624, 191] on icon at bounding box center [622, 183] width 19 height 19
click at [498, 337] on div "[DATE] 11:28AM PT | Softphone General" at bounding box center [354, 331] width 391 height 13
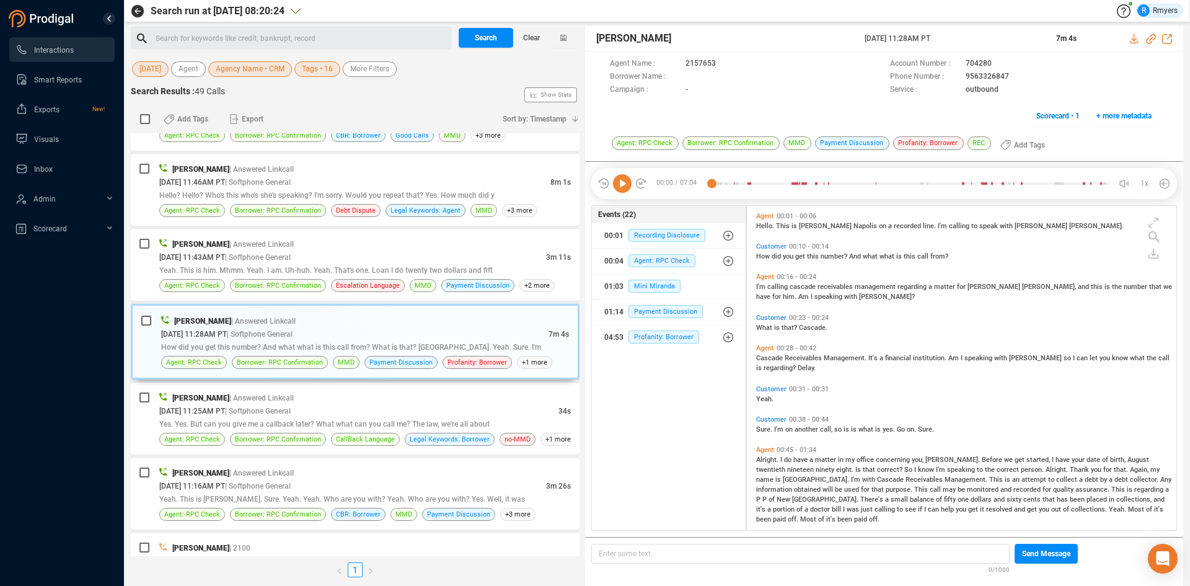
click at [623, 188] on icon at bounding box center [622, 183] width 19 height 19
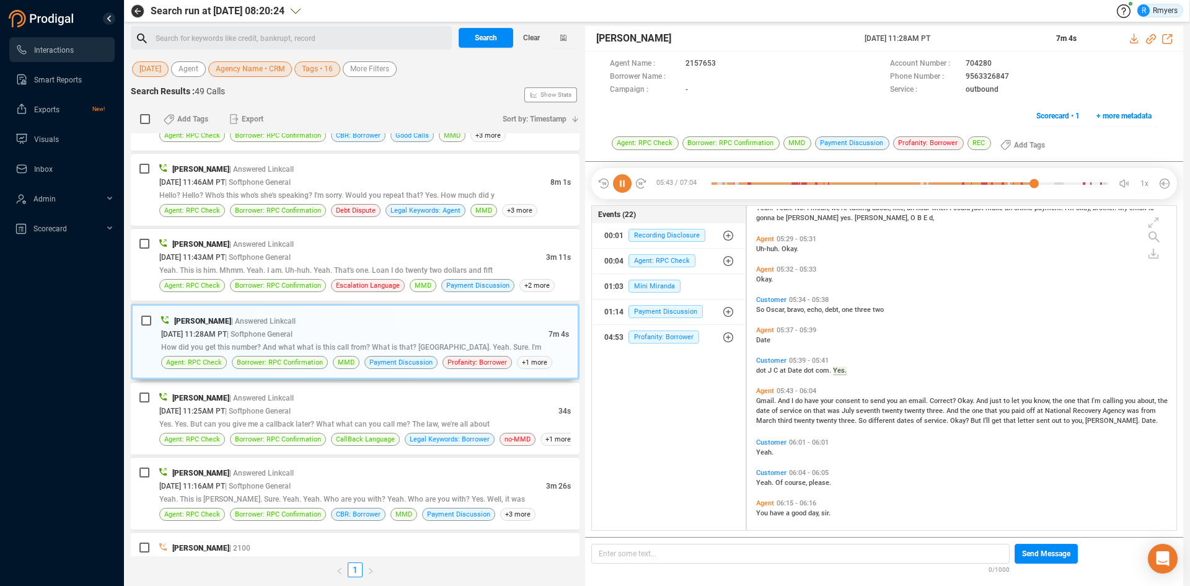
scroll to position [1578, 0]
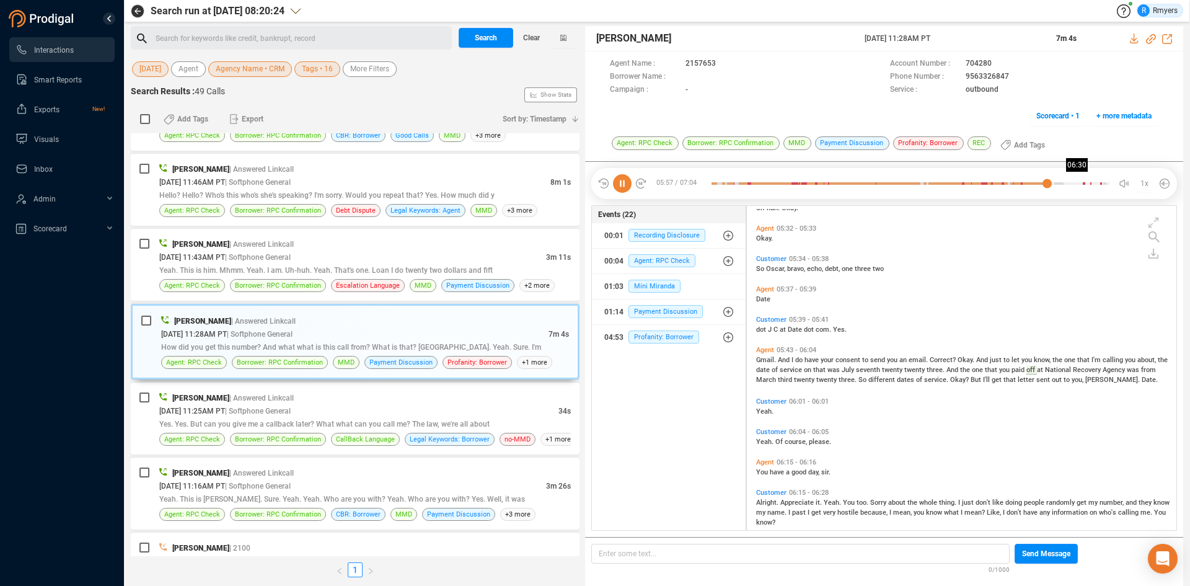
click at [1078, 188] on div at bounding box center [911, 183] width 398 height 19
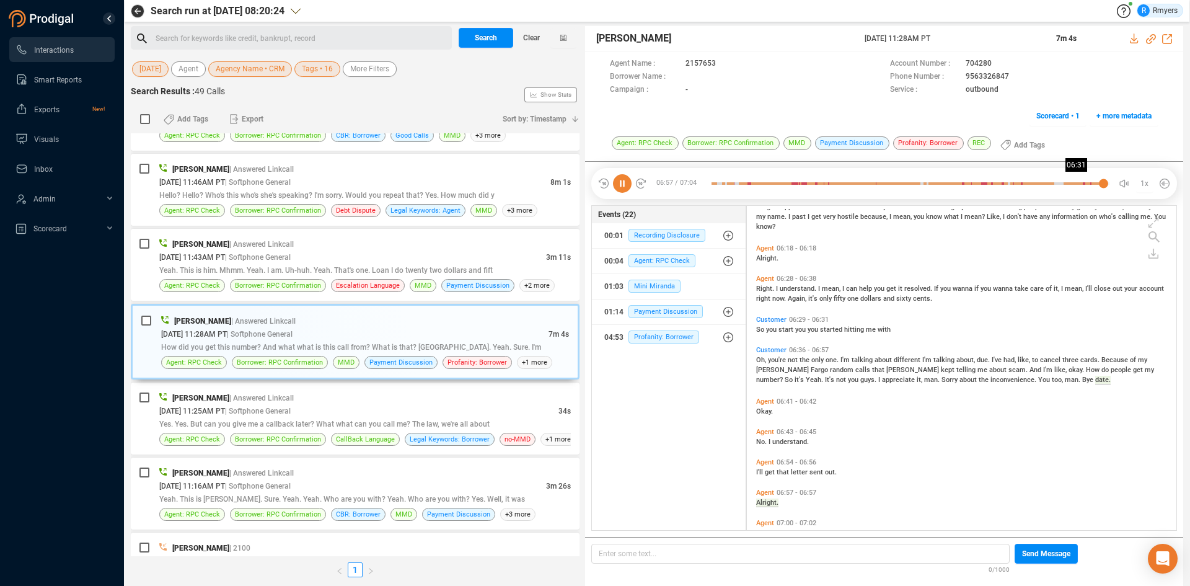
scroll to position [1901, 0]
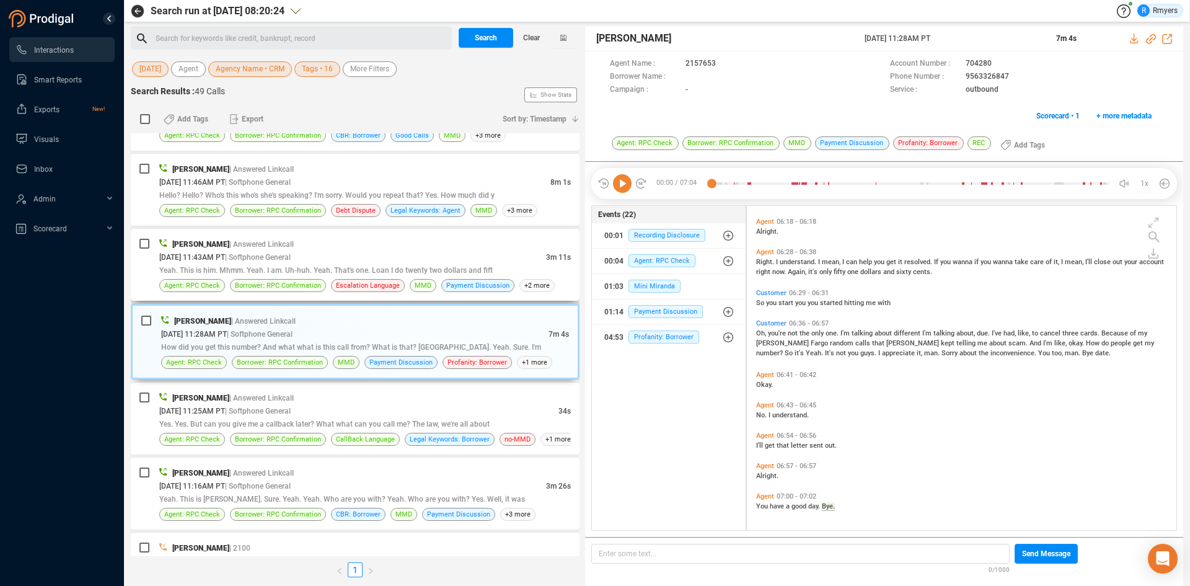
click at [309, 264] on div "Yeah. This is him. Mhmm. Yeah. I am. Uh-huh. Yeah. That's one. Loan I do twenty…" at bounding box center [365, 269] width 412 height 13
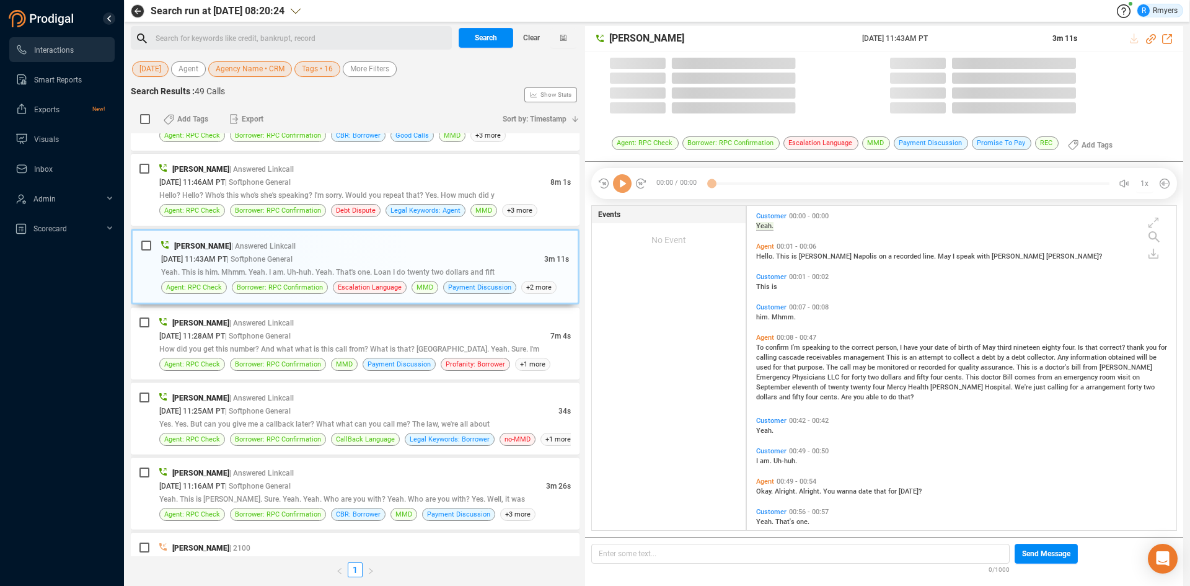
scroll to position [321, 423]
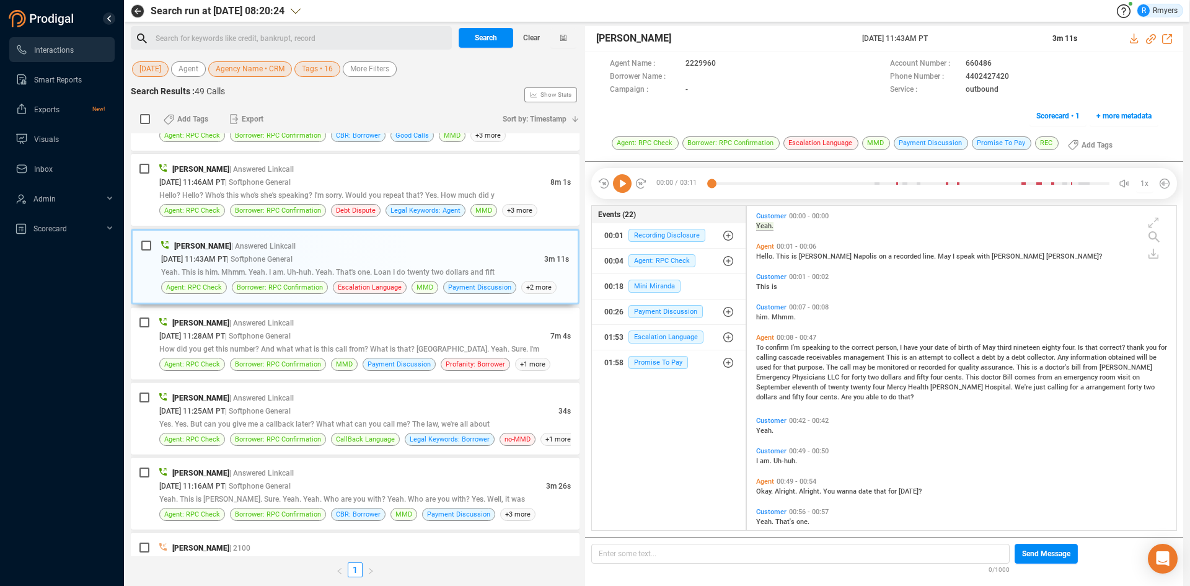
click at [617, 187] on icon at bounding box center [622, 183] width 19 height 19
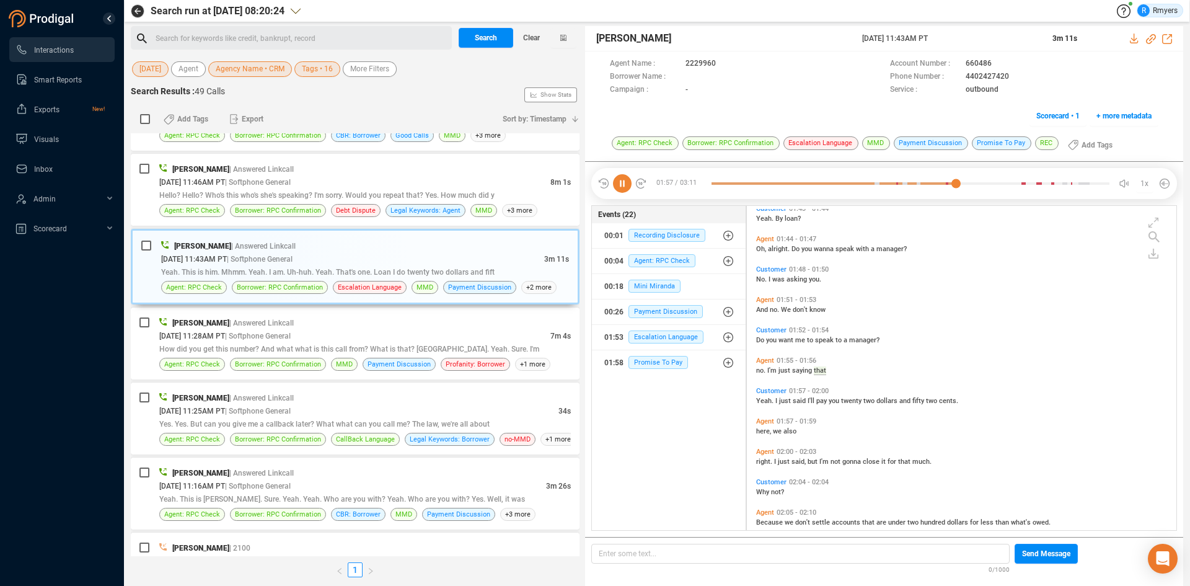
scroll to position [668, 0]
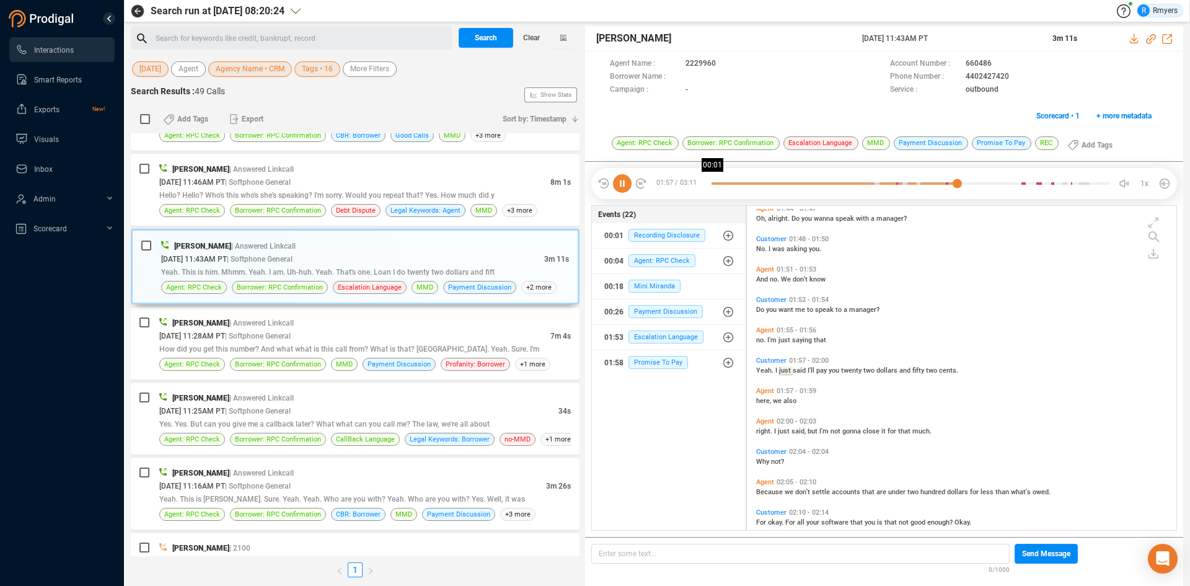
click at [715, 182] on div at bounding box center [911, 183] width 398 height 19
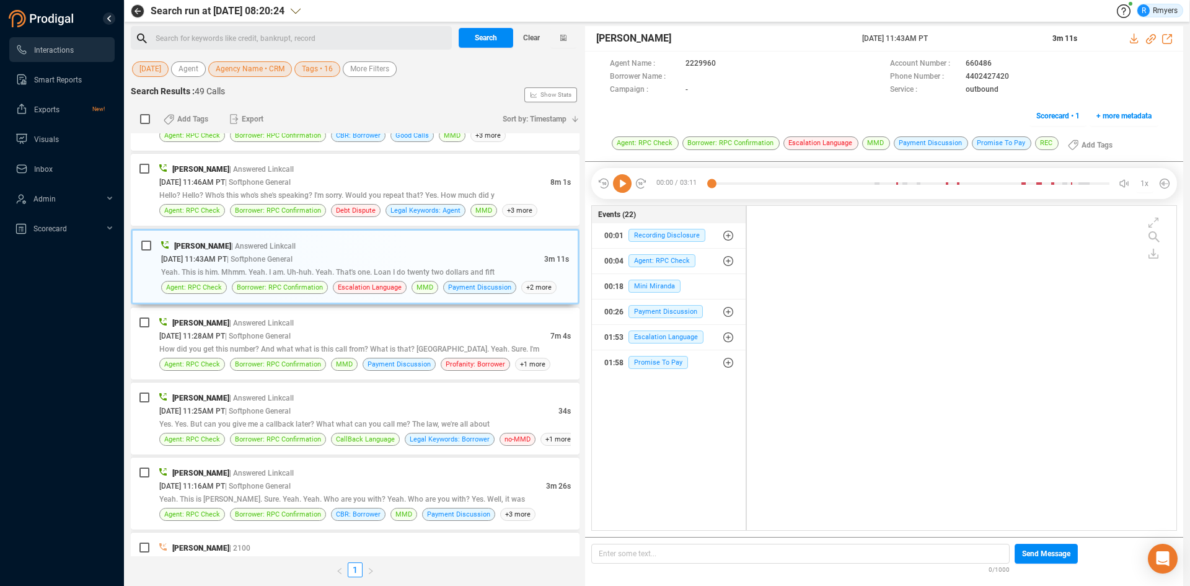
scroll to position [0, 0]
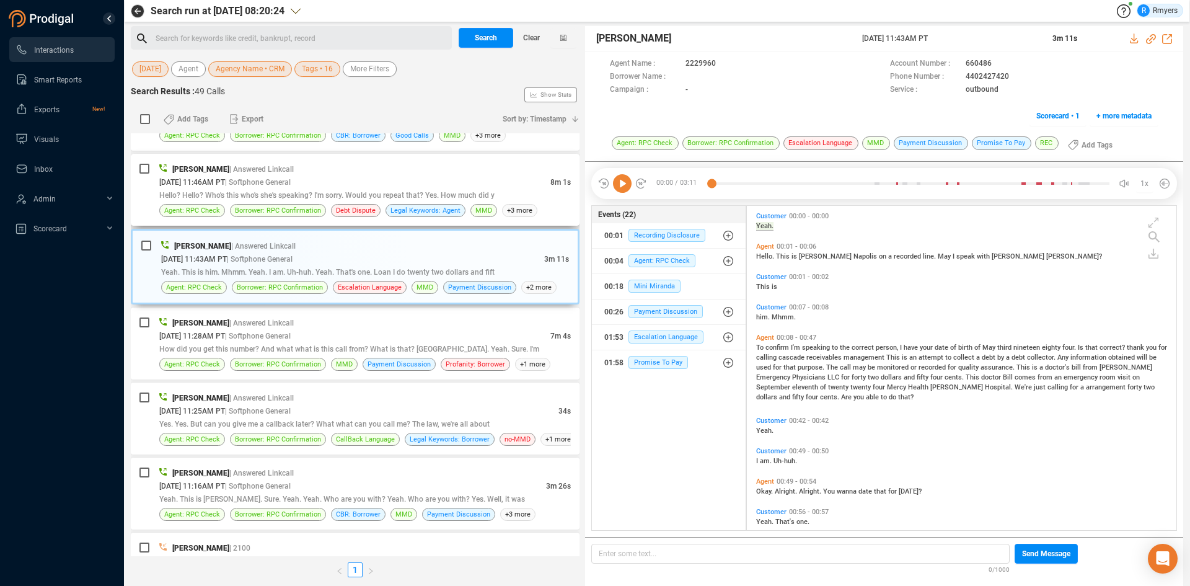
click at [337, 200] on div "Hello? Hello? Who's this who's she's speaking? I'm sorry. Would you repeat that…" at bounding box center [365, 194] width 412 height 13
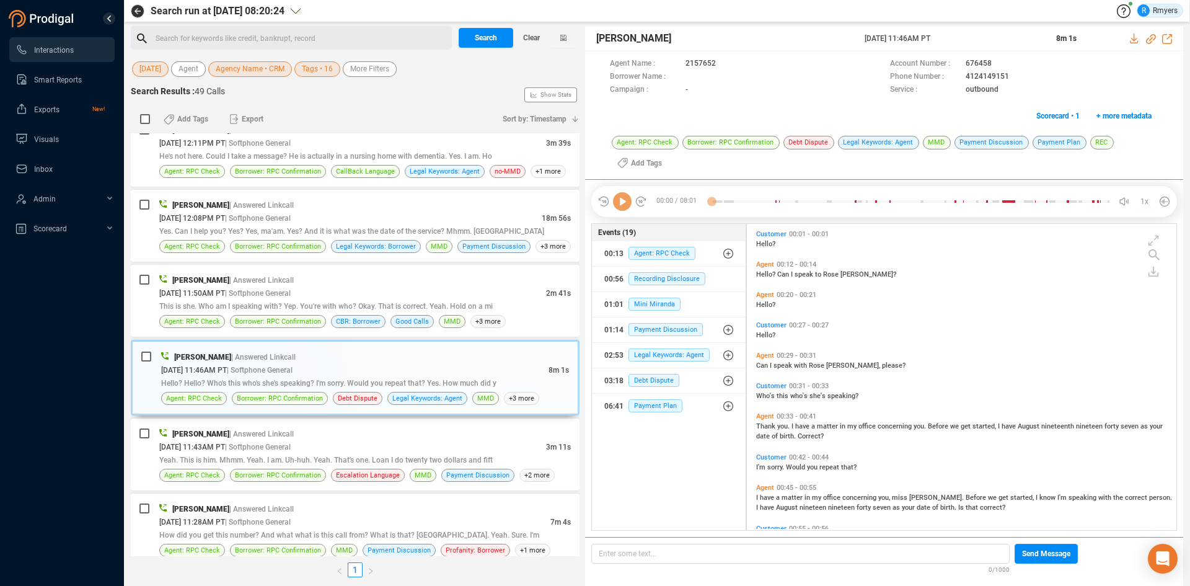
scroll to position [303, 423]
click at [625, 206] on icon at bounding box center [622, 201] width 19 height 19
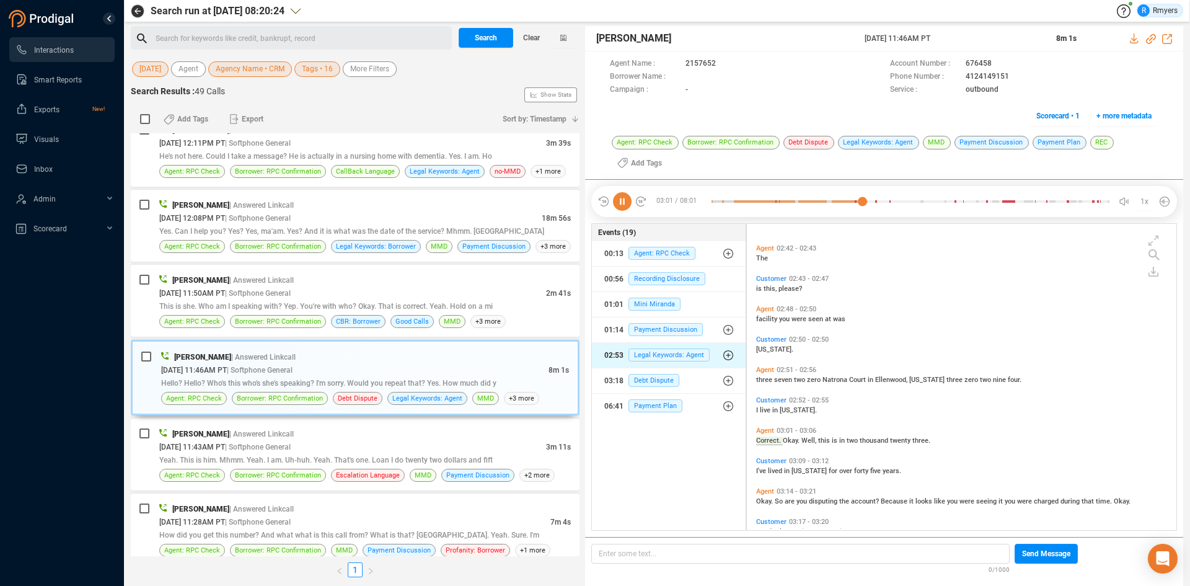
scroll to position [1022, 0]
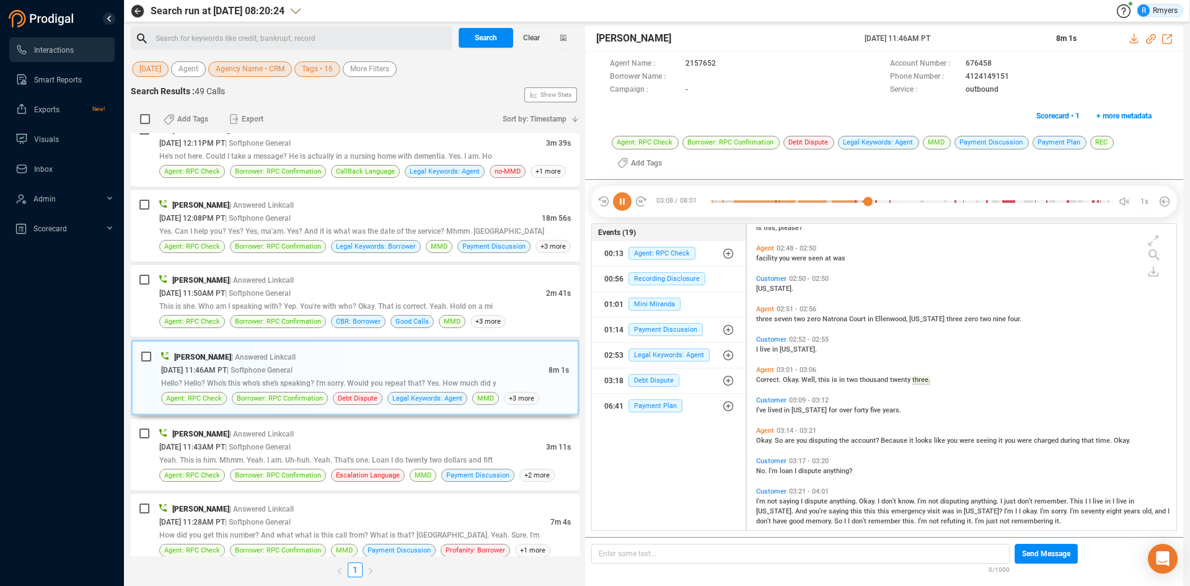
click at [625, 207] on icon at bounding box center [622, 201] width 19 height 19
click at [622, 202] on icon at bounding box center [622, 201] width 19 height 19
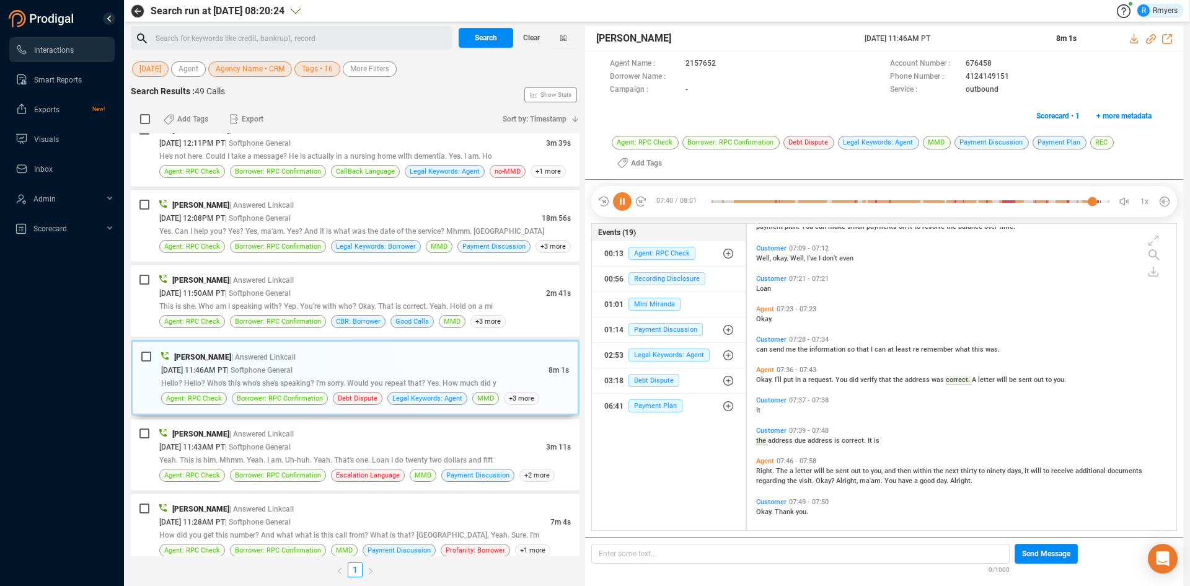
scroll to position [2187, 0]
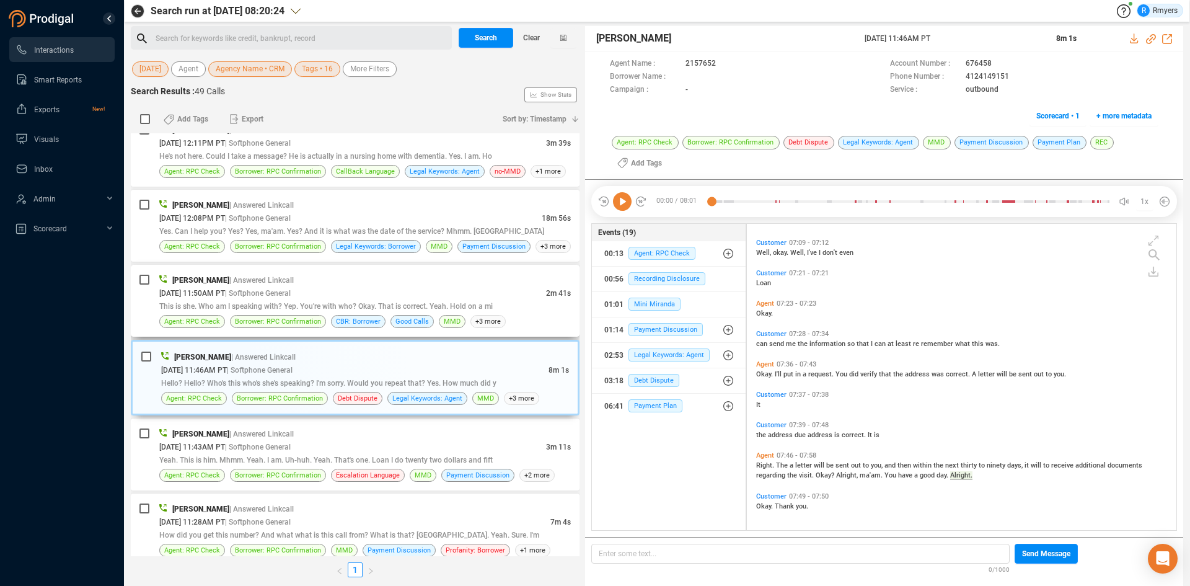
click at [293, 313] on div "[PERSON_NAME] | Answered Linkcall [DATE] 11:50AM PT | Softphone General 2m 41s …" at bounding box center [365, 300] width 412 height 55
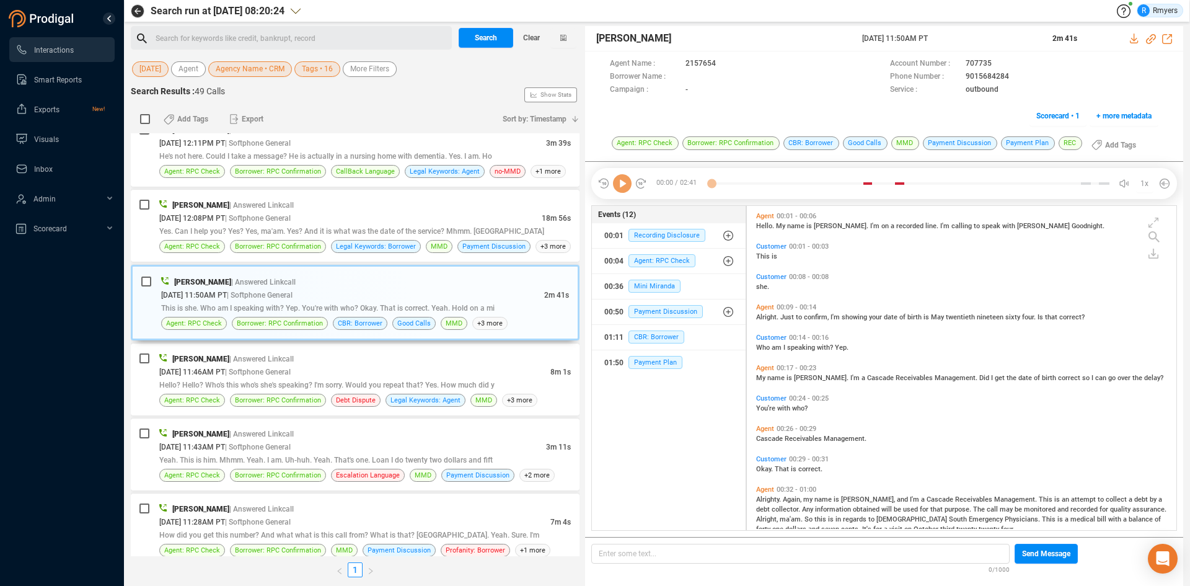
scroll to position [321, 423]
click at [616, 186] on icon at bounding box center [622, 183] width 19 height 19
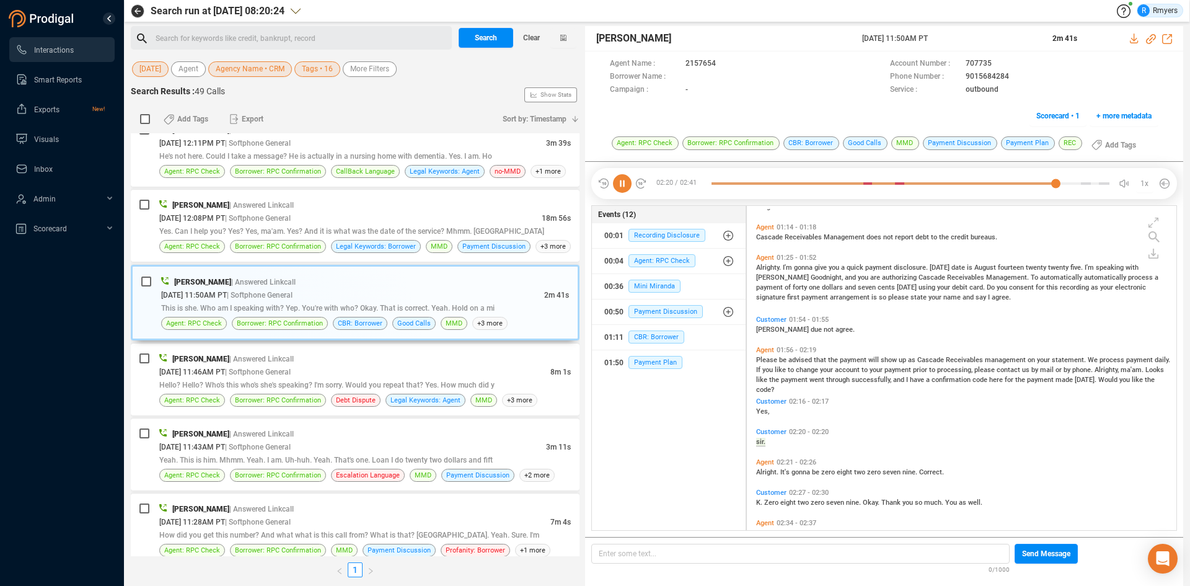
scroll to position [453, 0]
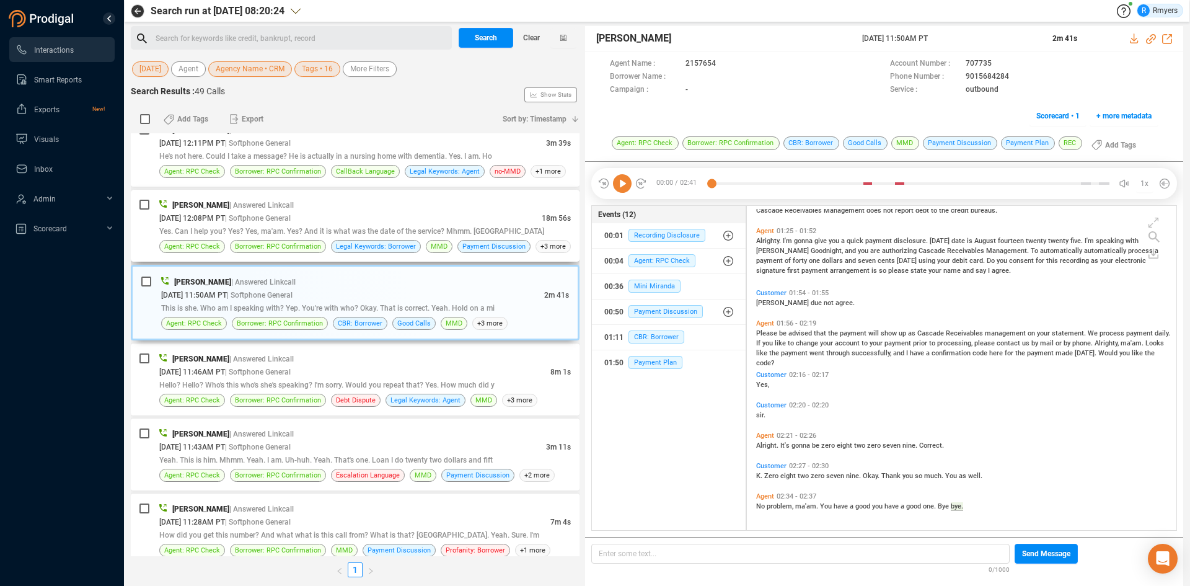
click at [431, 254] on div "[PERSON_NAME] | Answered Linkcall [DATE] 12:08PM PT | Softphone General 18m 56s…" at bounding box center [355, 226] width 449 height 72
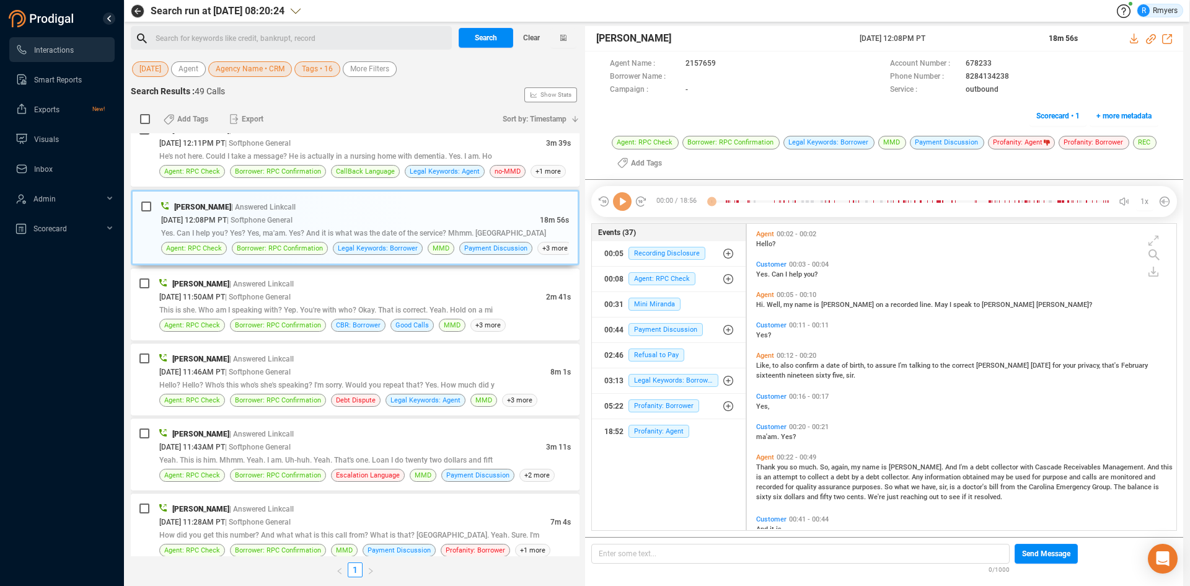
scroll to position [303, 423]
click at [624, 208] on icon at bounding box center [622, 201] width 19 height 19
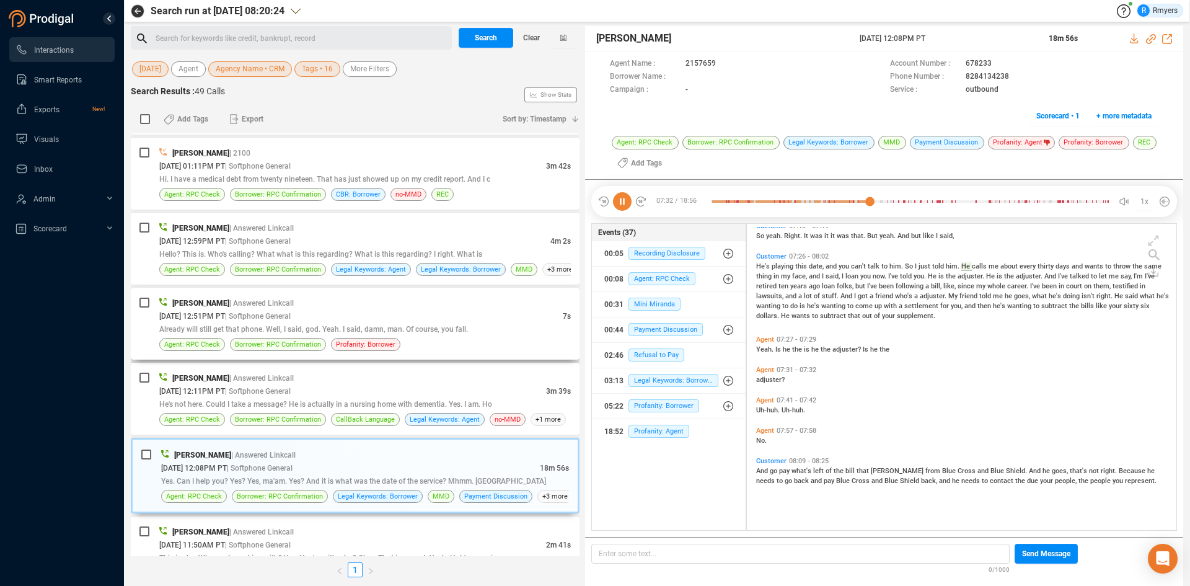
scroll to position [2357, 0]
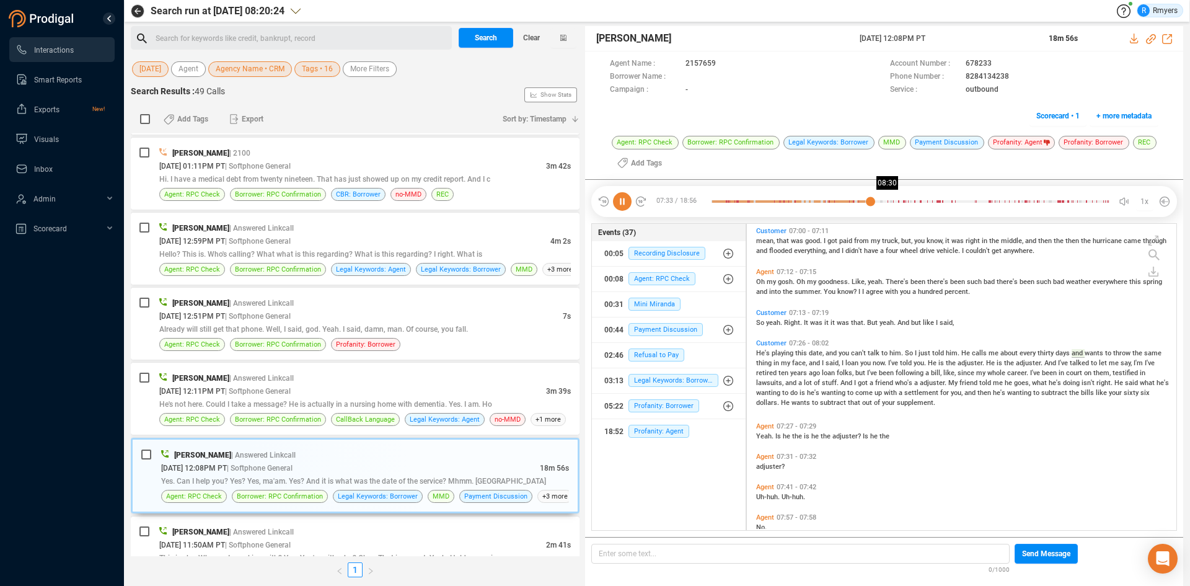
click at [891, 203] on div at bounding box center [911, 201] width 398 height 19
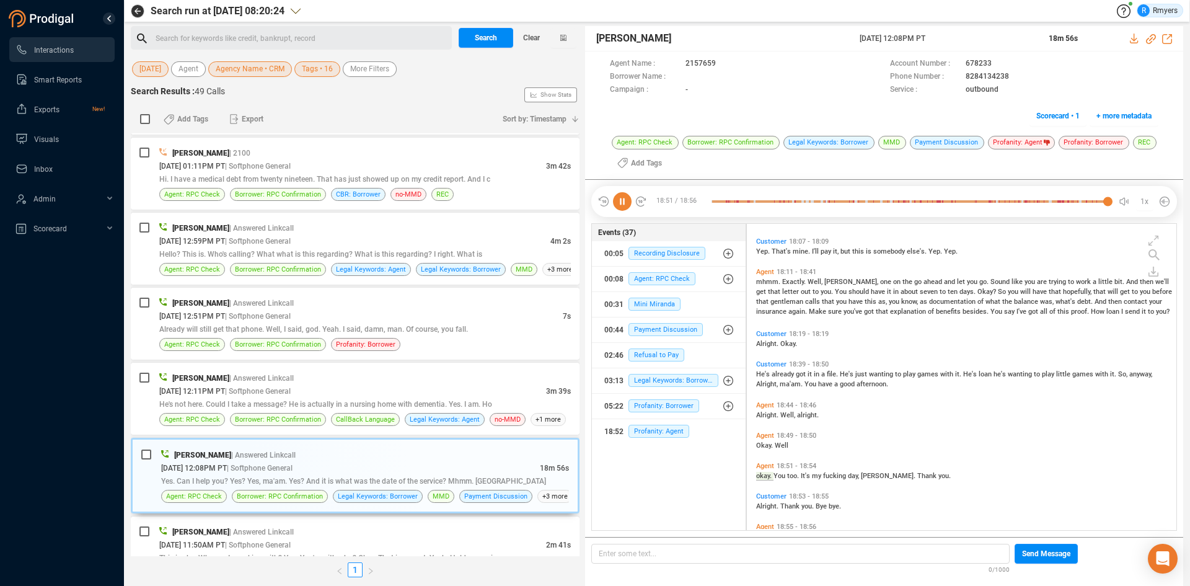
scroll to position [5734, 0]
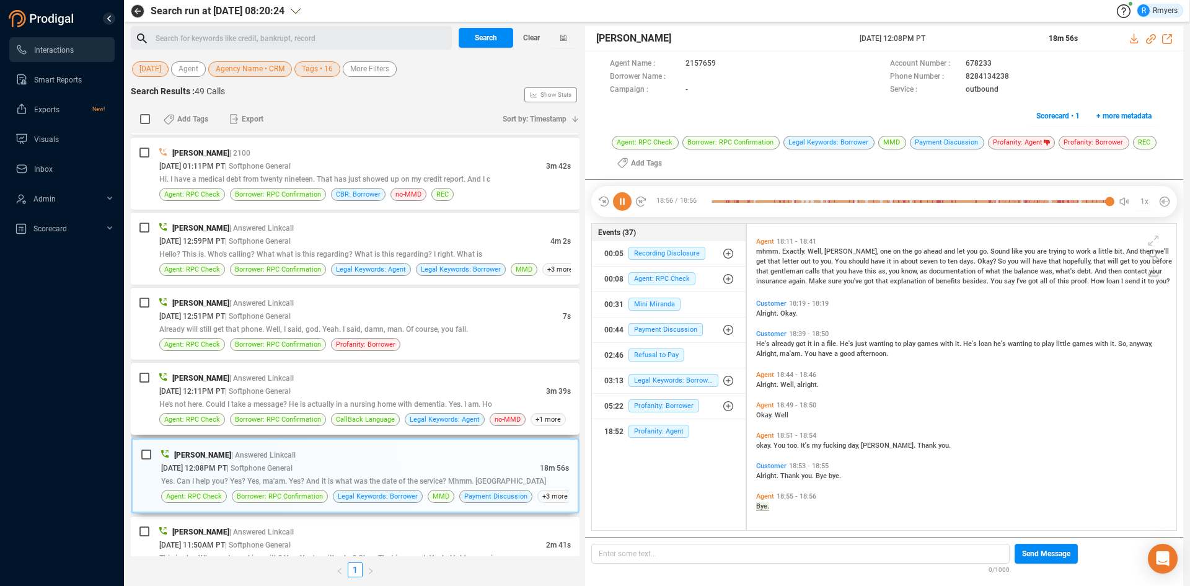
click at [399, 396] on div "[DATE] 12:11PM PT | Softphone General" at bounding box center [352, 390] width 387 height 13
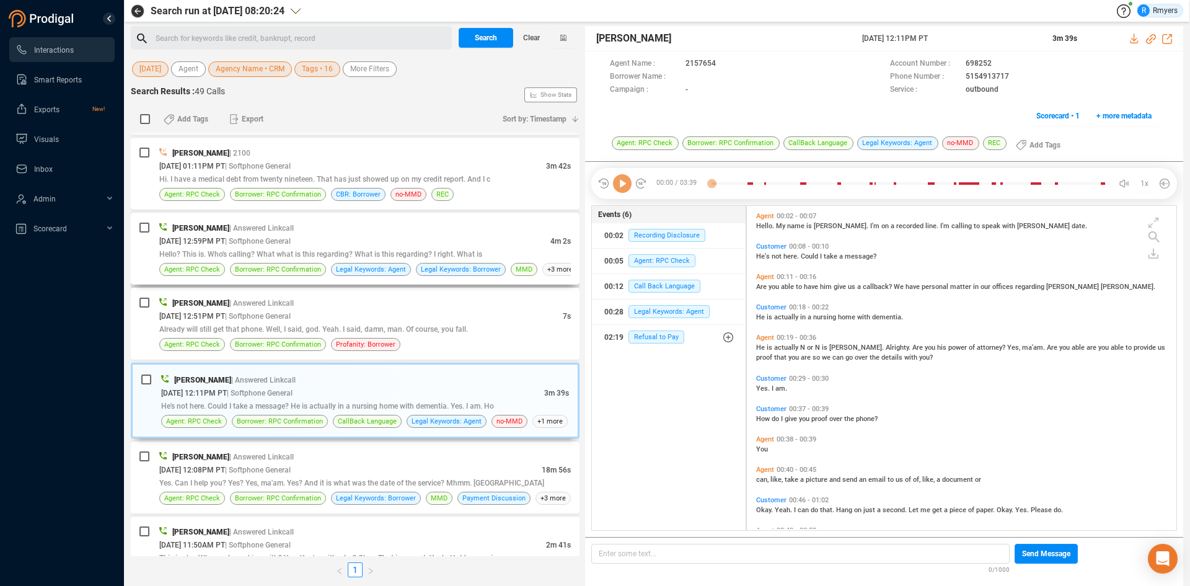
scroll to position [321, 423]
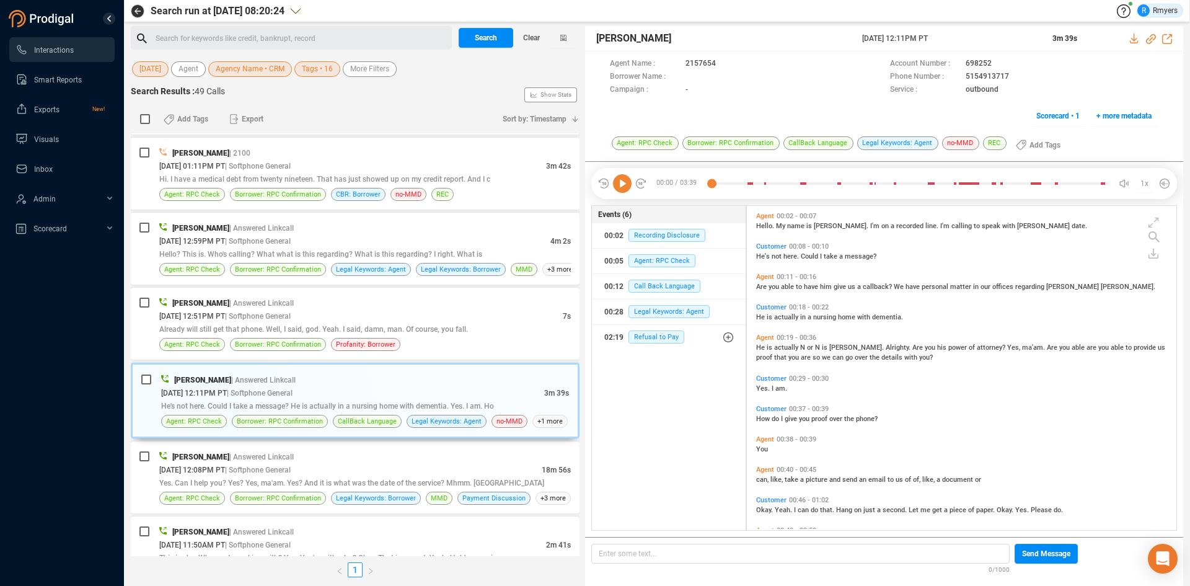
click at [626, 185] on icon at bounding box center [622, 183] width 19 height 19
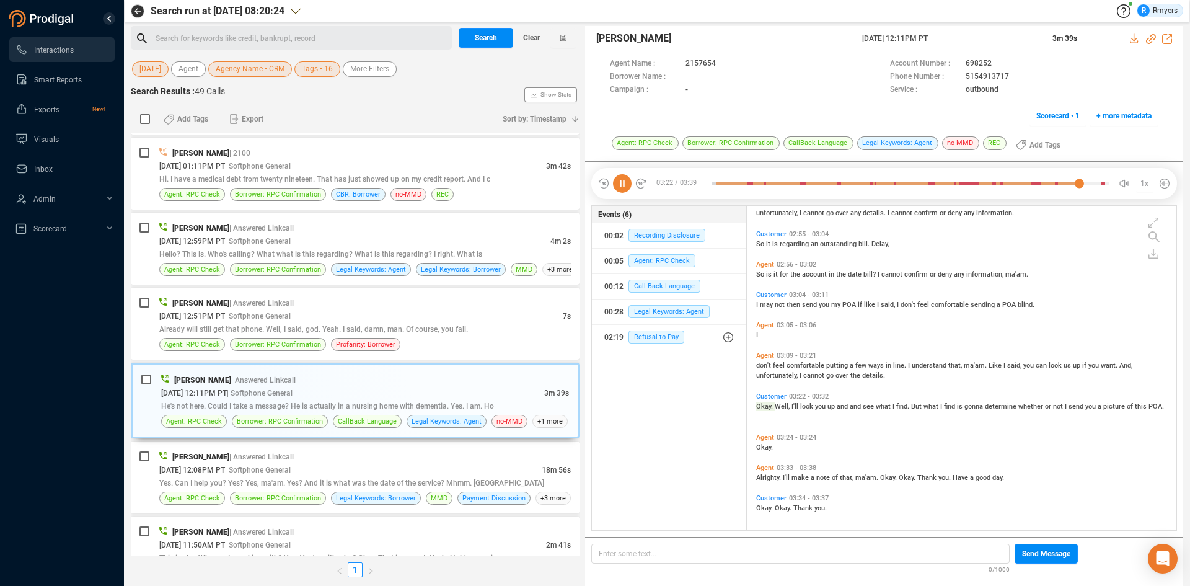
scroll to position [999, 0]
click at [345, 323] on div "Already will still get that phone. Well, I said, god. Yeah. I said, damn, man. …" at bounding box center [365, 328] width 412 height 13
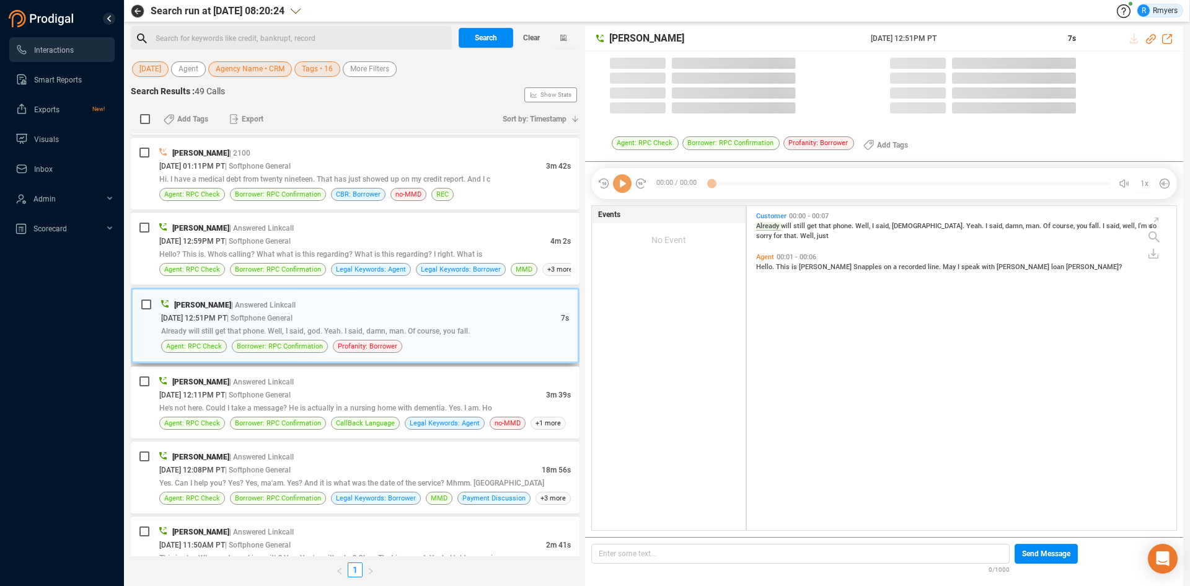
scroll to position [321, 423]
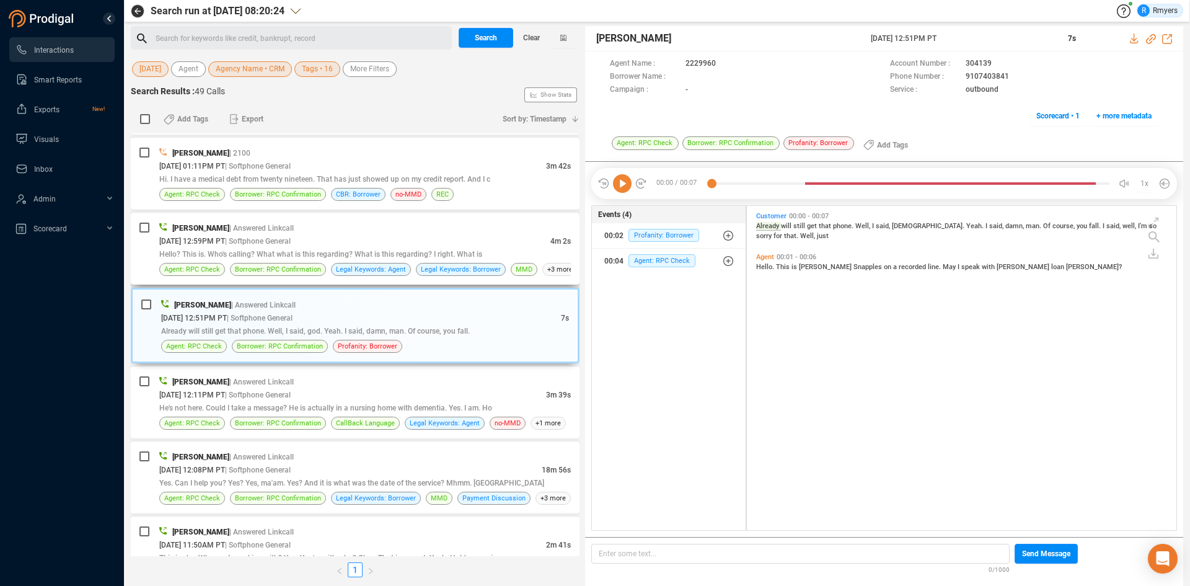
click at [366, 236] on div "[DATE] 12:59PM PT | Softphone General" at bounding box center [354, 240] width 391 height 13
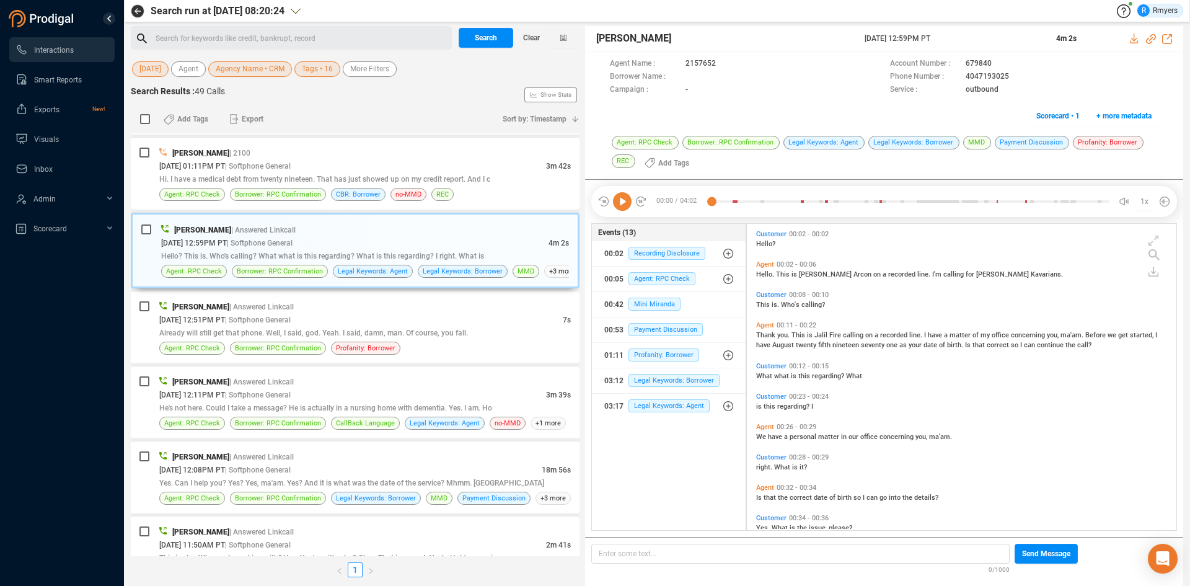
scroll to position [303, 423]
click at [622, 207] on icon at bounding box center [622, 201] width 19 height 19
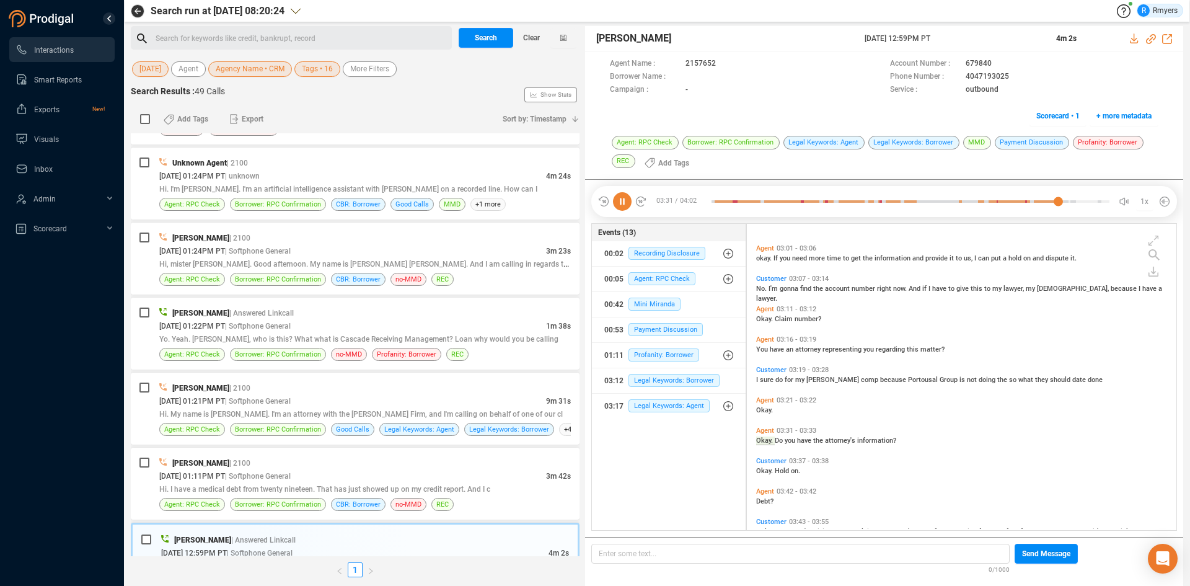
scroll to position [965, 0]
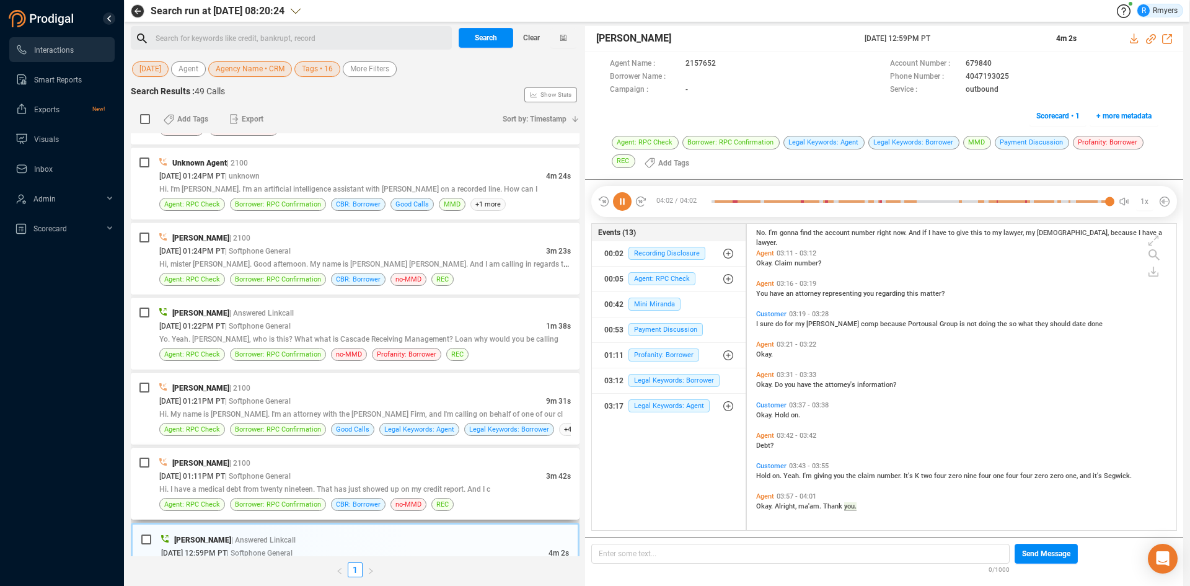
click at [491, 495] on div "[PERSON_NAME] | 2100 [DATE] 01:11PM PT | Softphone General 3m 42s Hi. I have a …" at bounding box center [365, 483] width 412 height 55
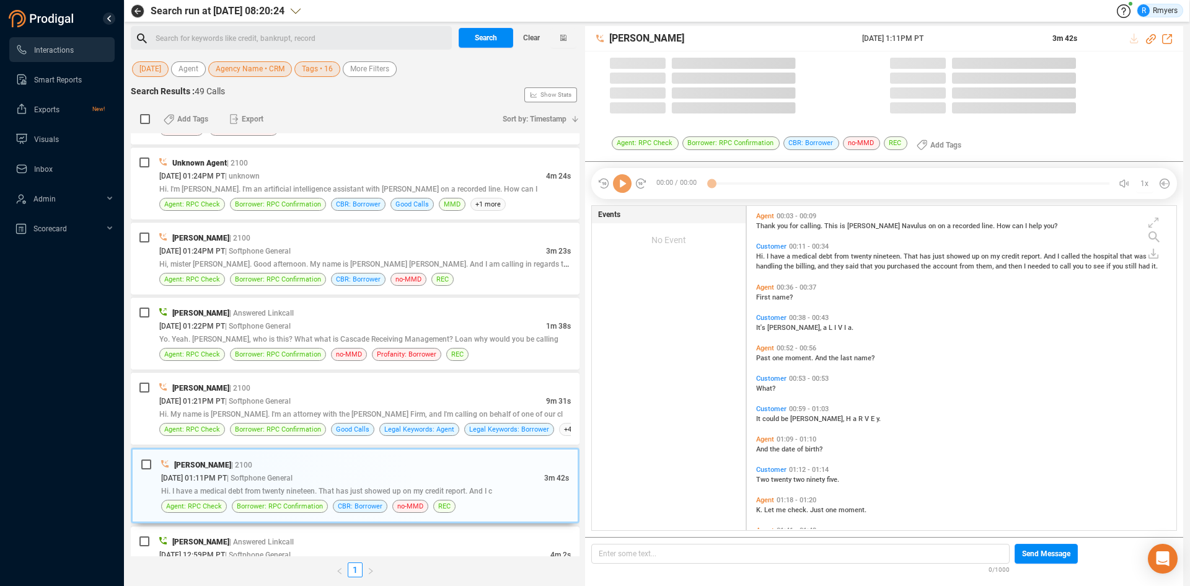
scroll to position [321, 423]
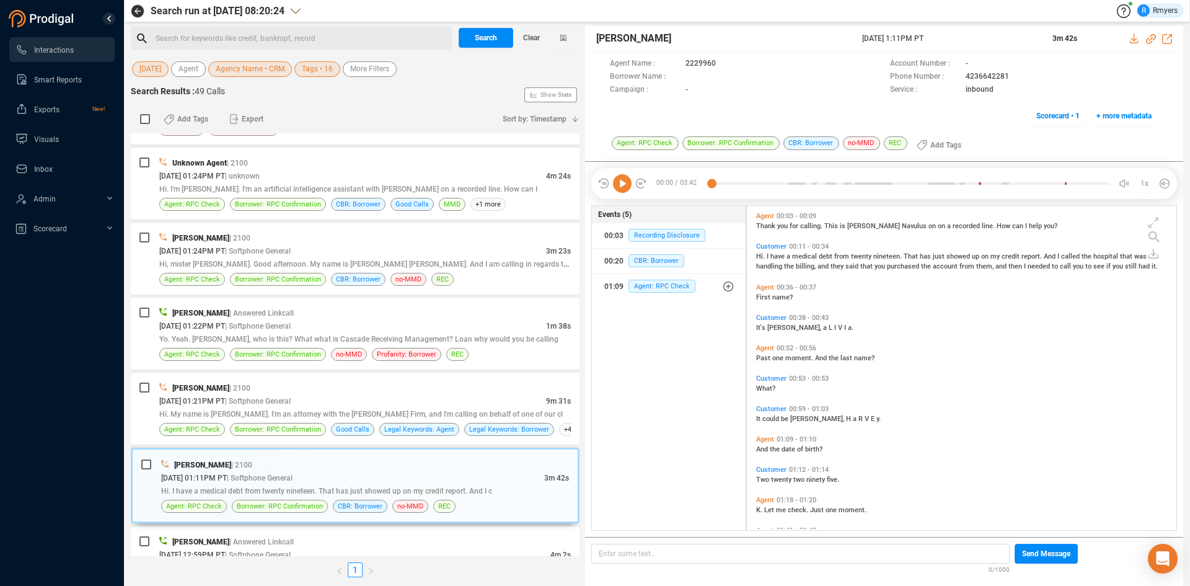
click at [626, 188] on icon at bounding box center [622, 183] width 19 height 19
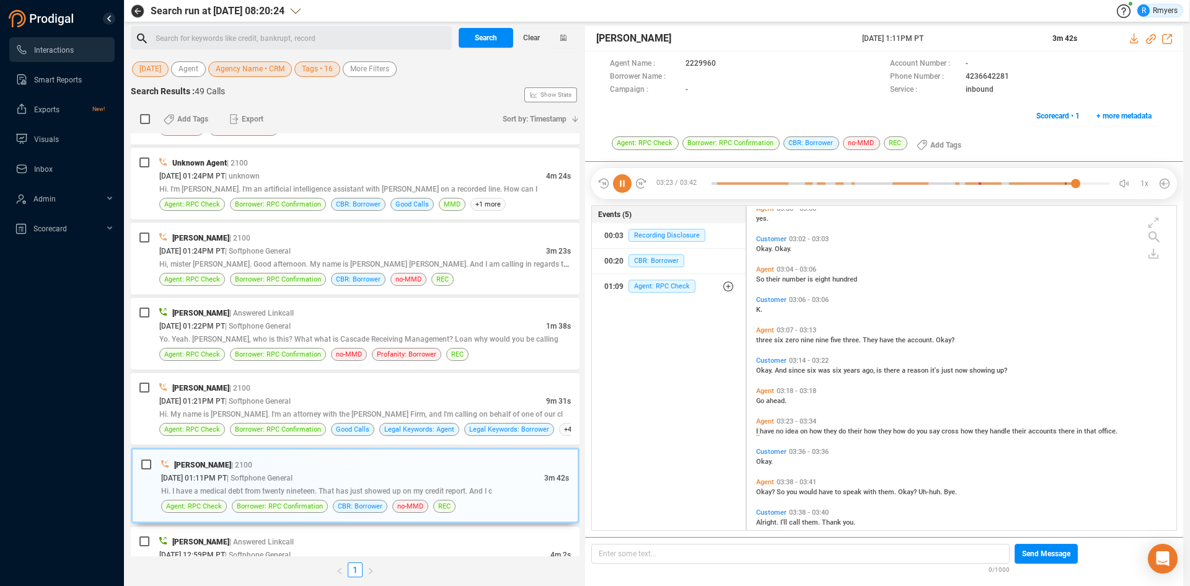
scroll to position [915, 0]
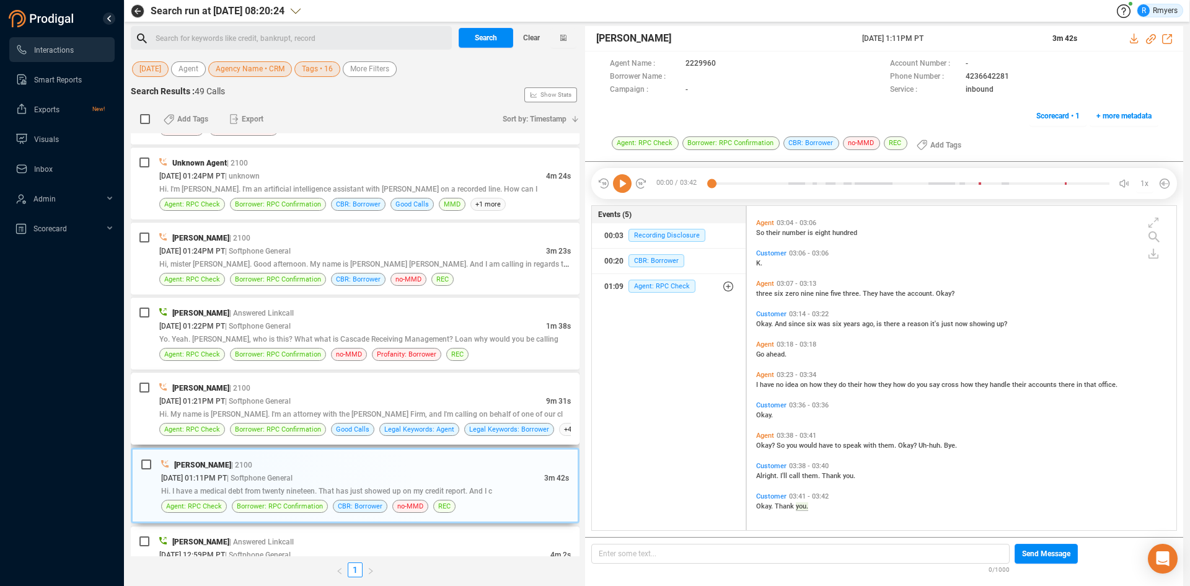
click at [320, 374] on div "[PERSON_NAME] | 2100 [DATE] 01:21PM PT | Softphone General 9m 31s Hi. My name i…" at bounding box center [355, 409] width 449 height 72
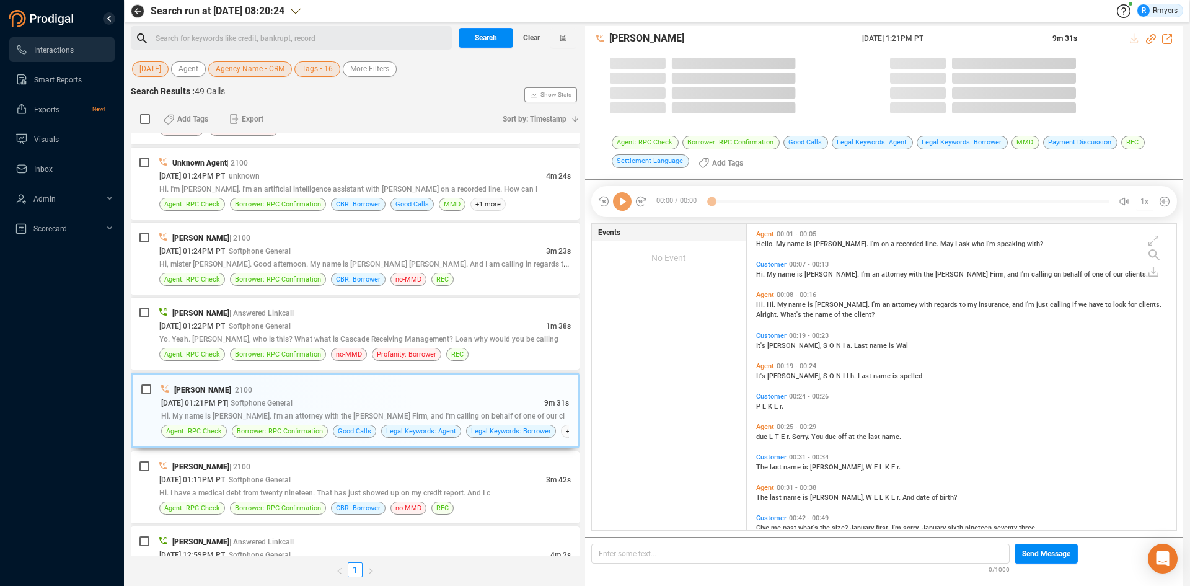
scroll to position [303, 423]
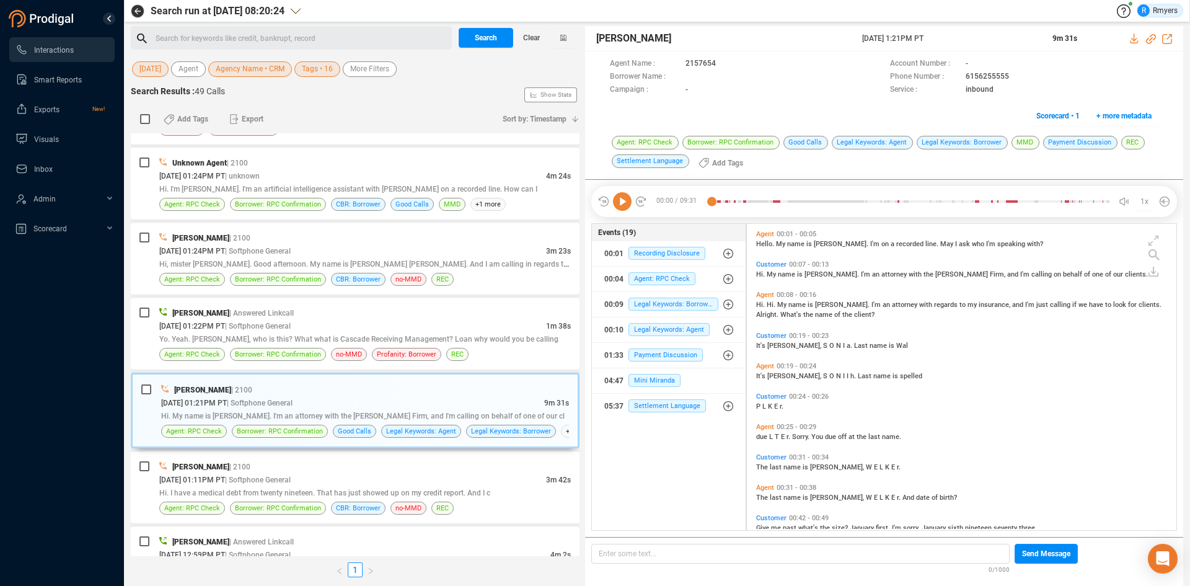
click at [625, 201] on icon at bounding box center [622, 201] width 19 height 19
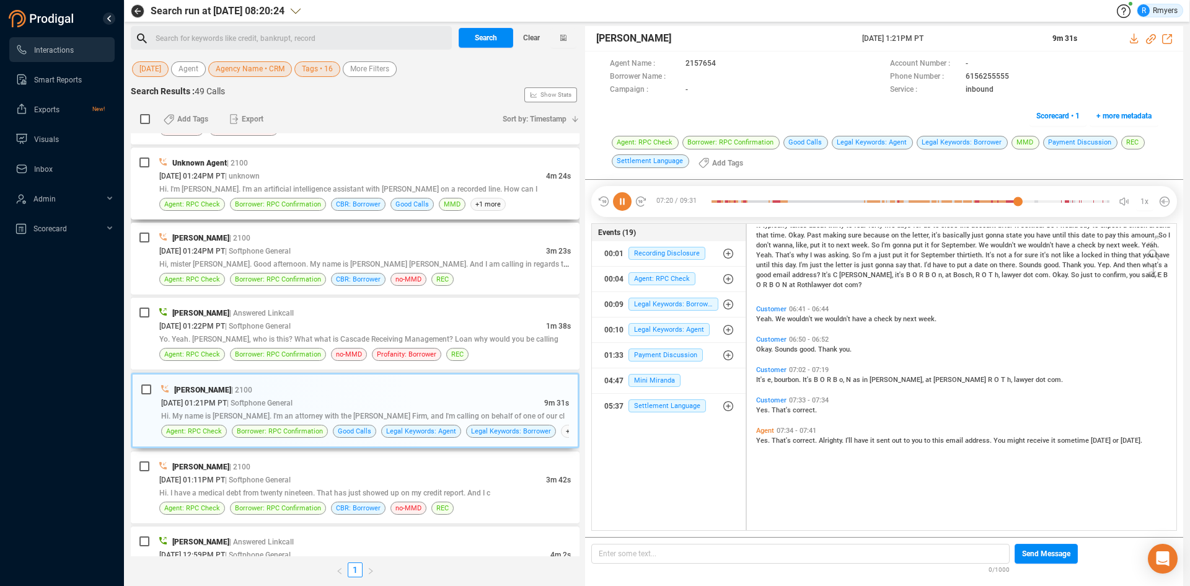
scroll to position [1216, 0]
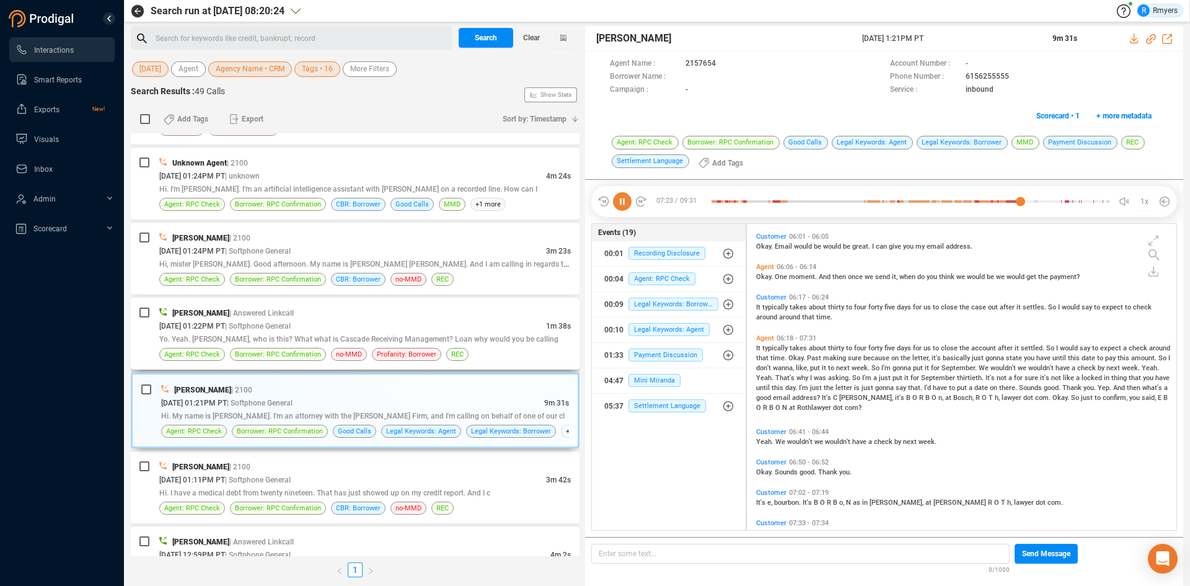
click at [225, 325] on span "[DATE] 01:22PM PT" at bounding box center [192, 326] width 66 height 9
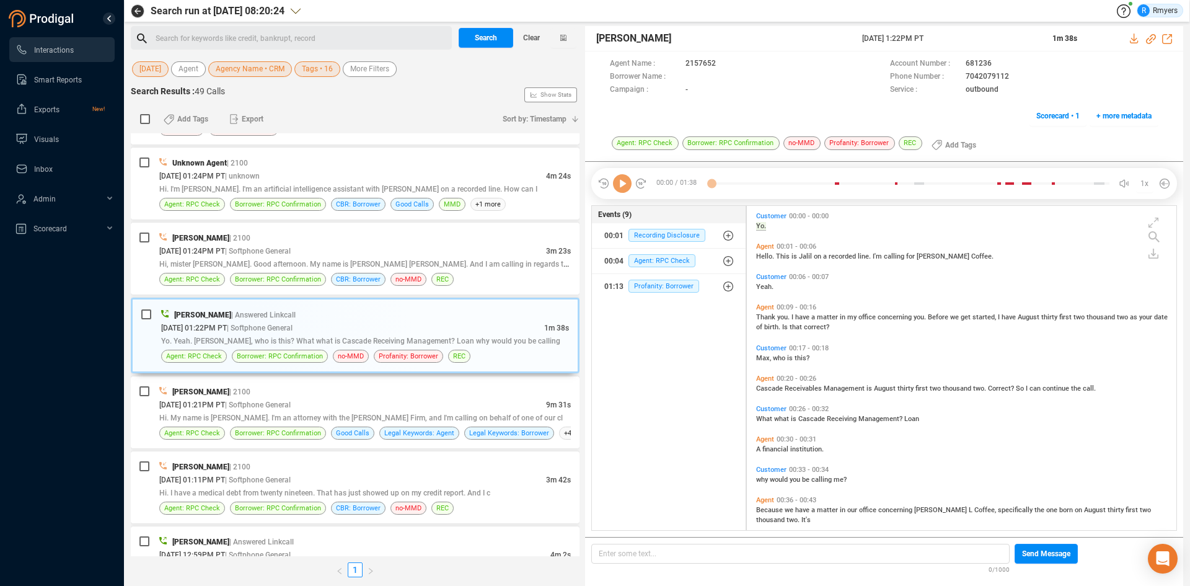
scroll to position [321, 423]
click at [625, 190] on icon at bounding box center [622, 183] width 19 height 19
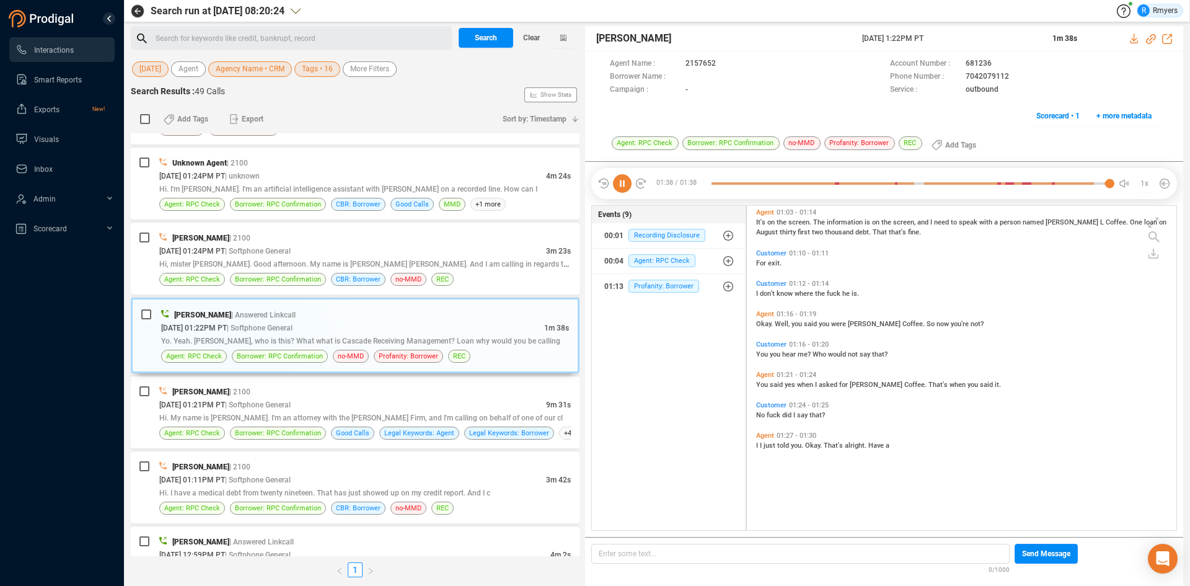
scroll to position [448, 0]
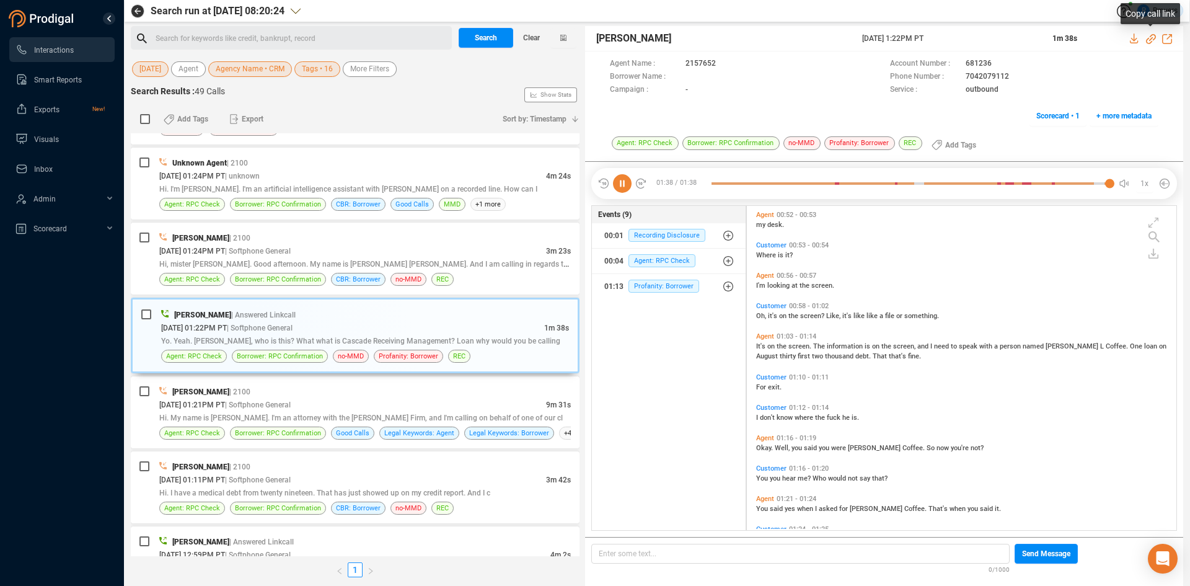
click at [1151, 36] on icon at bounding box center [1151, 39] width 10 height 10
drag, startPoint x: 862, startPoint y: 38, endPoint x: 942, endPoint y: 42, distance: 80.1
click at [961, 35] on span "[DATE] 1:22PM PT" at bounding box center [949, 38] width 175 height 11
copy span "[DATE] 1:22PM PT"
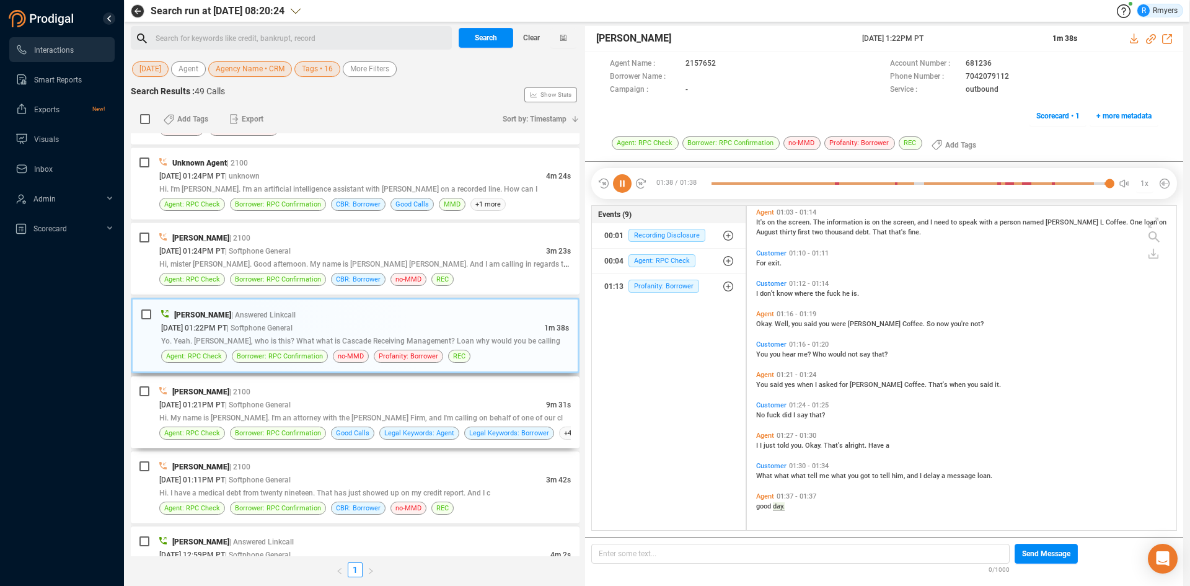
click at [291, 405] on span "| Softphone General" at bounding box center [258, 404] width 66 height 9
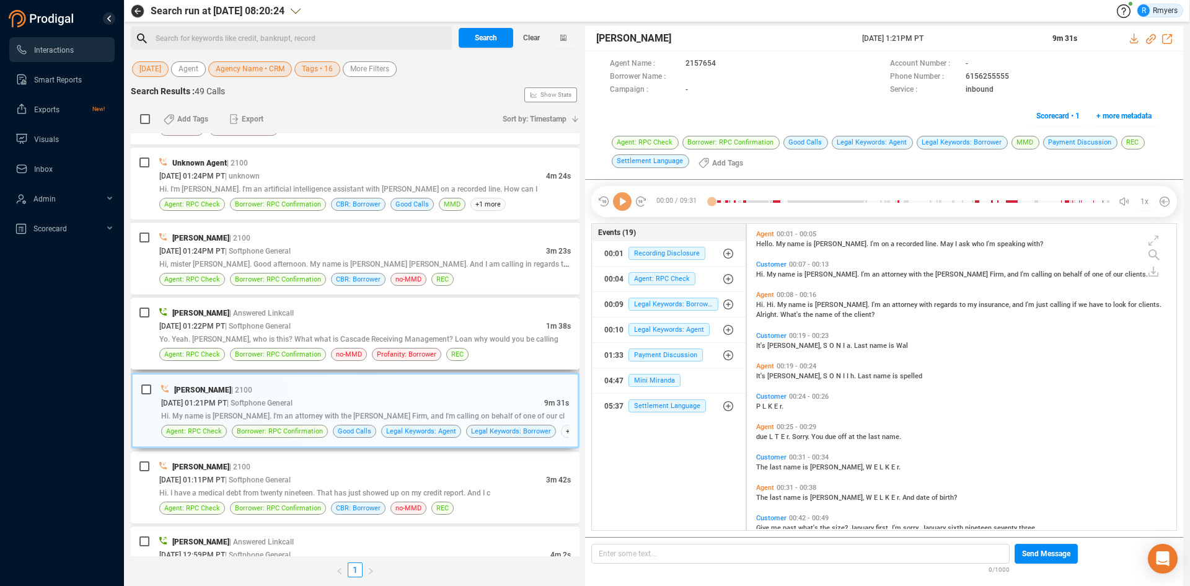
click at [332, 345] on div "[PERSON_NAME] | Answered Linkcall [DATE] 01:22PM PT | Softphone General 1m 38s …" at bounding box center [365, 333] width 412 height 55
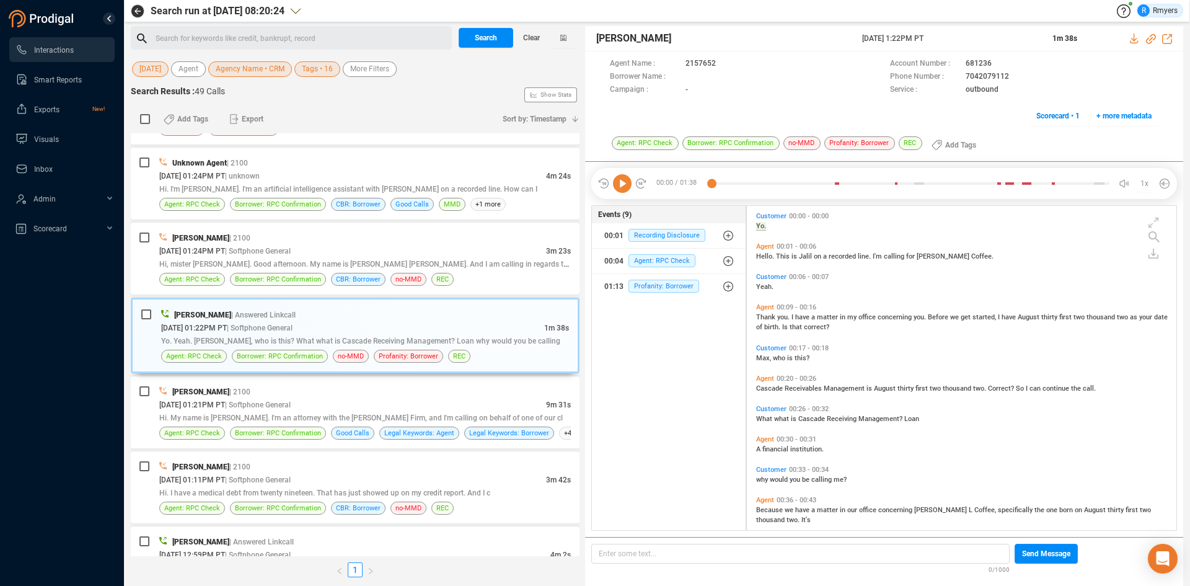
scroll to position [321, 423]
click at [622, 189] on icon at bounding box center [622, 183] width 19 height 19
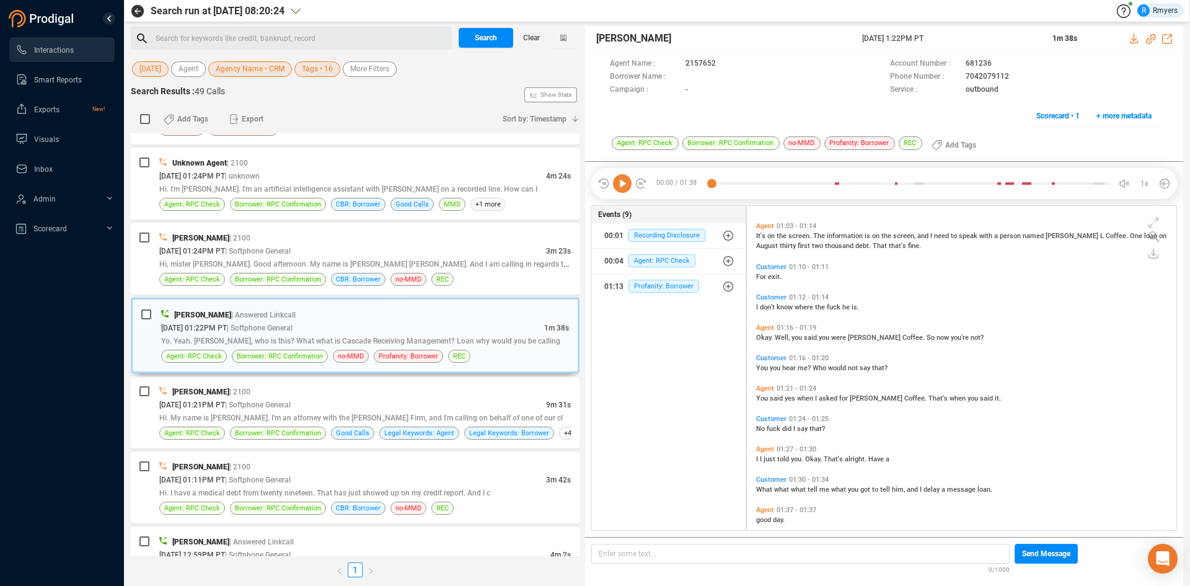
scroll to position [572, 0]
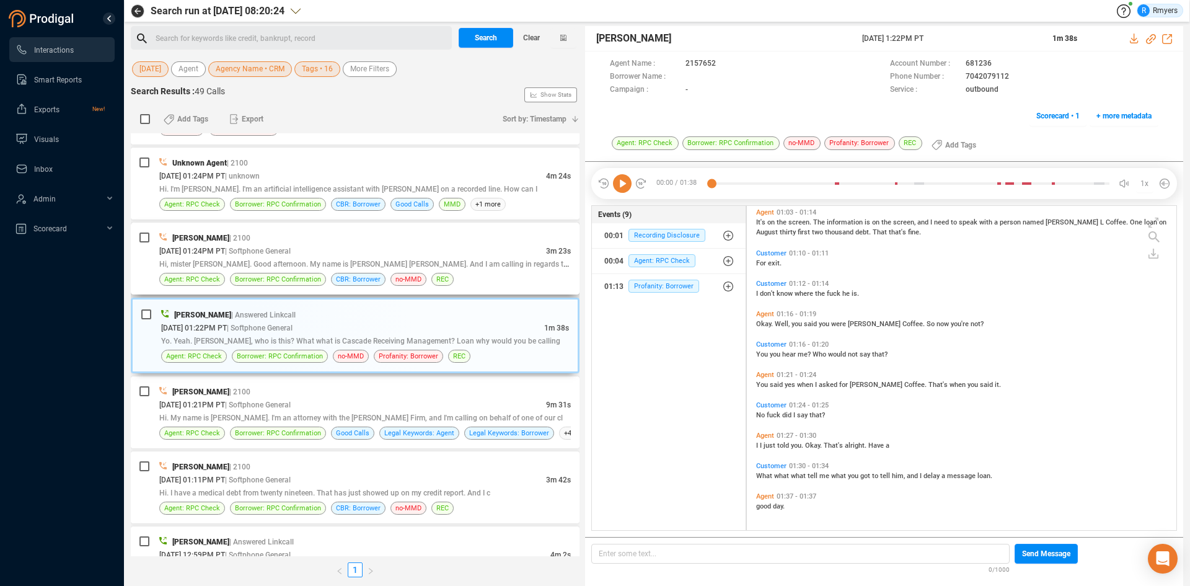
click at [309, 268] on span "Hi, mister [PERSON_NAME]. Good afternoon. My name is [PERSON_NAME] [PERSON_NAME…" at bounding box center [366, 264] width 415 height 10
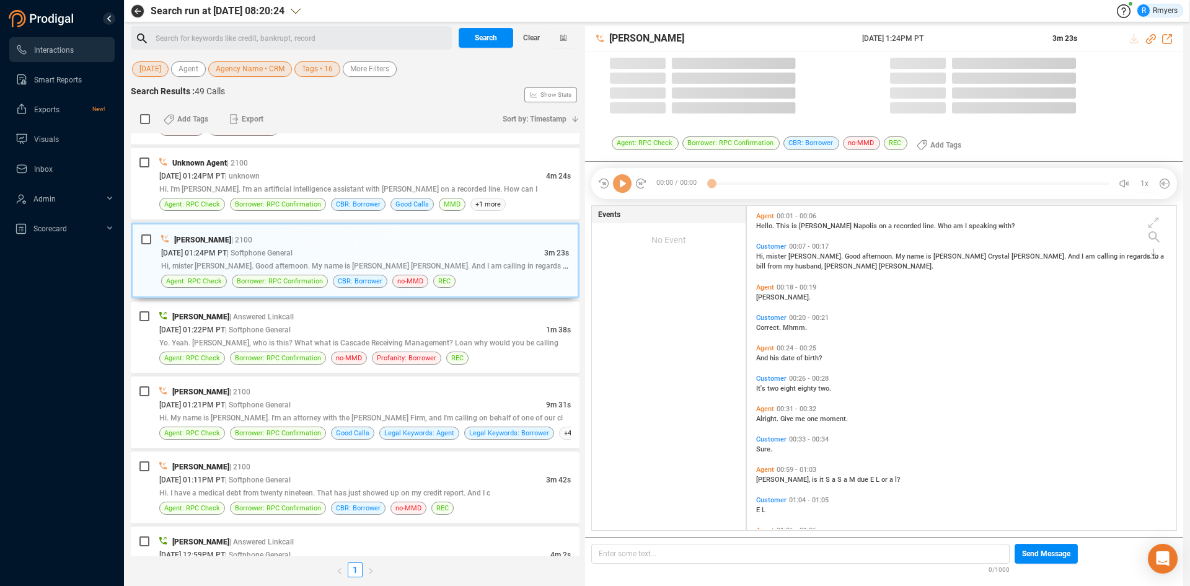
scroll to position [321, 423]
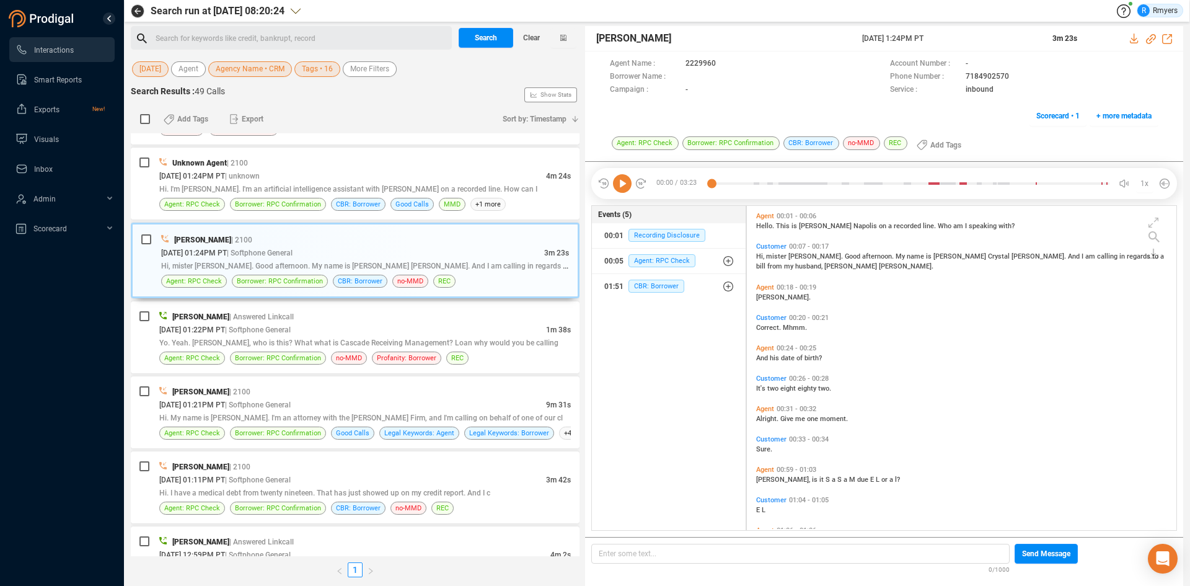
click at [624, 188] on icon at bounding box center [622, 183] width 19 height 19
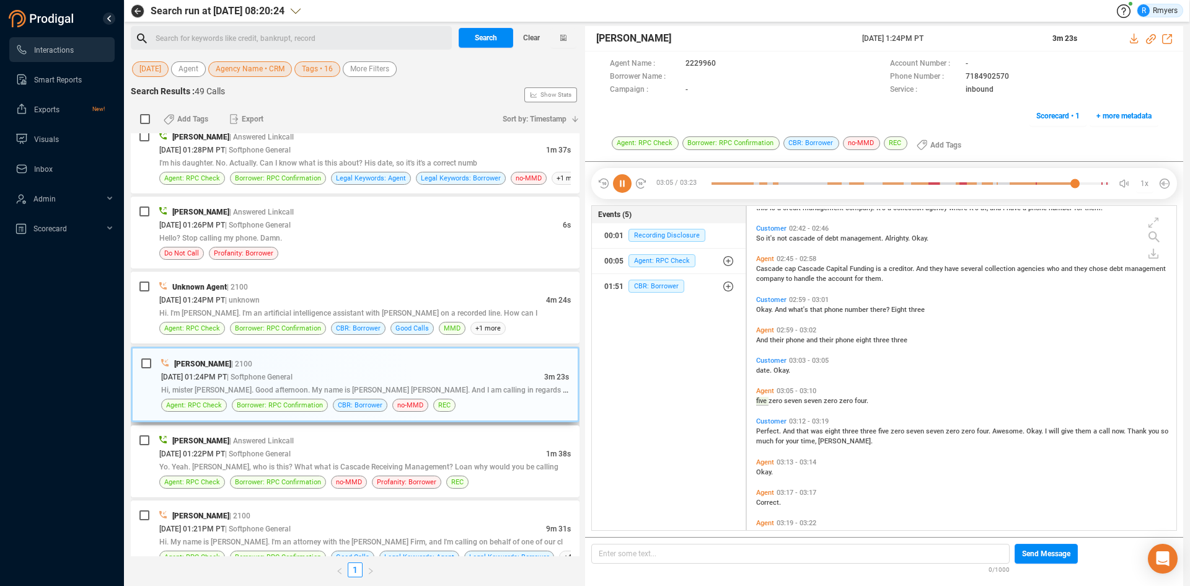
scroll to position [798, 0]
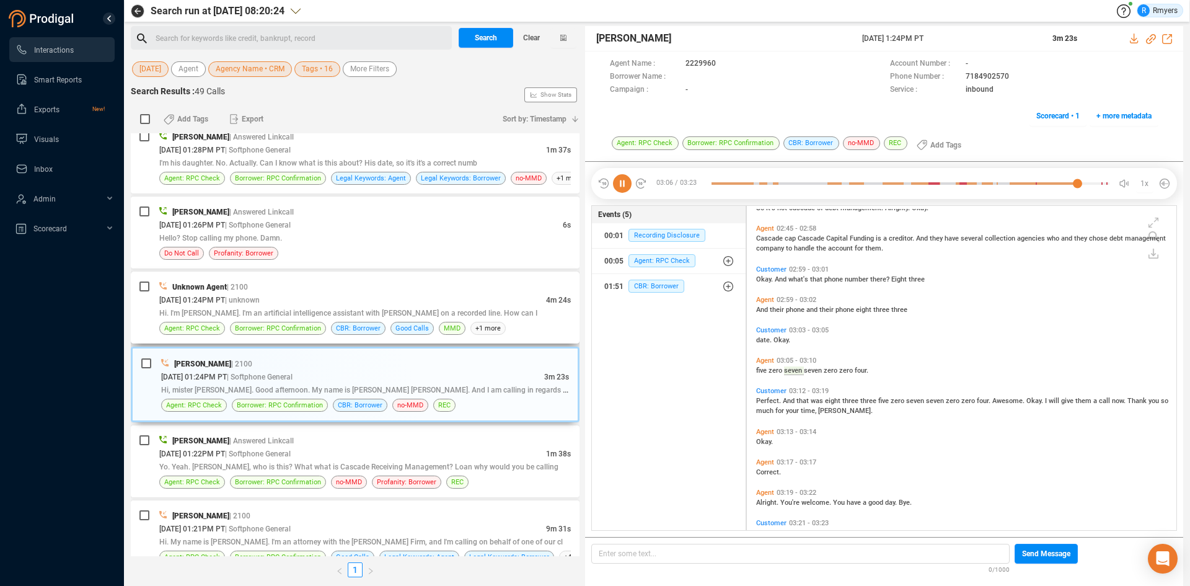
click at [451, 312] on span "Hi. I'm [PERSON_NAME]. I'm an artificial intelligence assistant with [PERSON_NA…" at bounding box center [348, 313] width 378 height 9
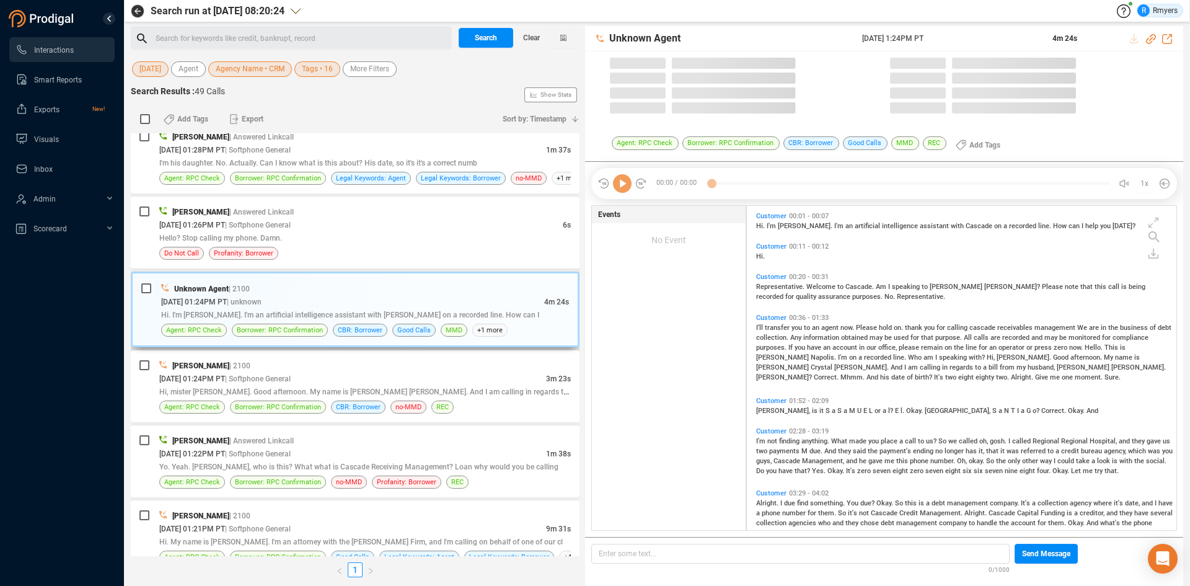
scroll to position [321, 423]
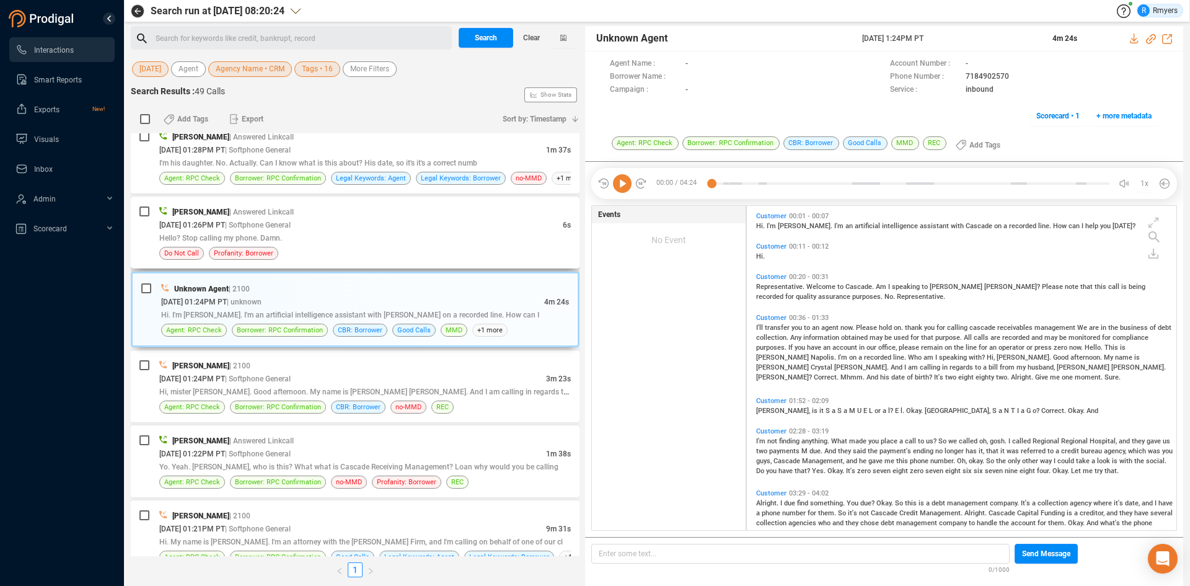
click at [410, 235] on div "Hello? Stop calling my phone. Damn." at bounding box center [365, 237] width 412 height 13
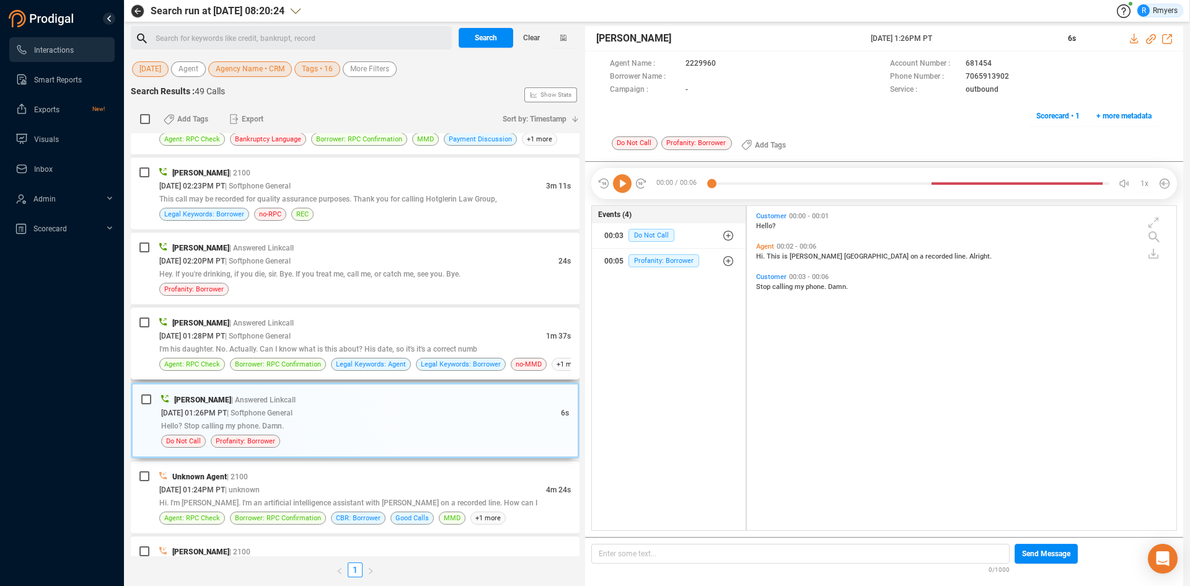
scroll to position [589, 0]
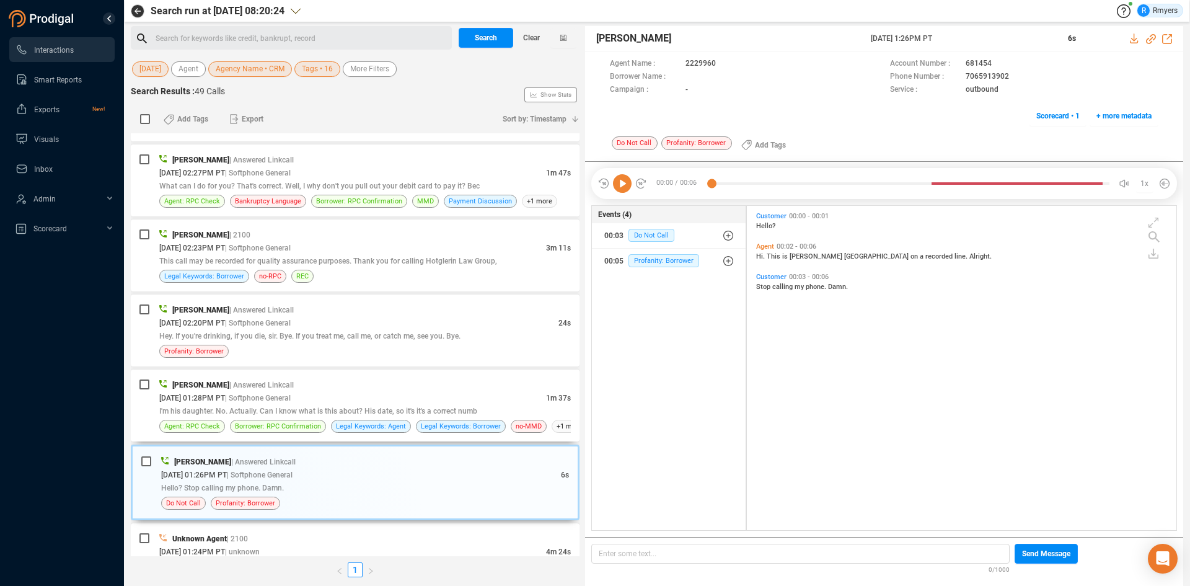
drag, startPoint x: 422, startPoint y: 396, endPoint x: 791, endPoint y: 387, distance: 368.9
click at [791, 387] on div "Search for keywords like credit, bankrupt, record ﻿ Search Clear [DATE] Agent A…" at bounding box center [657, 306] width 1053 height 560
click at [792, 387] on div "Customer 00:00 - 00:01 Hello? Agent 00:02 - 00:06 Hi. This is [PERSON_NAME] on …" at bounding box center [964, 369] width 423 height 320
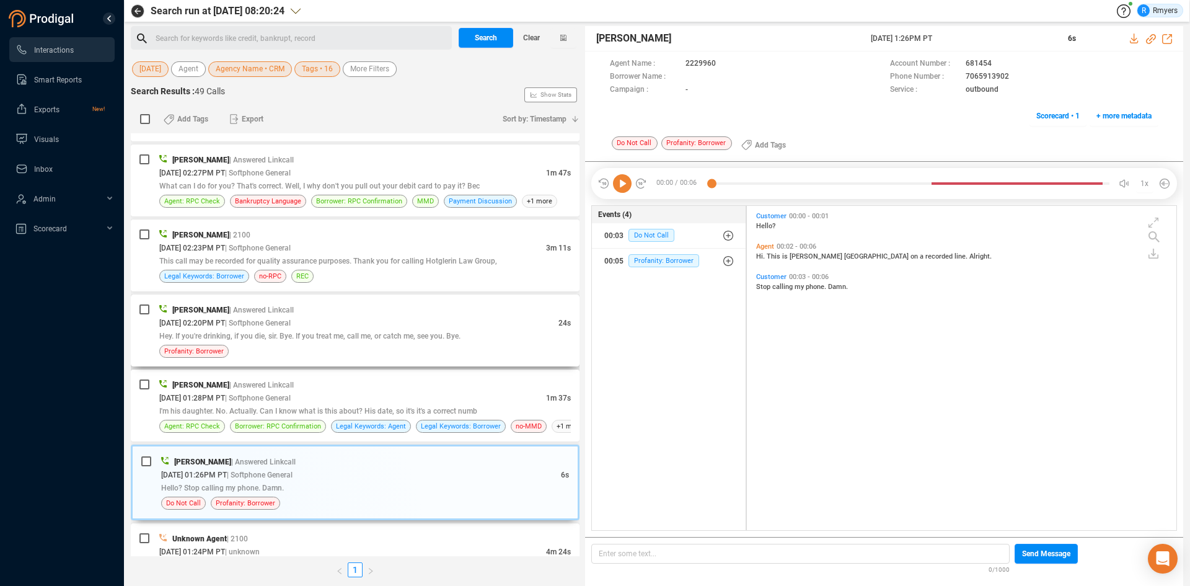
drag, startPoint x: 627, startPoint y: 183, endPoint x: 343, endPoint y: 314, distance: 312.6
click at [626, 183] on icon at bounding box center [622, 183] width 19 height 19
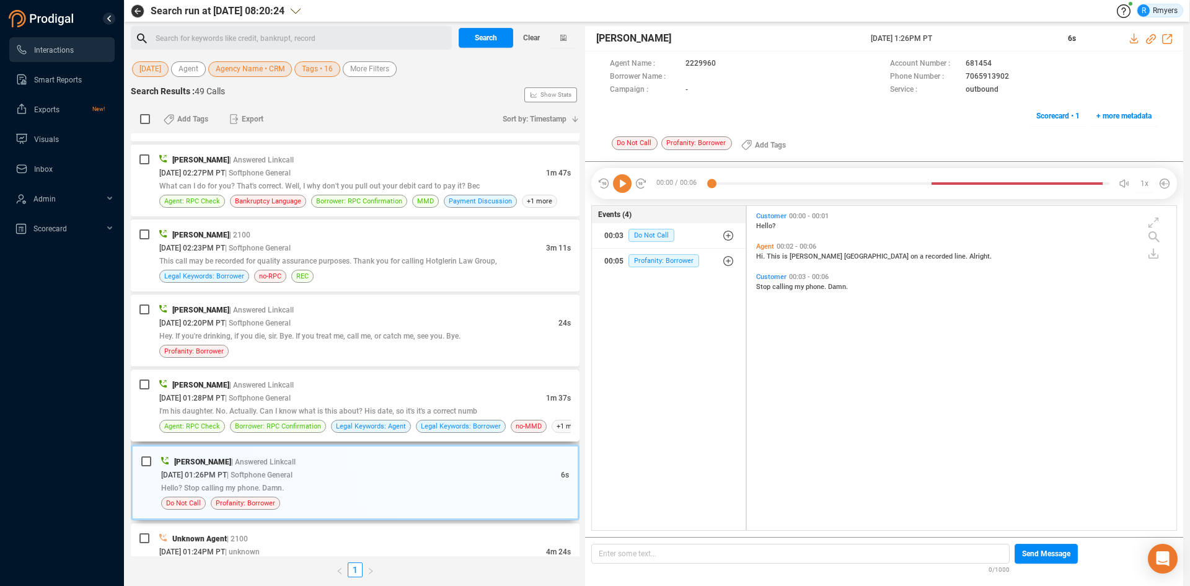
click at [303, 392] on div "[DATE] 01:28PM PT | Softphone General" at bounding box center [352, 397] width 387 height 13
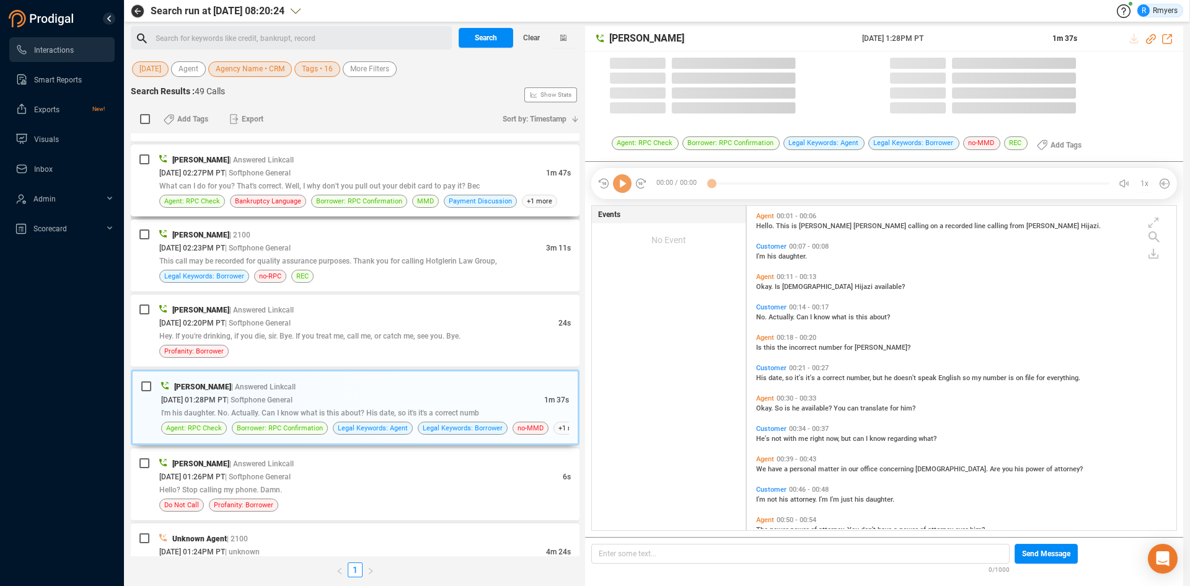
scroll to position [321, 423]
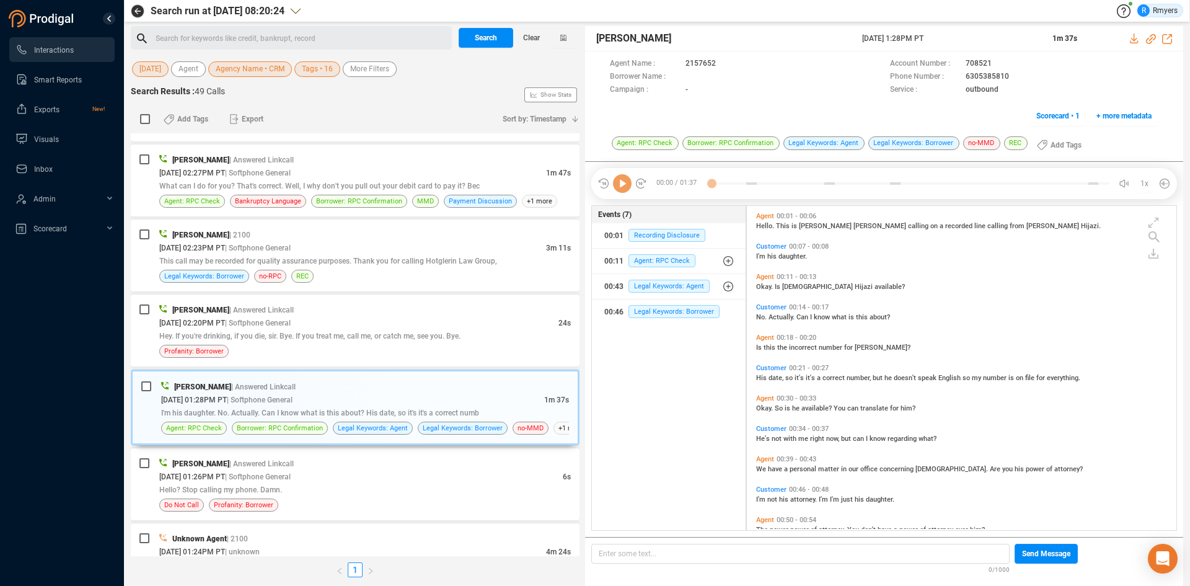
click at [614, 188] on icon at bounding box center [622, 183] width 19 height 19
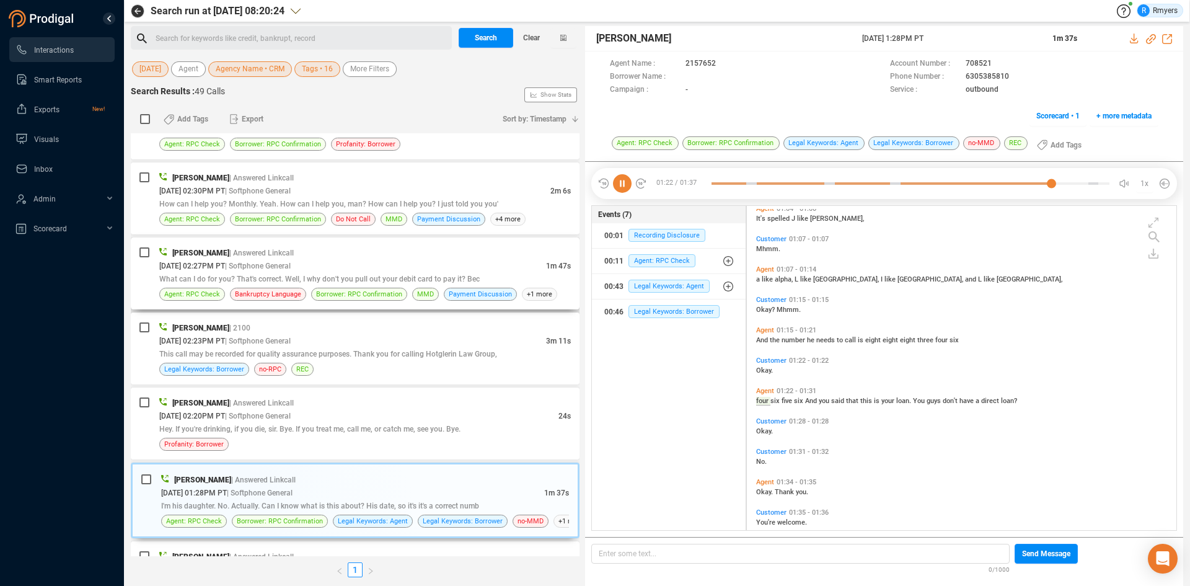
scroll to position [449, 0]
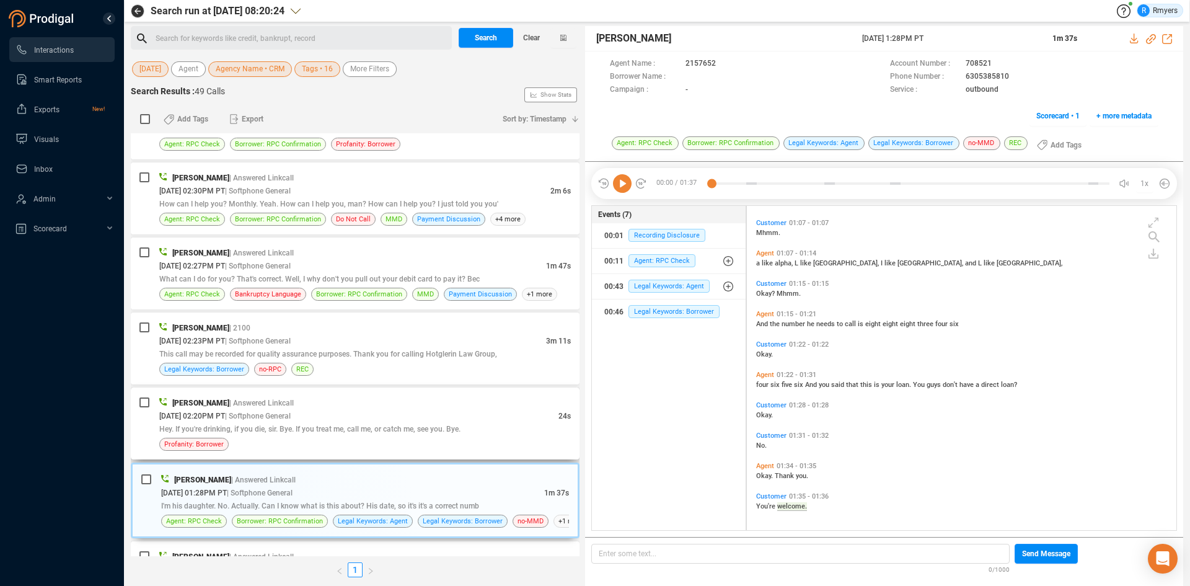
click at [267, 399] on span "| Answered Linkcall" at bounding box center [261, 403] width 64 height 9
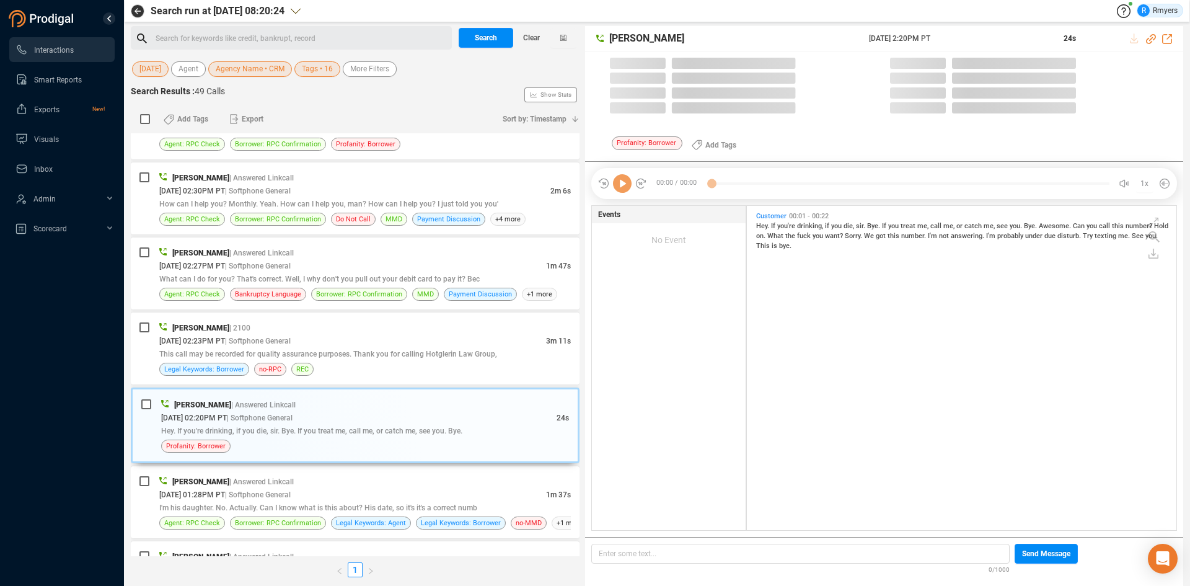
scroll to position [321, 423]
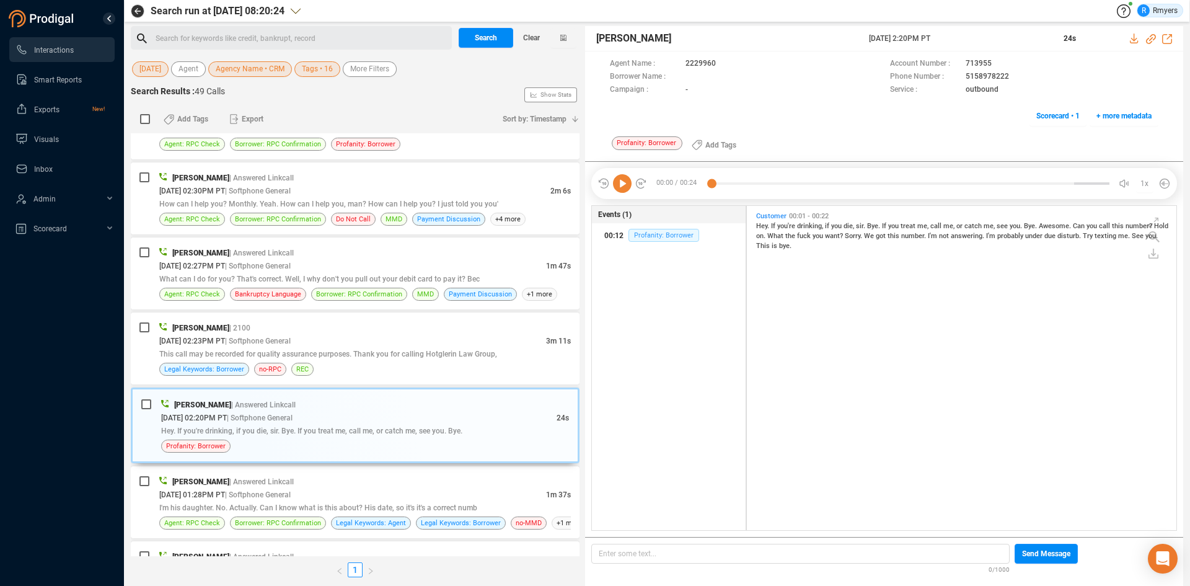
click at [668, 237] on span "Profanity: Borrower" at bounding box center [664, 235] width 71 height 13
drag, startPoint x: 621, startPoint y: 179, endPoint x: 595, endPoint y: 213, distance: 42.4
click at [621, 179] on icon at bounding box center [622, 183] width 19 height 19
drag, startPoint x: 340, startPoint y: 480, endPoint x: 451, endPoint y: 472, distance: 111.3
click at [342, 480] on div "[PERSON_NAME] | Answered Linkcall" at bounding box center [365, 481] width 412 height 13
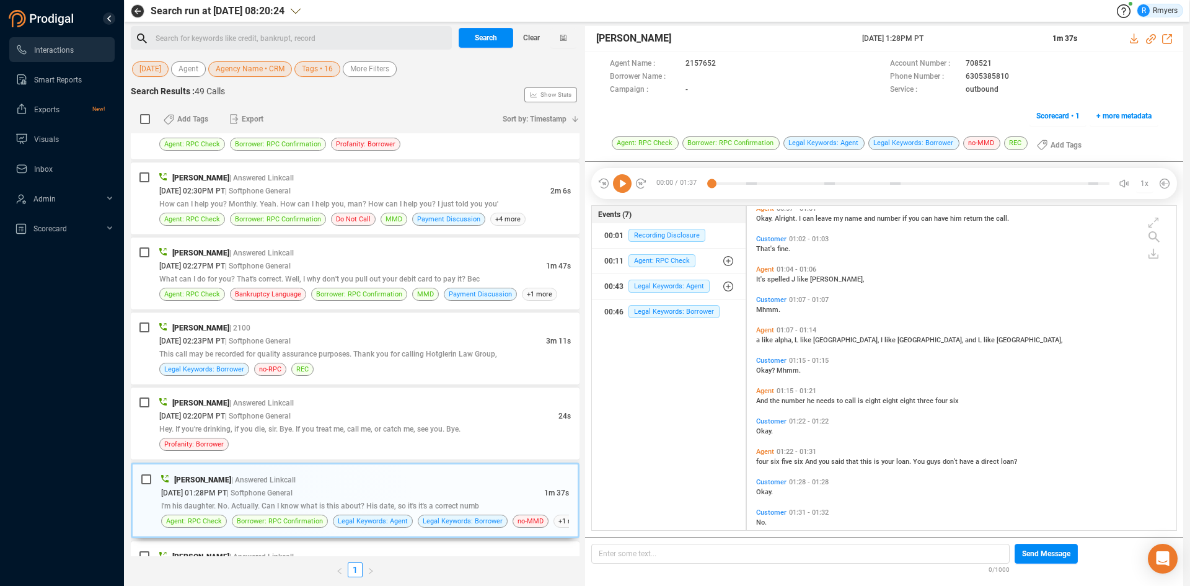
scroll to position [449, 0]
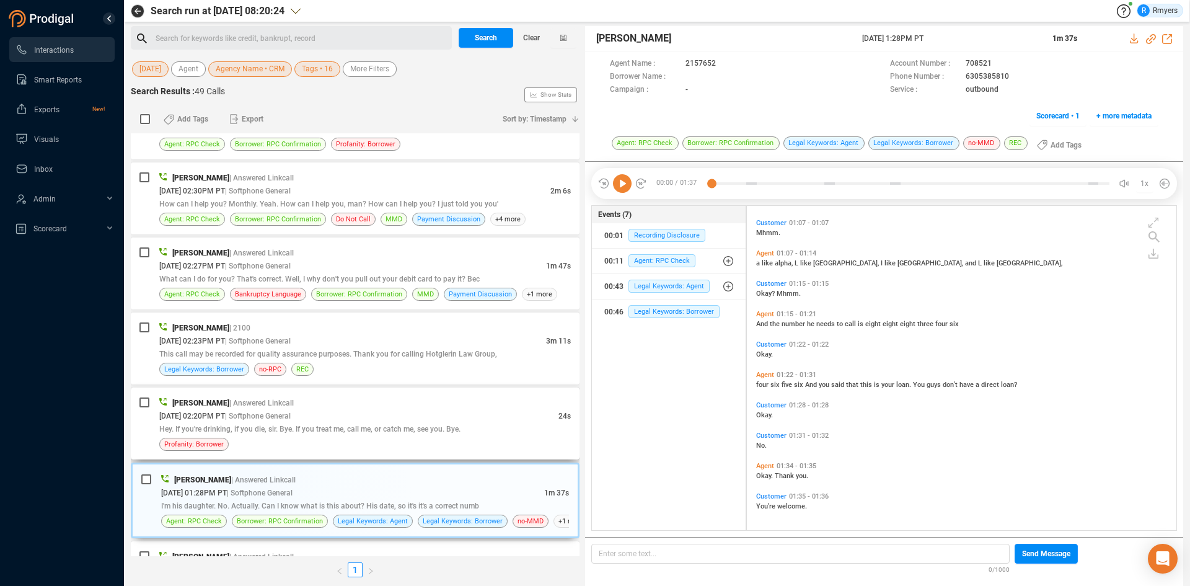
click at [304, 430] on span "Hey. If you're drinking, if you die, sir. Bye. If you treat me, call me, or cat…" at bounding box center [309, 429] width 301 height 9
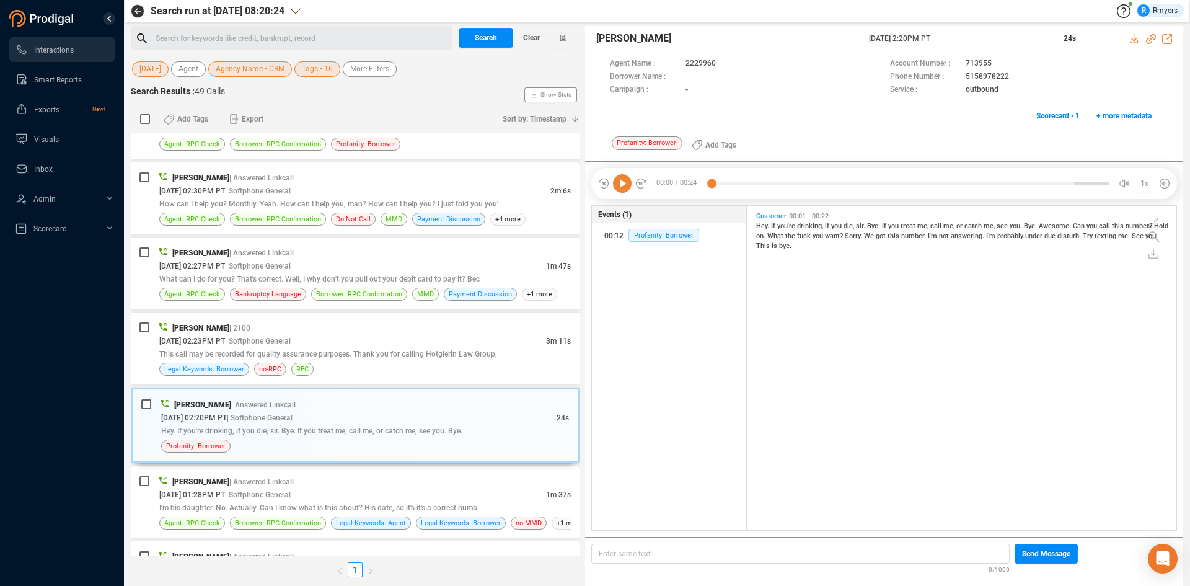
scroll to position [321, 423]
click at [621, 183] on icon at bounding box center [622, 183] width 19 height 19
click at [358, 329] on div "[PERSON_NAME] | 2100" at bounding box center [365, 327] width 412 height 13
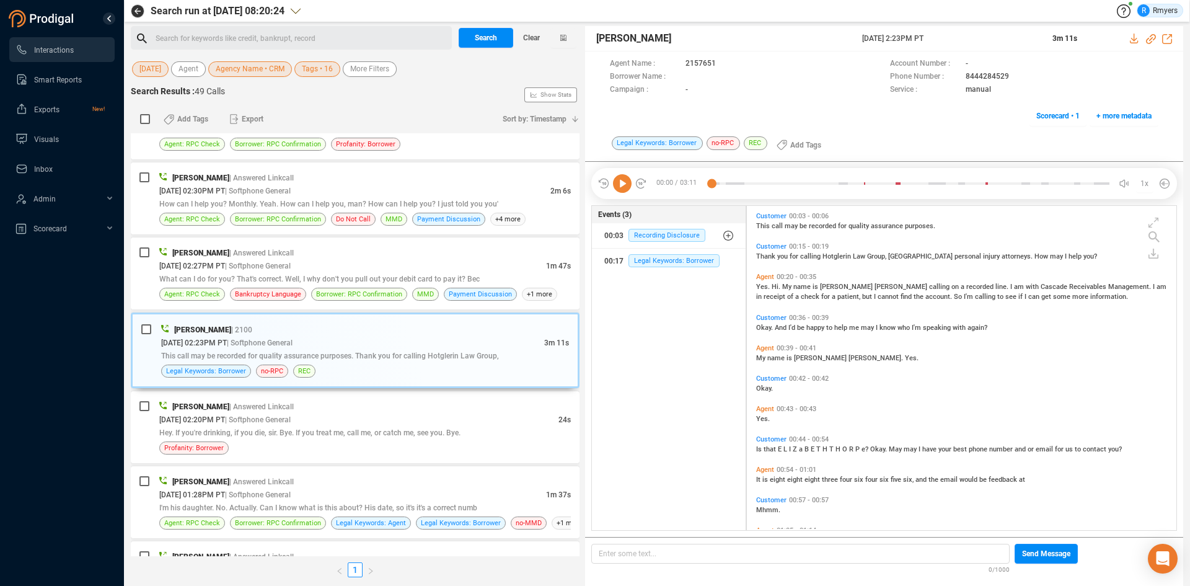
click at [618, 185] on icon at bounding box center [622, 183] width 19 height 19
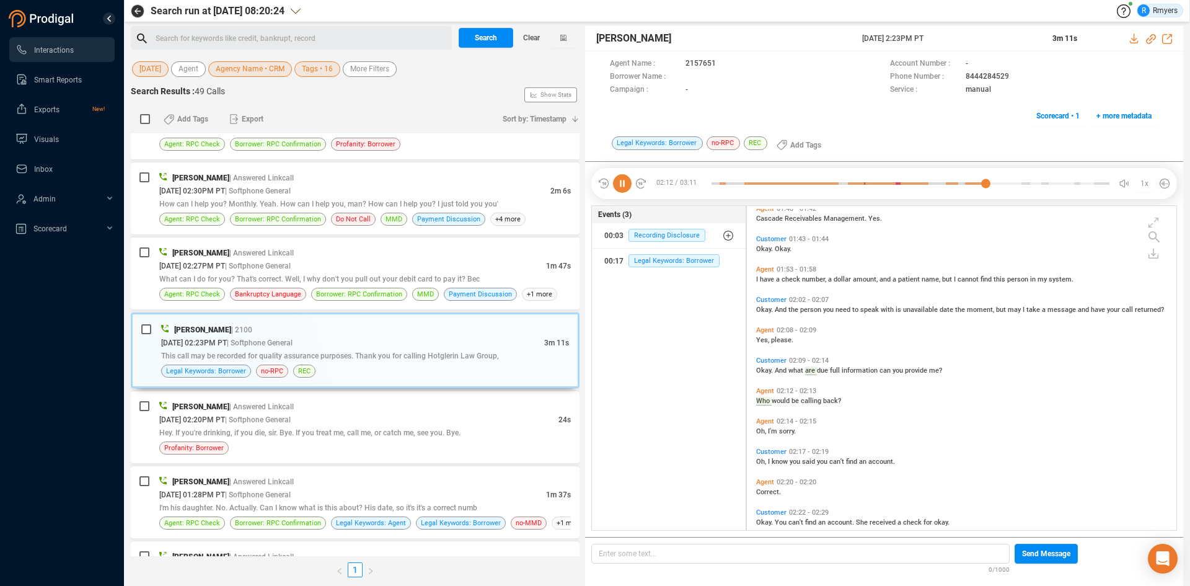
scroll to position [495, 0]
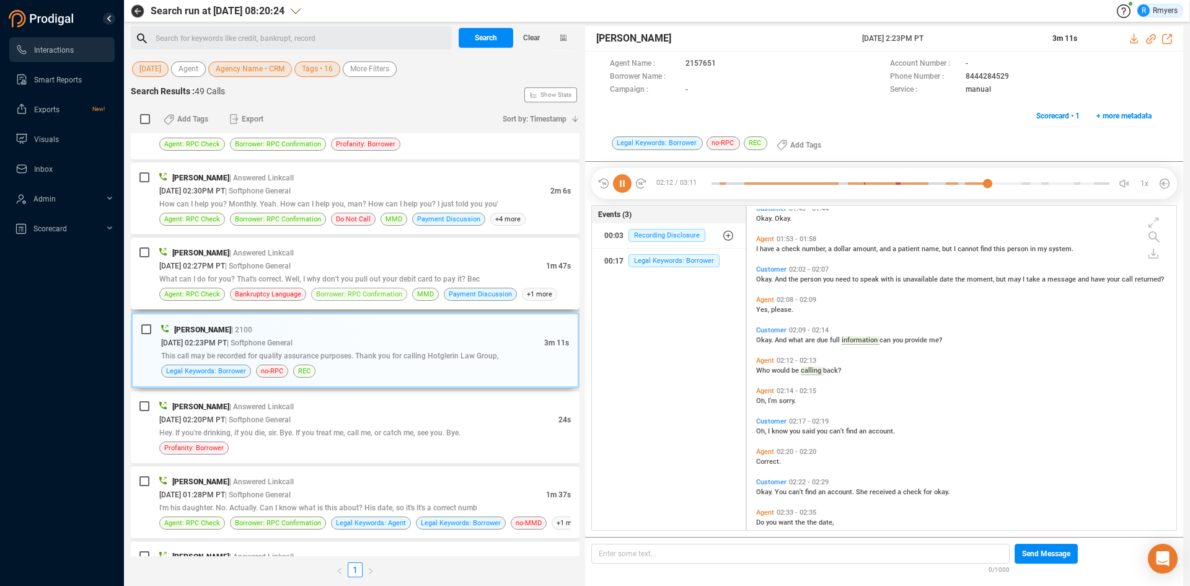
click at [379, 288] on span "Borrower: RPC Confirmation" at bounding box center [359, 294] width 96 height 13
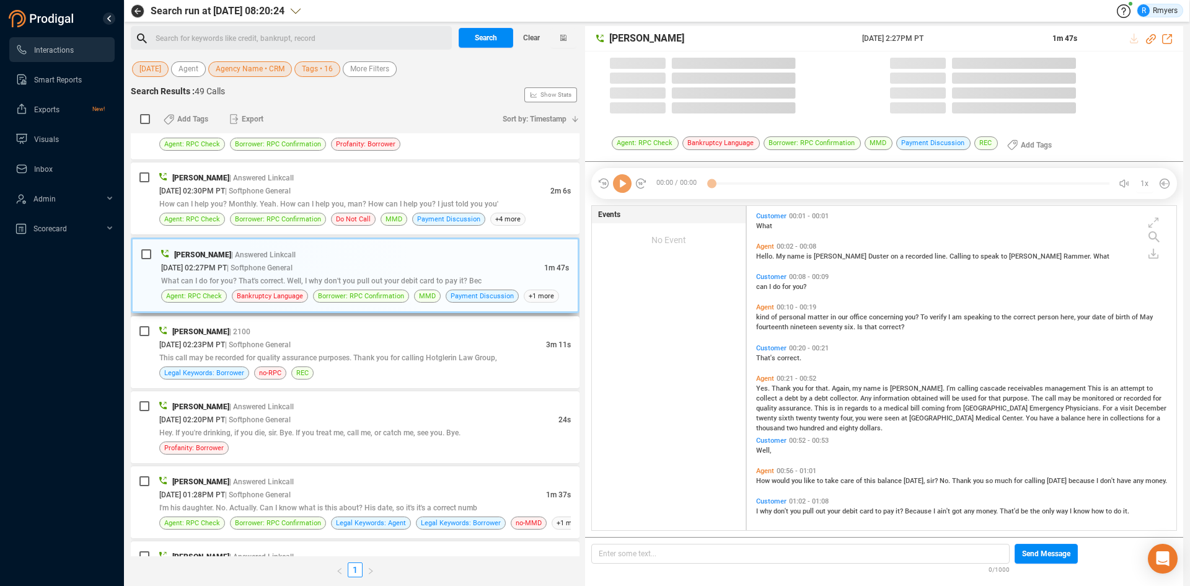
scroll to position [321, 423]
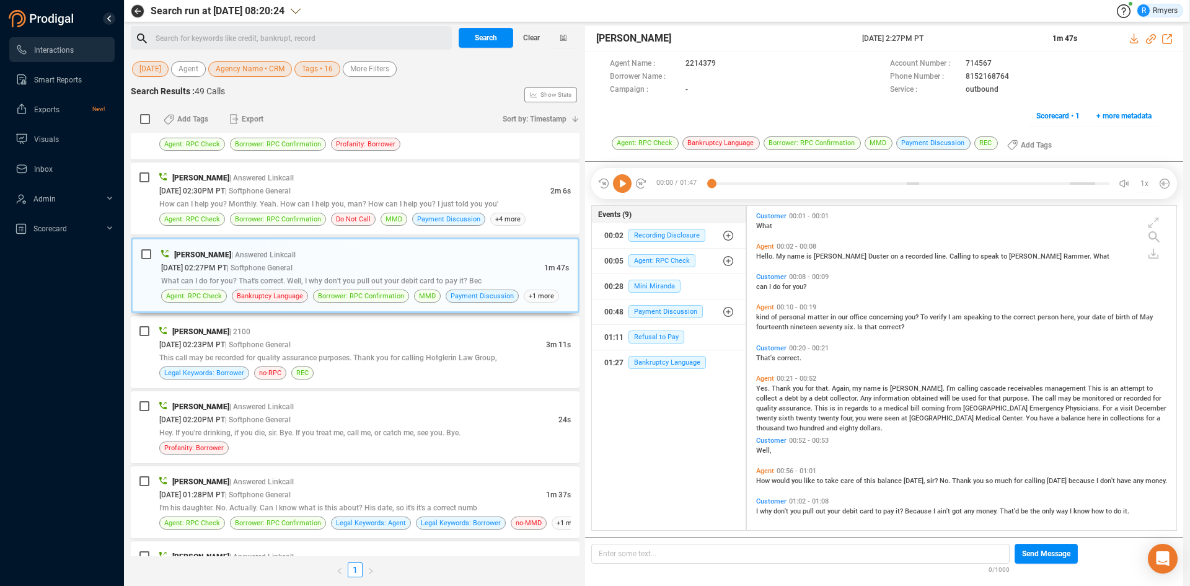
click at [627, 185] on icon at bounding box center [622, 183] width 19 height 19
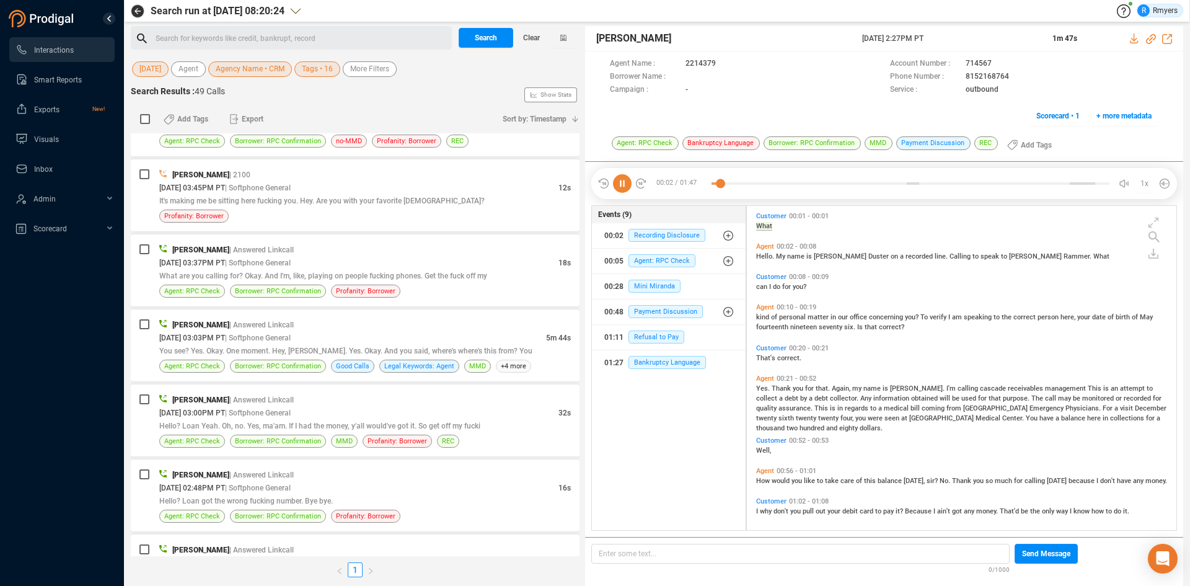
scroll to position [0, 0]
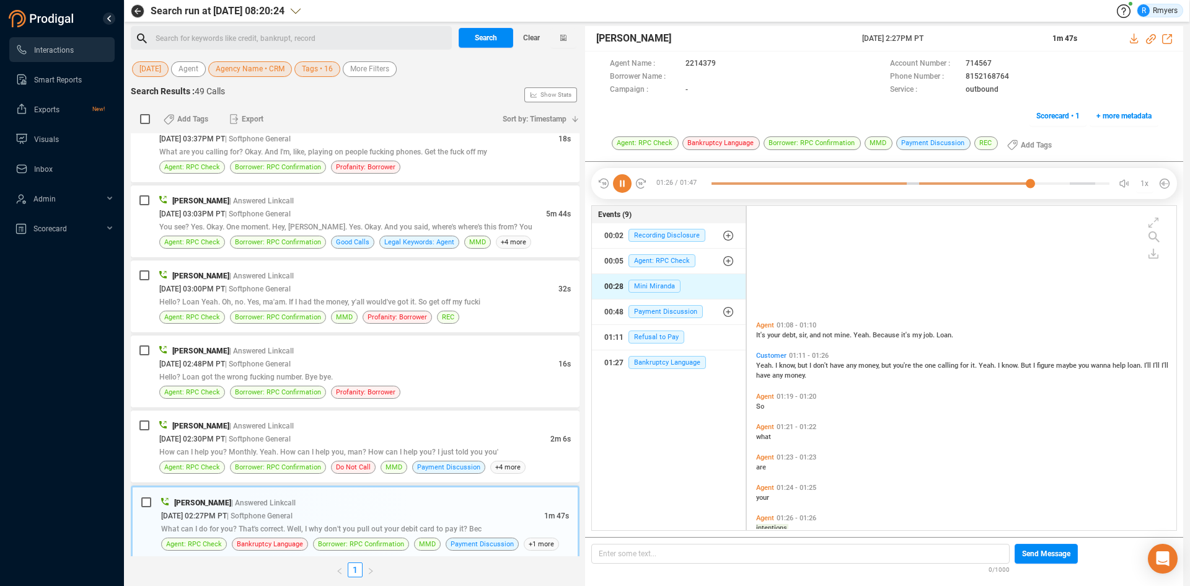
scroll to position [350, 0]
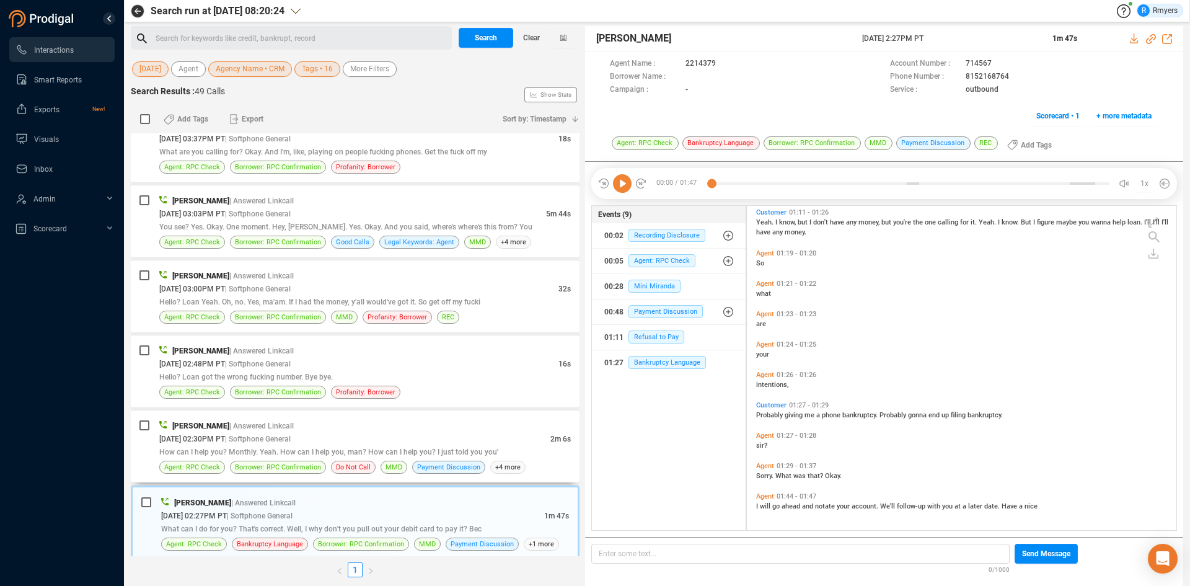
click at [299, 455] on span "How can I help you? Monthly. Yeah. How can I help you, man? How can I help you?…" at bounding box center [328, 452] width 339 height 9
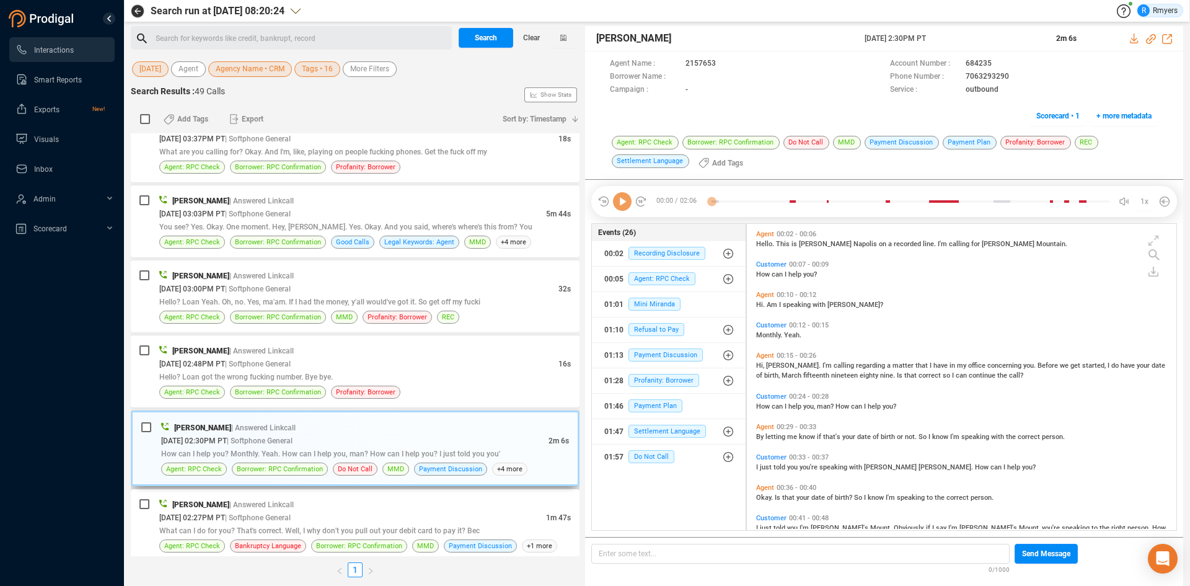
scroll to position [303, 423]
click at [642, 327] on span "Refusal to Pay" at bounding box center [657, 329] width 56 height 13
click at [642, 355] on span "Refusal to Pay" at bounding box center [666, 354] width 56 height 13
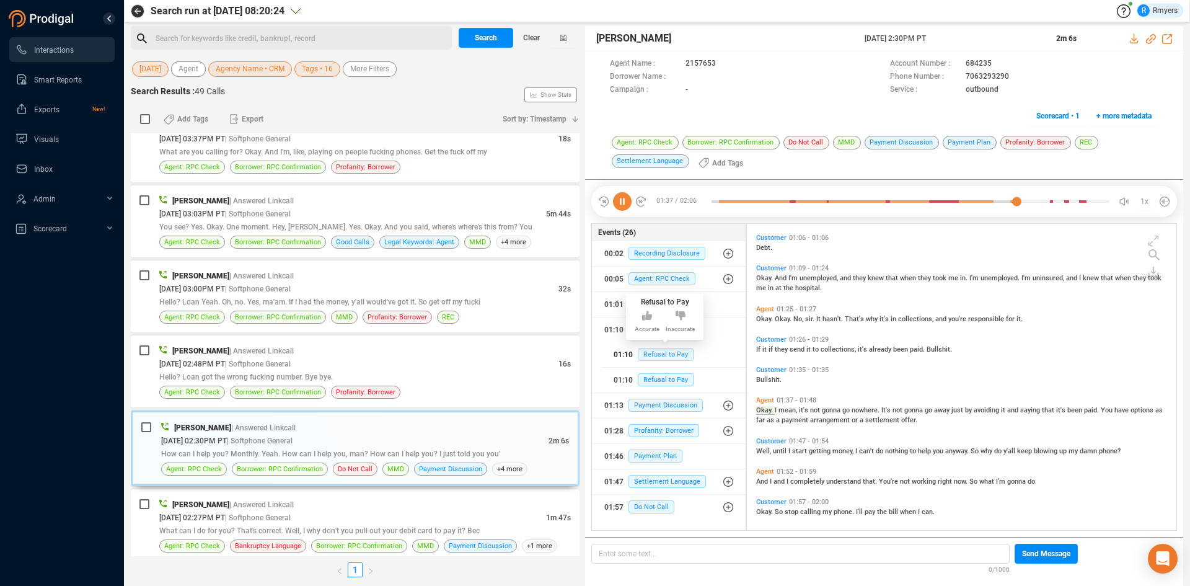
scroll to position [500, 0]
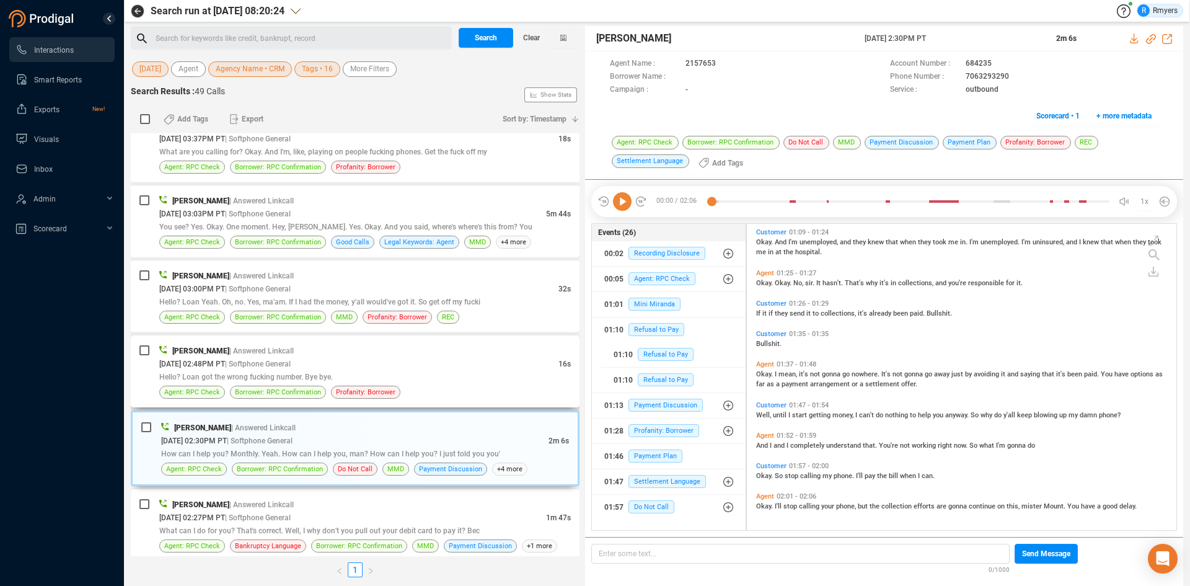
drag, startPoint x: 389, startPoint y: 391, endPoint x: 338, endPoint y: 387, distance: 51.0
click at [389, 390] on span "Profanity: Borrower" at bounding box center [366, 392] width 60 height 12
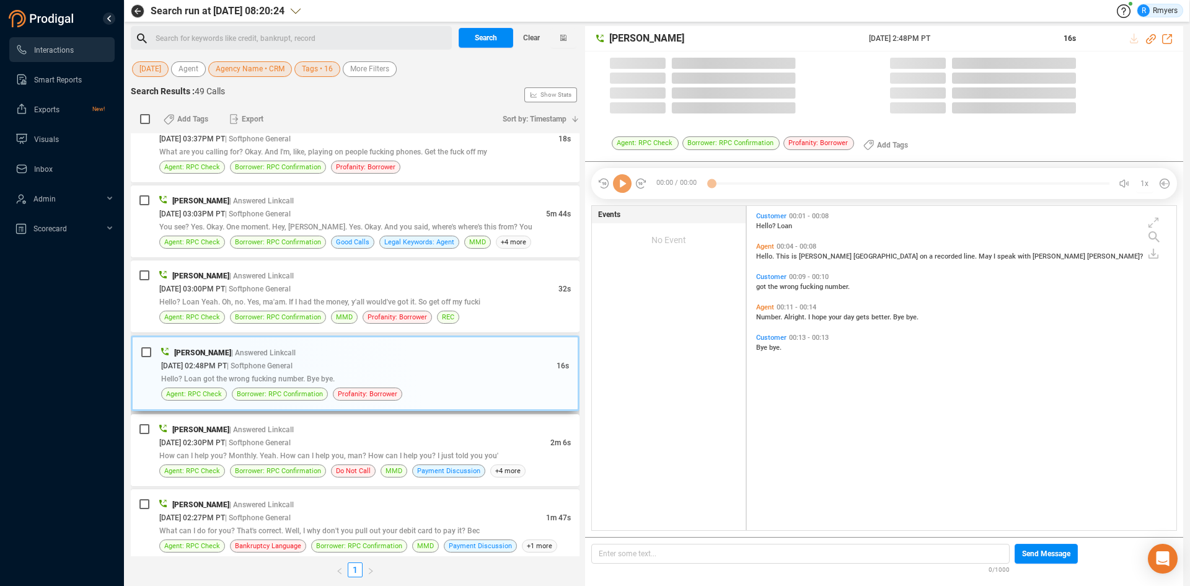
scroll to position [321, 423]
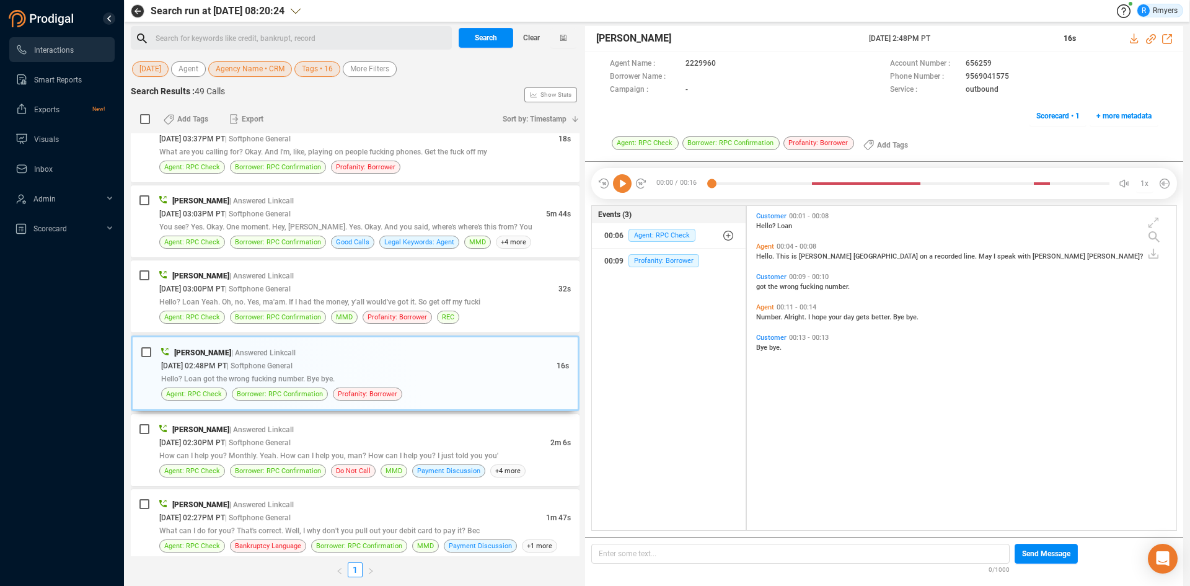
click at [621, 188] on icon at bounding box center [622, 183] width 19 height 19
click at [282, 301] on span "Hello? Loan Yeah. Oh, no. Yes, ma'am. If I had the money, y'all would've got it…" at bounding box center [319, 302] width 321 height 9
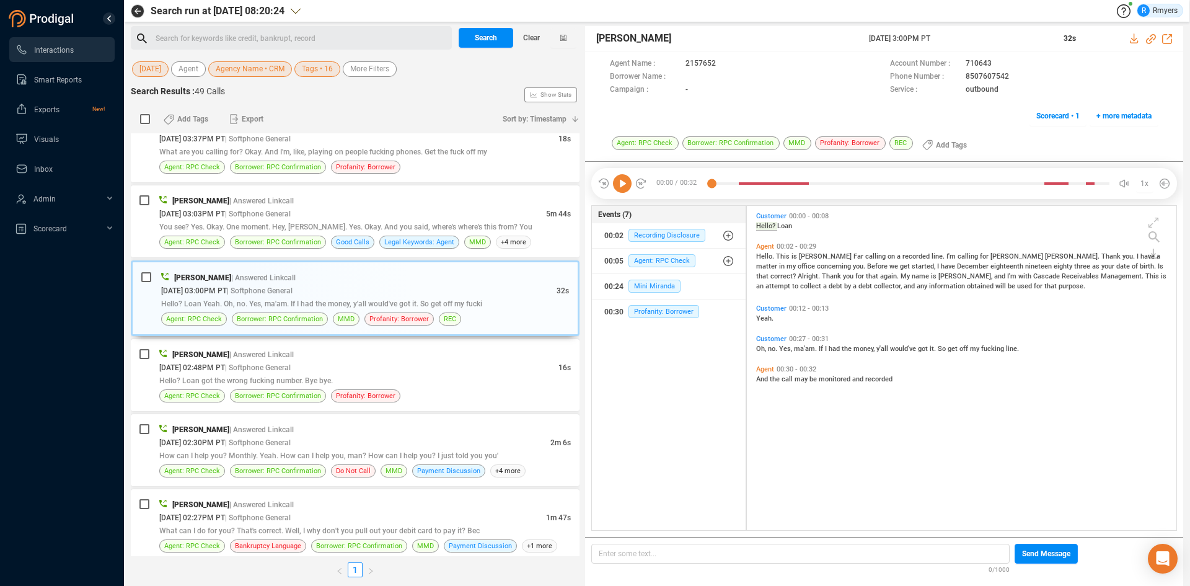
click at [627, 187] on icon at bounding box center [622, 183] width 19 height 19
click at [372, 222] on div "You see? Yes. Okay. One moment. Hey, [PERSON_NAME]. Yes. Okay. And you said, wh…" at bounding box center [365, 226] width 412 height 13
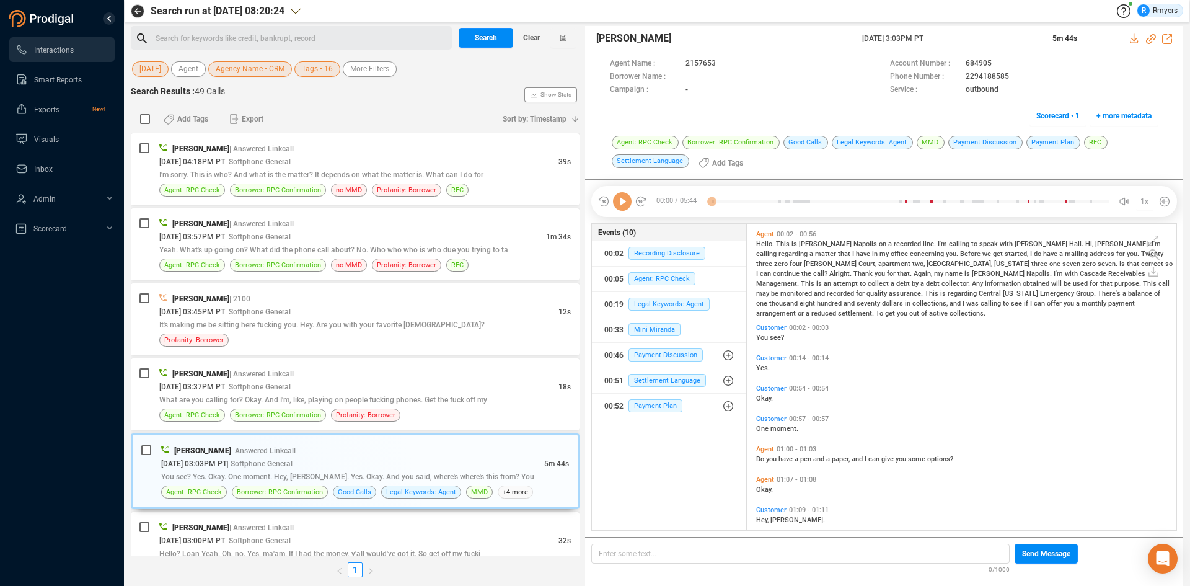
scroll to position [303, 423]
click at [625, 200] on icon at bounding box center [622, 201] width 19 height 19
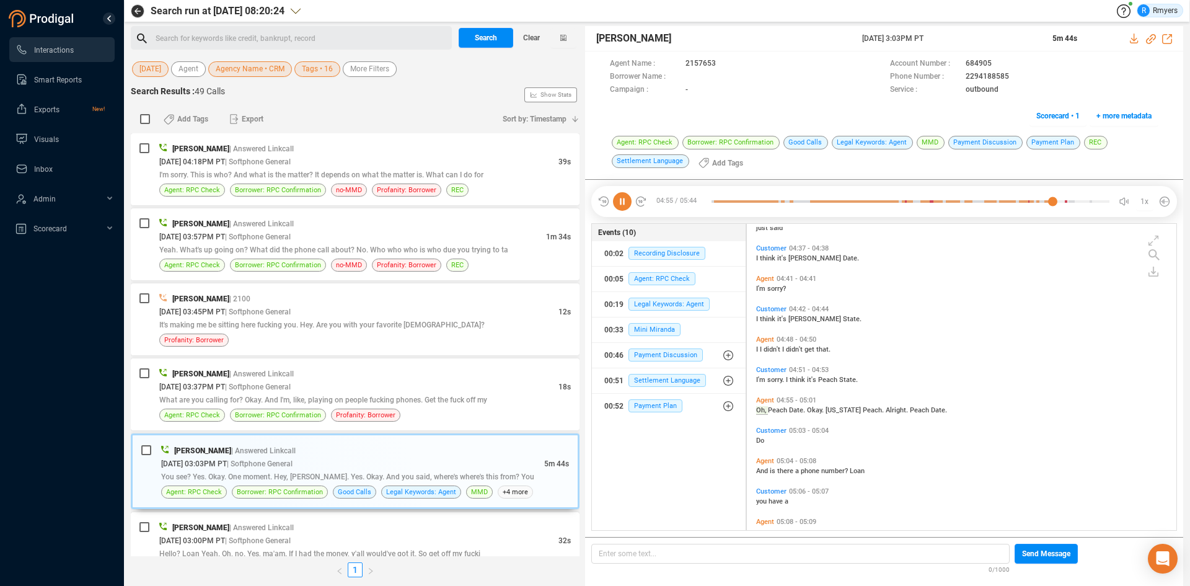
scroll to position [1025, 0]
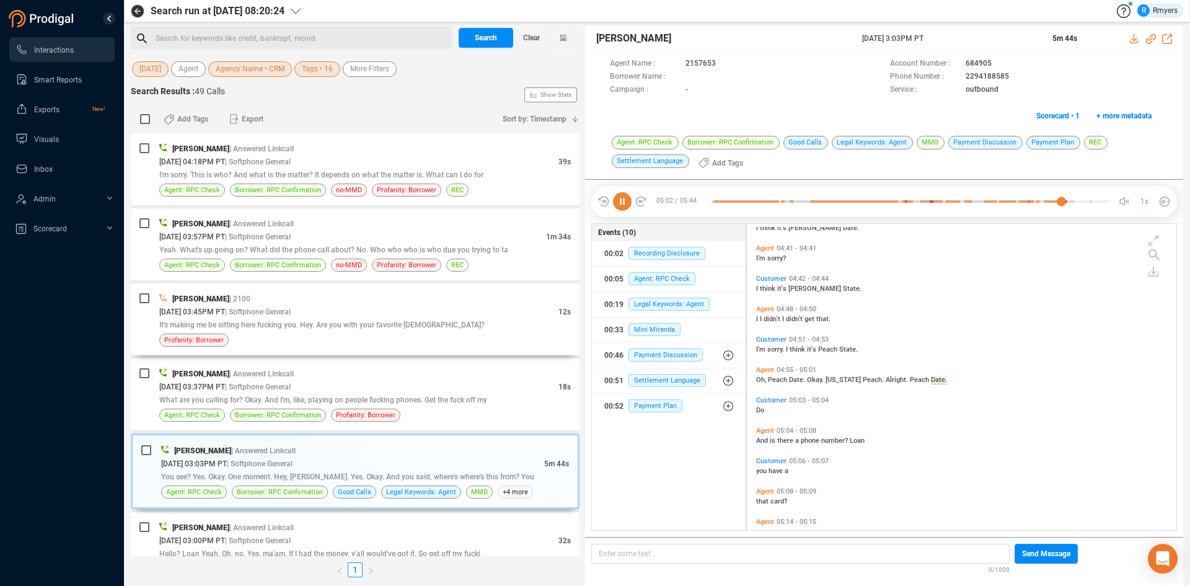
click at [437, 355] on div "Frank Napoles | Answered Linkcall 08/14/2025 @ 04:18PM PT | Softphone General 3…" at bounding box center [355, 344] width 449 height 423
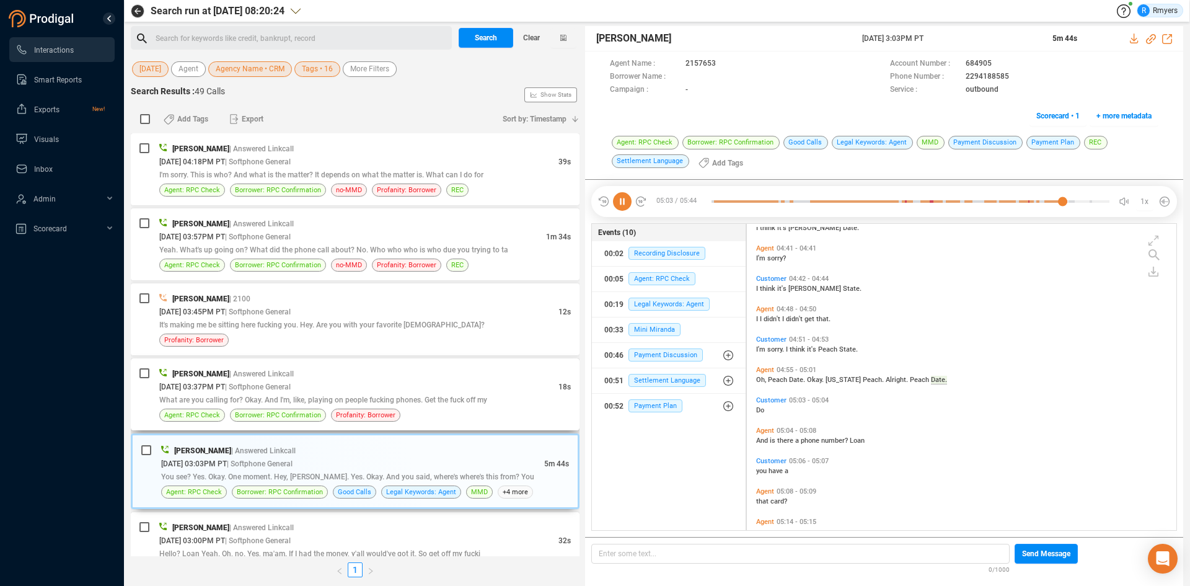
scroll to position [1055, 0]
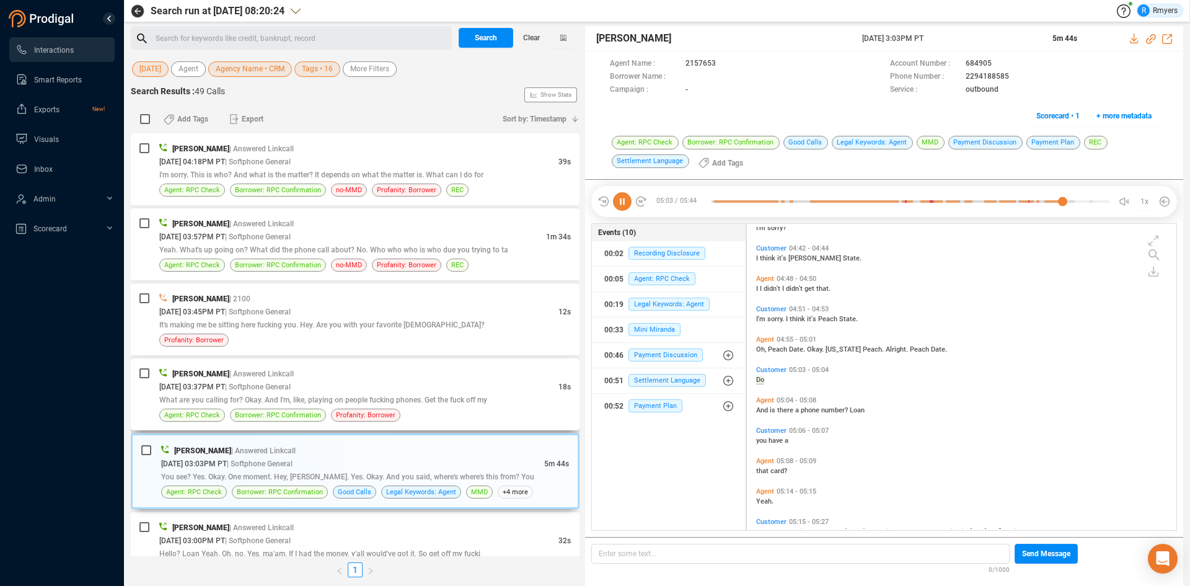
click at [438, 376] on div "Frank Napoles | Answered Linkcall" at bounding box center [365, 373] width 412 height 13
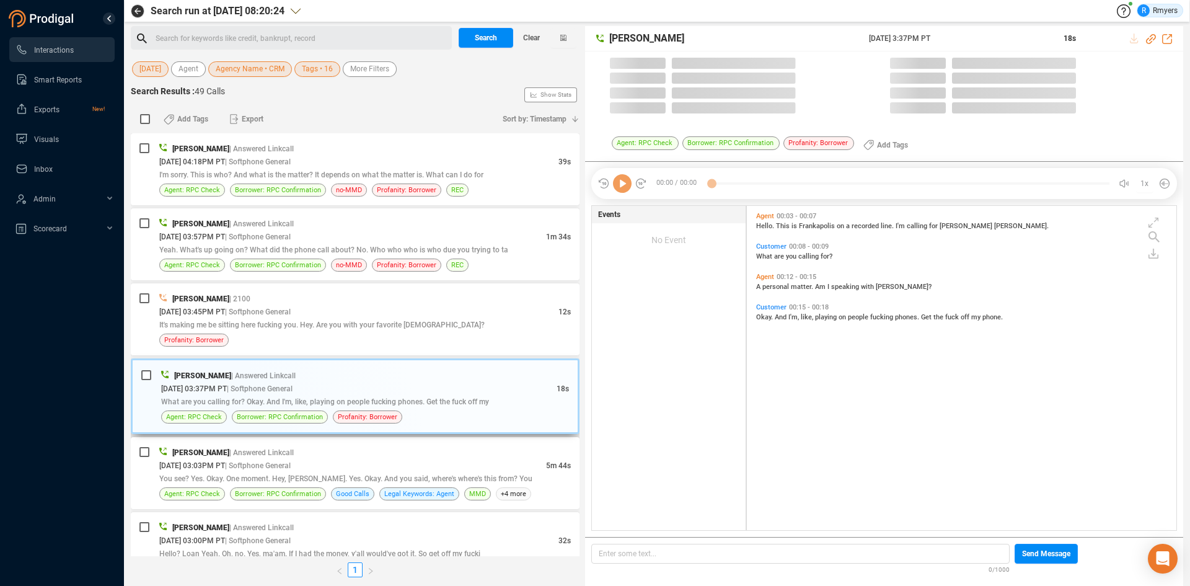
scroll to position [321, 423]
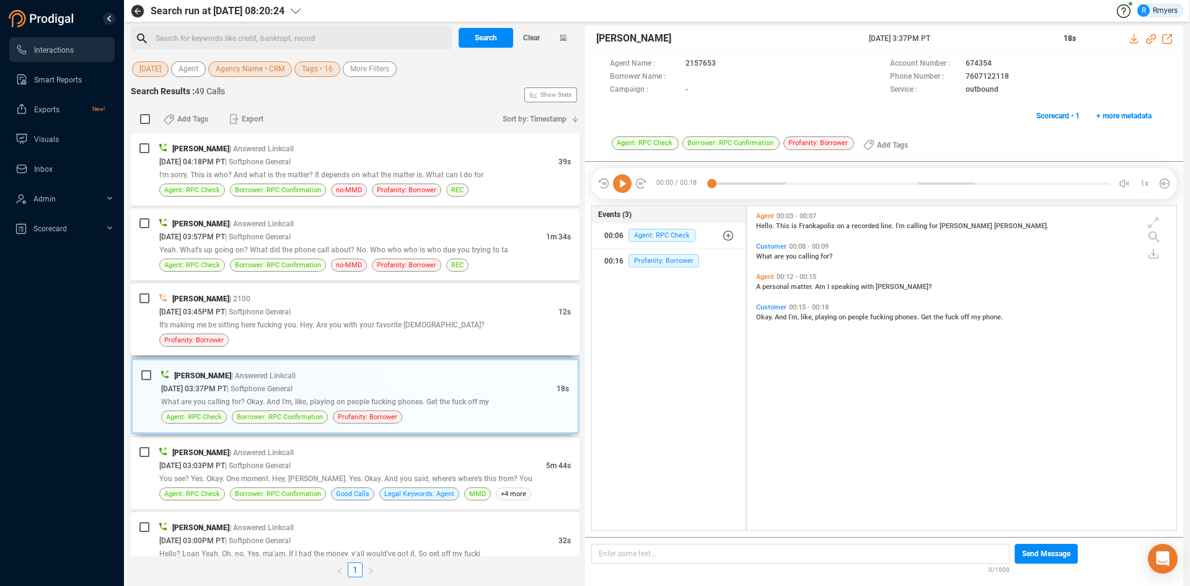
click at [340, 310] on div "08/14/2025 @ 03:45PM PT | Softphone General" at bounding box center [358, 311] width 399 height 13
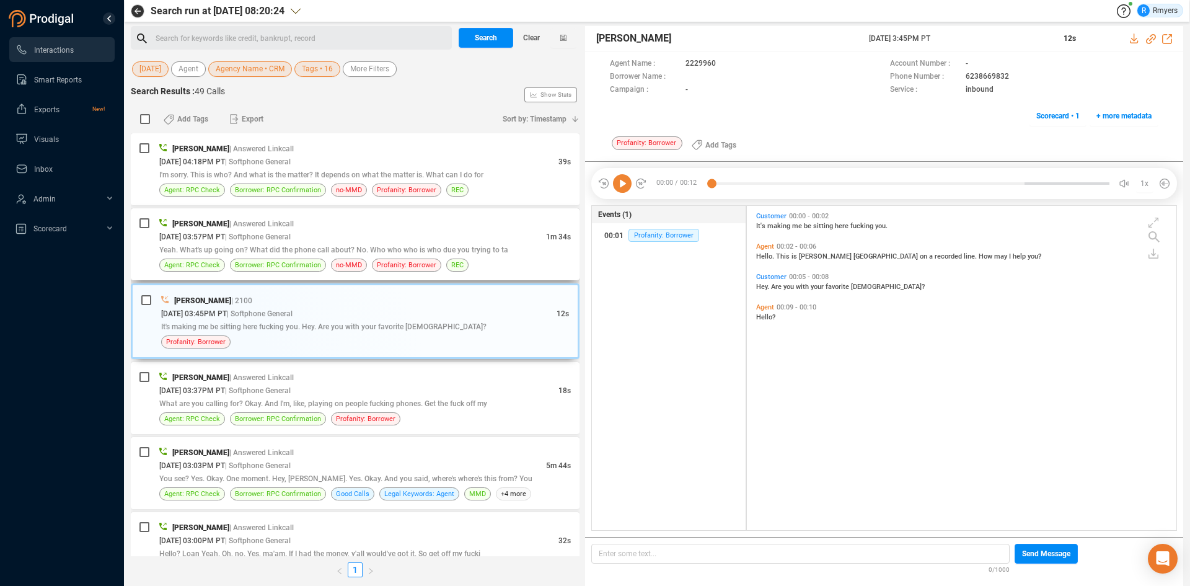
click at [343, 239] on div "08/14/2025 @ 03:57PM PT | Softphone General" at bounding box center [352, 236] width 387 height 13
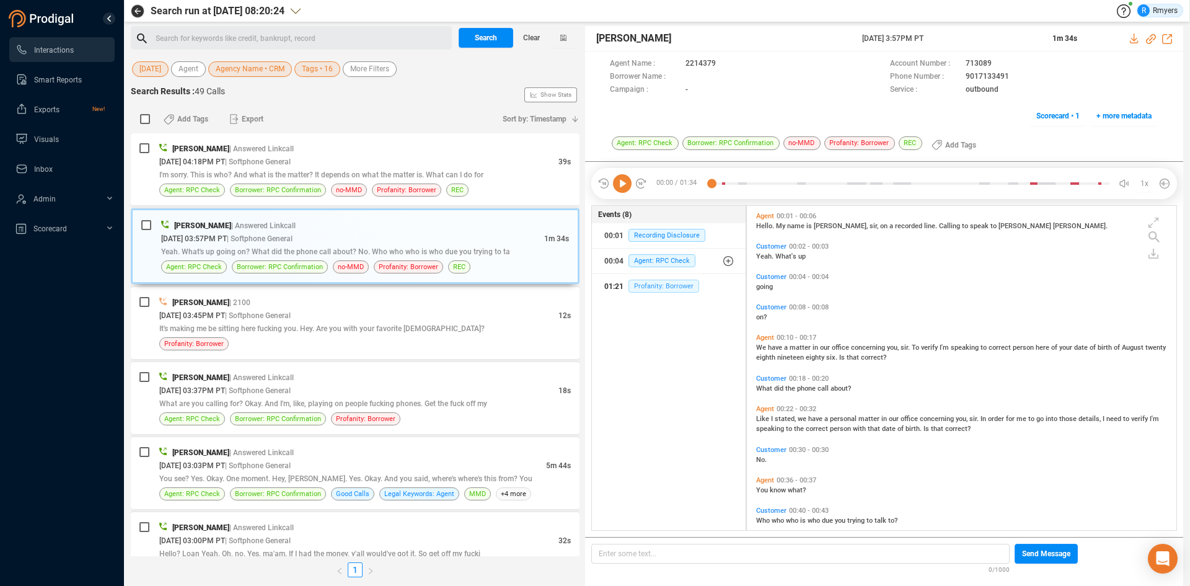
click at [648, 280] on span "Profanity: Borrower" at bounding box center [664, 286] width 71 height 13
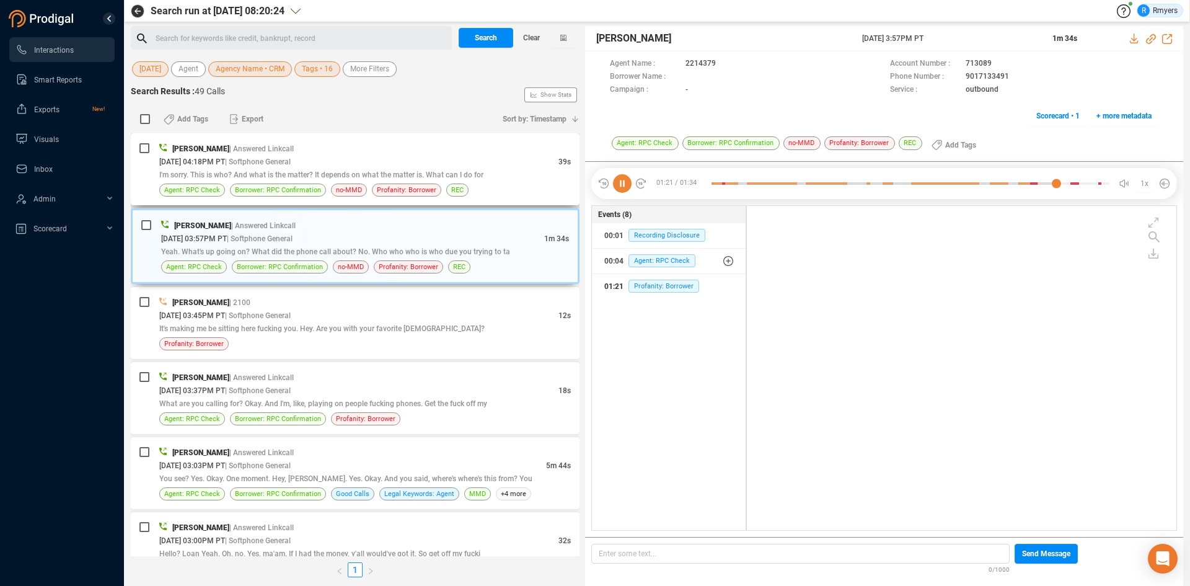
scroll to position [395, 0]
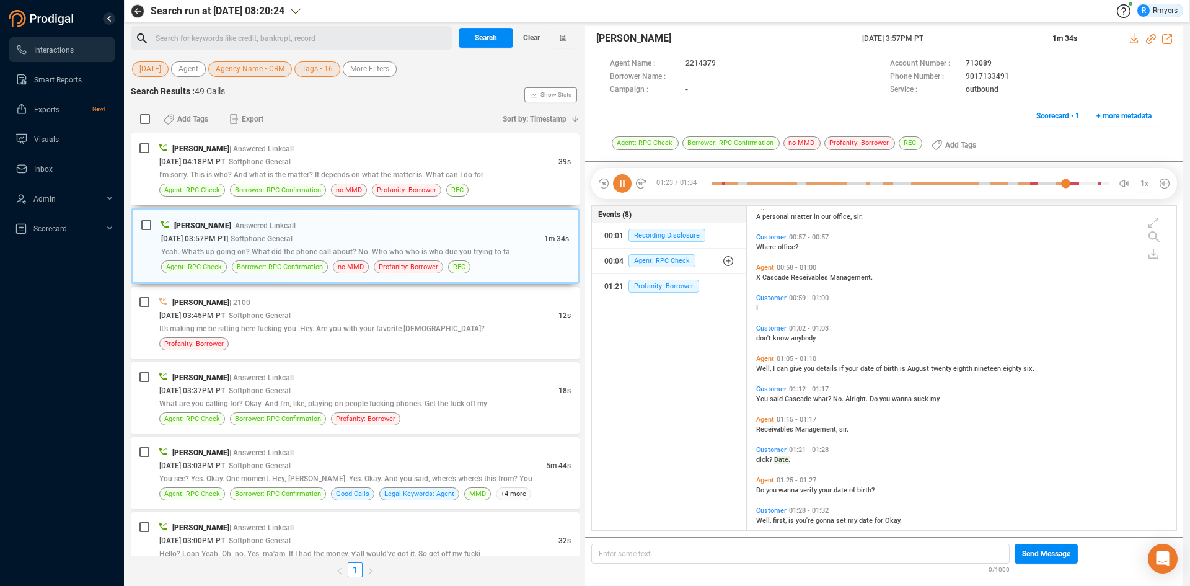
drag, startPoint x: 403, startPoint y: 157, endPoint x: 474, endPoint y: 99, distance: 91.6
click at [474, 99] on div "Search Results : 49 Calls Show Stats Add Tags Export Sort by: Timestamp Frank N…" at bounding box center [355, 335] width 449 height 501
click at [469, 101] on div "Search Results : 49 Calls Show Stats" at bounding box center [355, 95] width 449 height 20
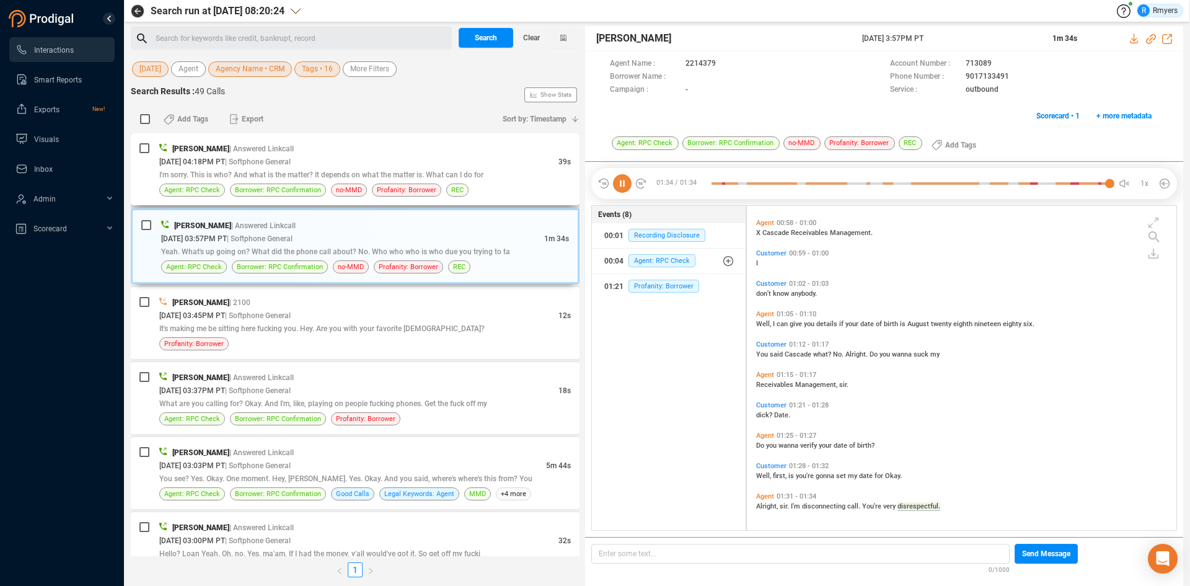
click at [339, 170] on span "I'm sorry. This is who? And what is the matter? It depends on what the matter i…" at bounding box center [321, 174] width 324 height 9
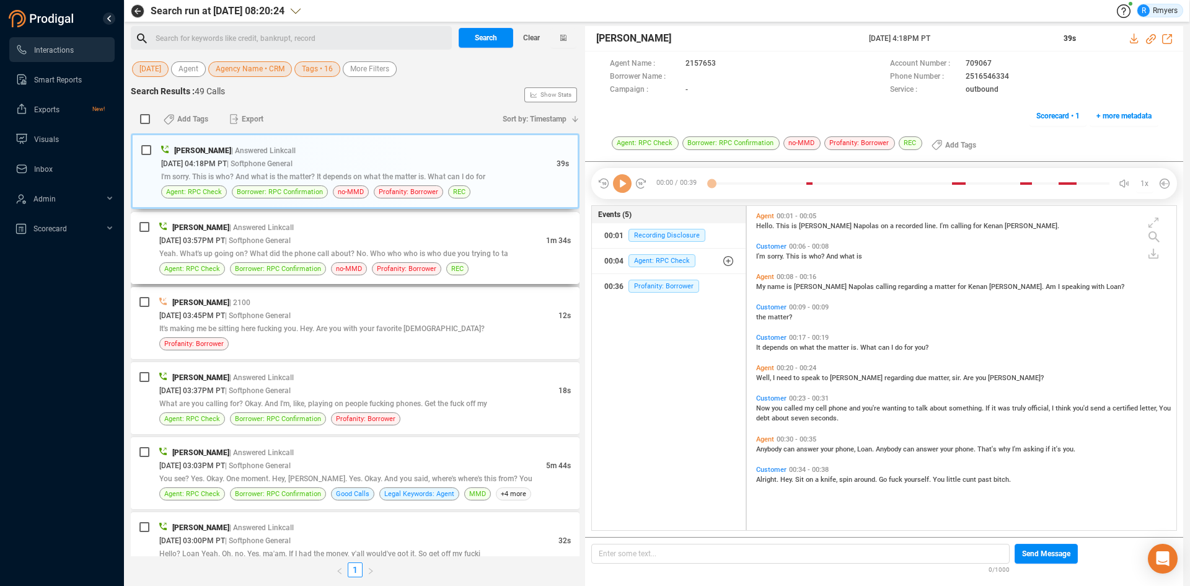
scroll to position [321, 423]
click at [621, 187] on icon at bounding box center [622, 183] width 19 height 19
click at [647, 284] on span "Profanity: Borrower" at bounding box center [664, 286] width 71 height 13
click at [618, 185] on icon at bounding box center [622, 183] width 19 height 19
